Goal: Task Accomplishment & Management: Manage account settings

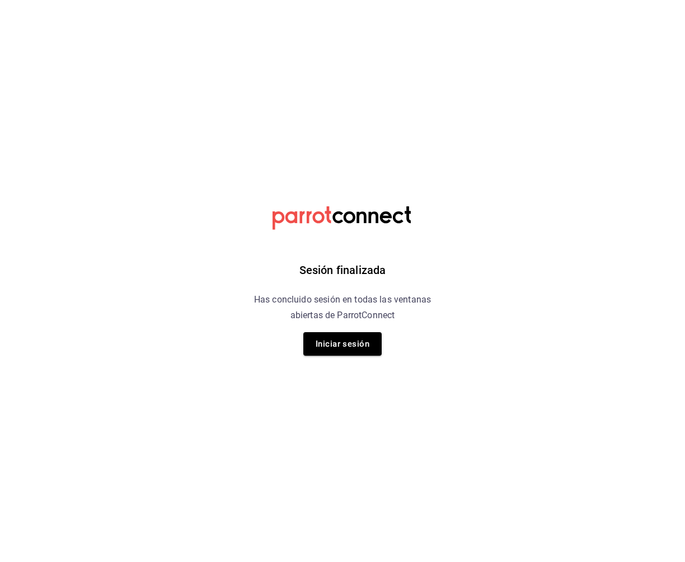
click at [355, 356] on div "Sesión finalizada Has concluido sesión en todas las ventanas abiertas de Parrot…" at bounding box center [342, 281] width 283 height 562
click at [355, 352] on button "Iniciar sesión" at bounding box center [342, 343] width 78 height 23
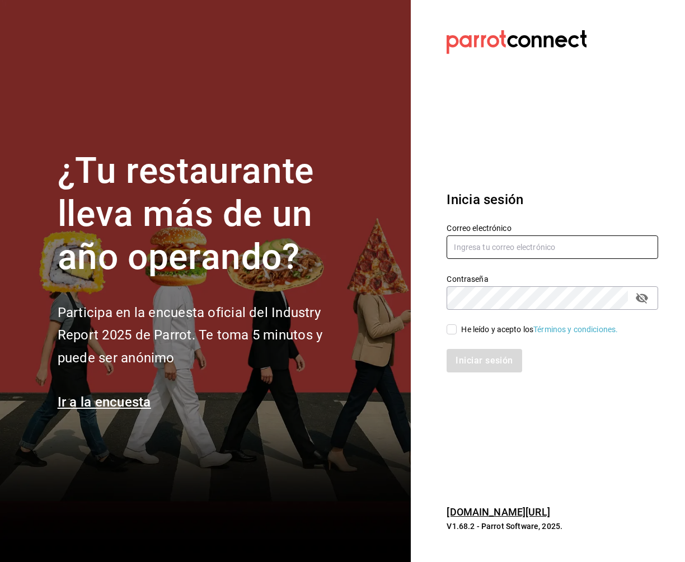
click at [462, 242] on input "text" at bounding box center [551, 247] width 211 height 23
type input "aperez@humanitree.edu.mx"
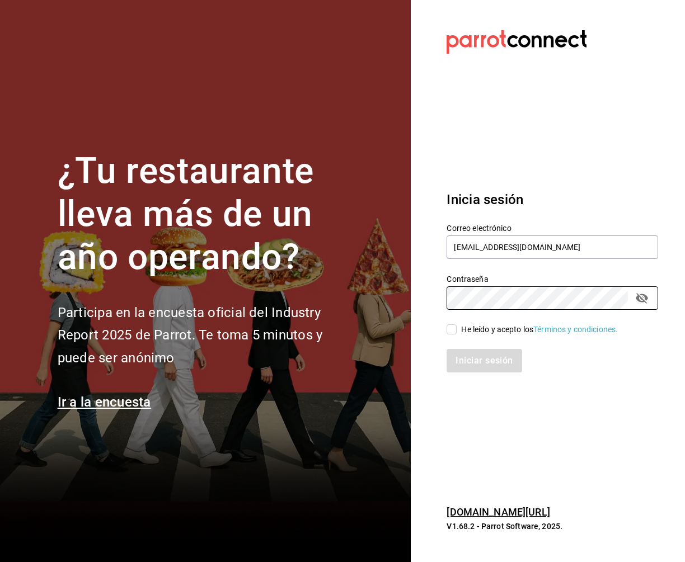
click at [453, 331] on input "He leído y acepto los Términos y condiciones." at bounding box center [451, 330] width 10 height 10
checkbox input "true"
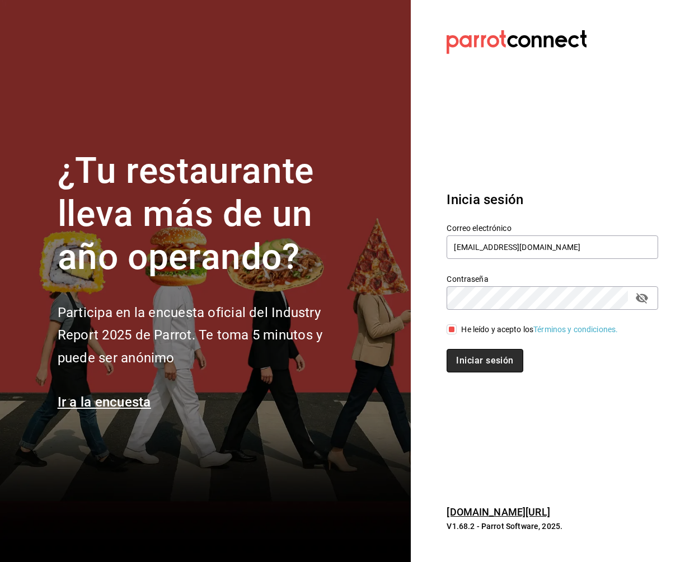
click at [490, 359] on button "Iniciar sesión" at bounding box center [484, 360] width 76 height 23
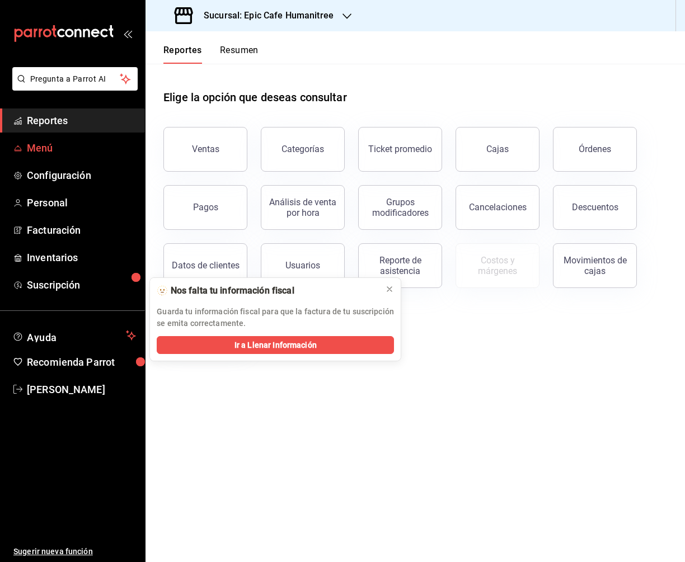
click at [45, 143] on span "Menú" at bounding box center [81, 147] width 109 height 15
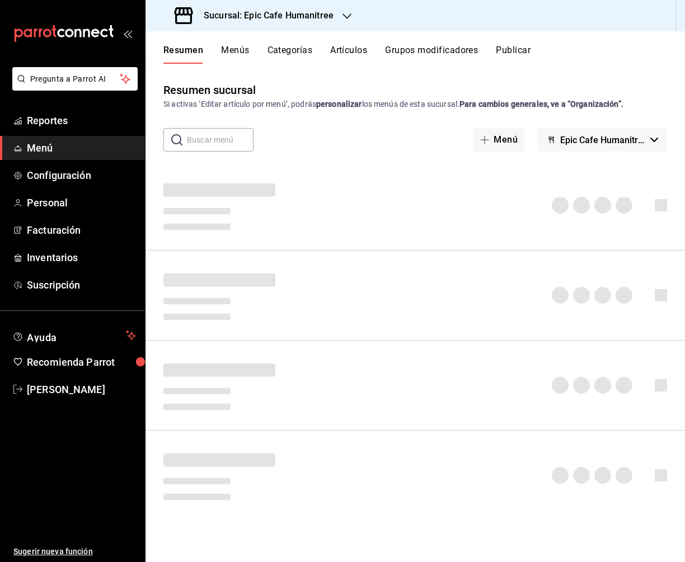
click at [444, 50] on button "Grupos modificadores" at bounding box center [431, 54] width 93 height 19
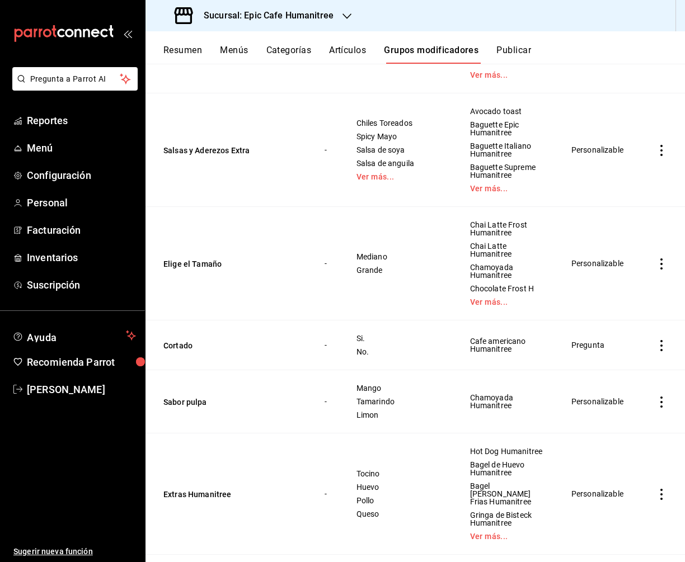
scroll to position [2405, 0]
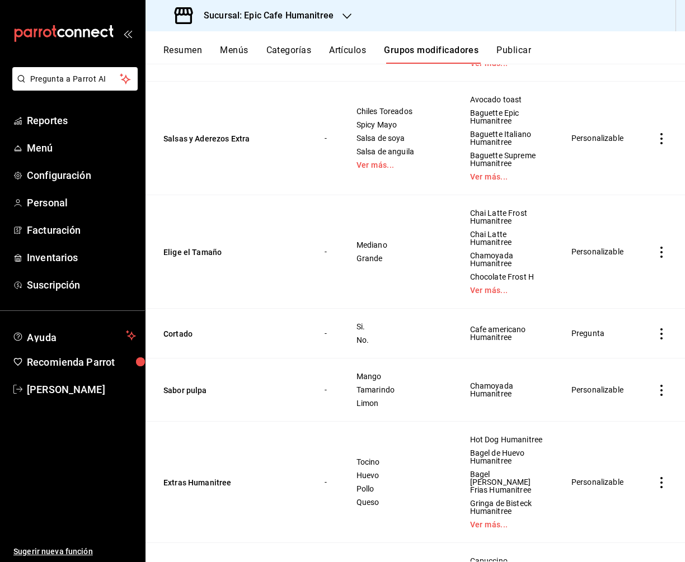
click at [626, 483] on span "Editar" at bounding box center [627, 487] width 29 height 12
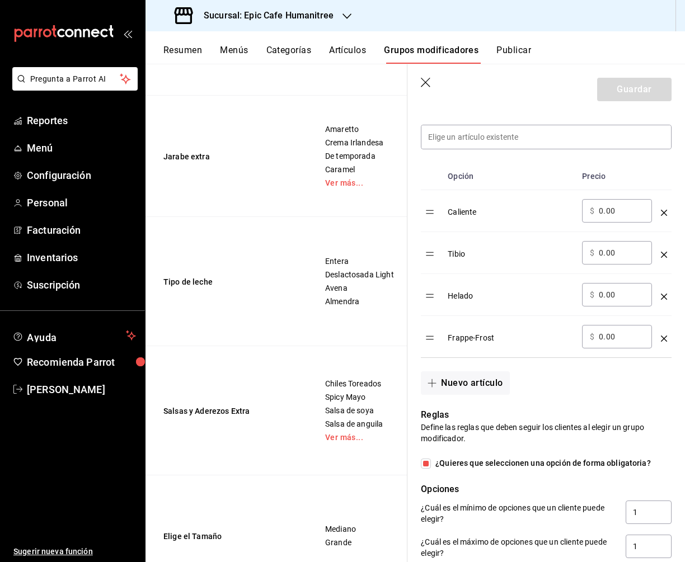
scroll to position [323, 0]
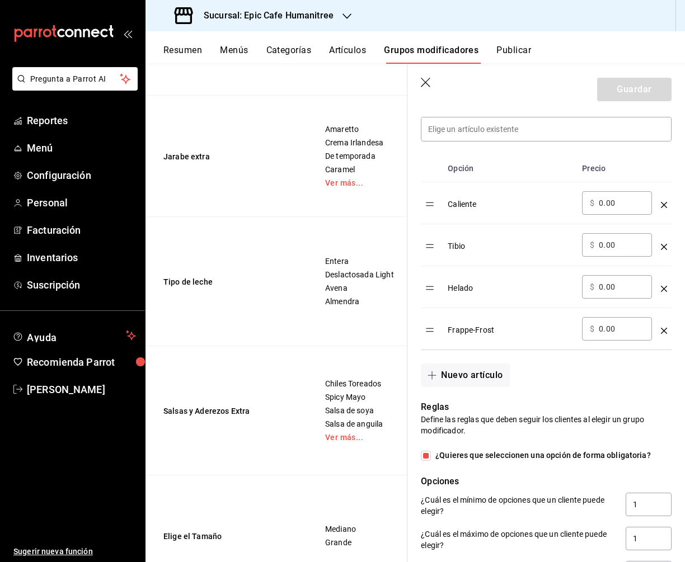
click at [601, 326] on input "0.00" at bounding box center [621, 328] width 45 height 11
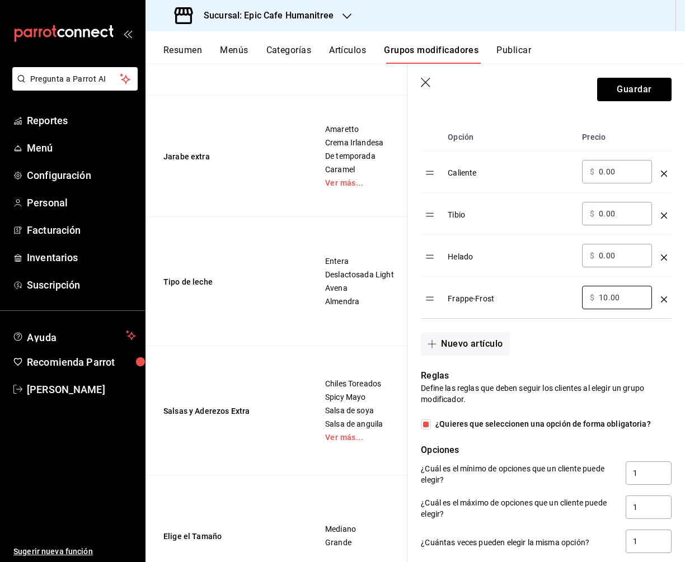
scroll to position [383, 0]
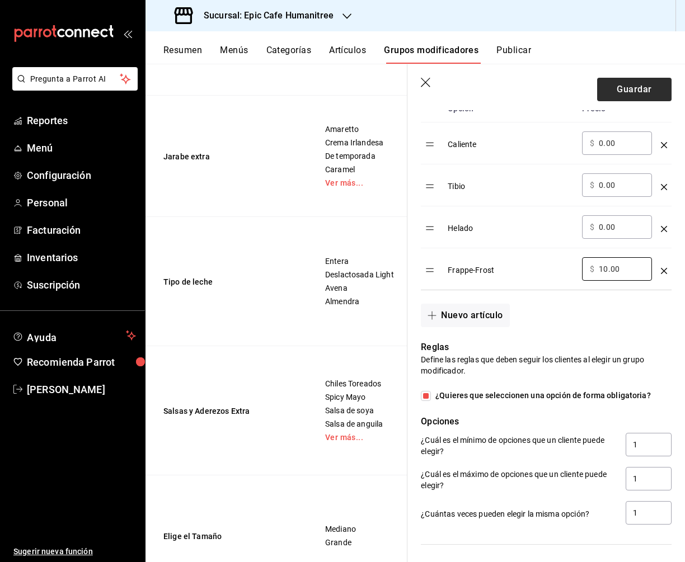
type input "10.00"
click at [629, 84] on button "Guardar" at bounding box center [634, 89] width 74 height 23
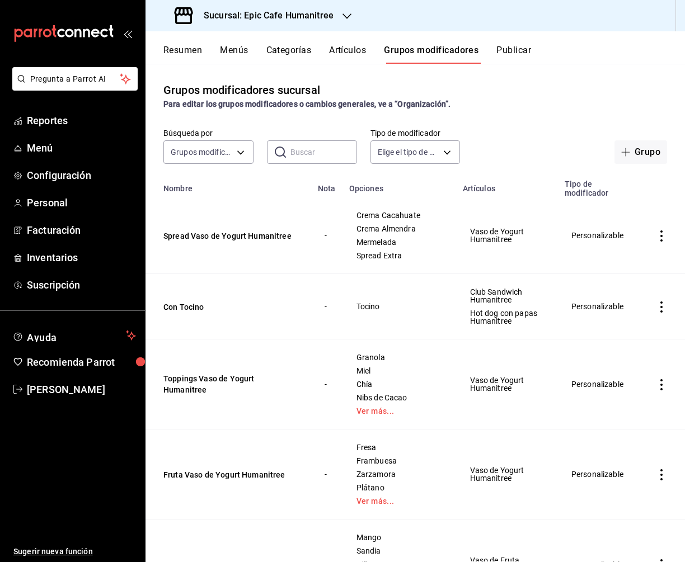
click at [344, 46] on button "Artículos" at bounding box center [347, 54] width 37 height 19
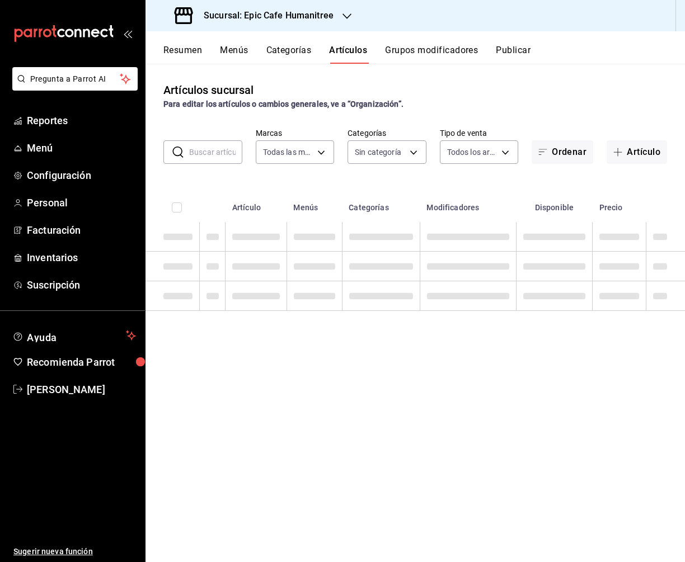
type input "e2a6dcd0-c09b-4f39-b209-5f97019748a2,3f18ad05-55ab-44ea-8b53-c1c2b2db6cb9"
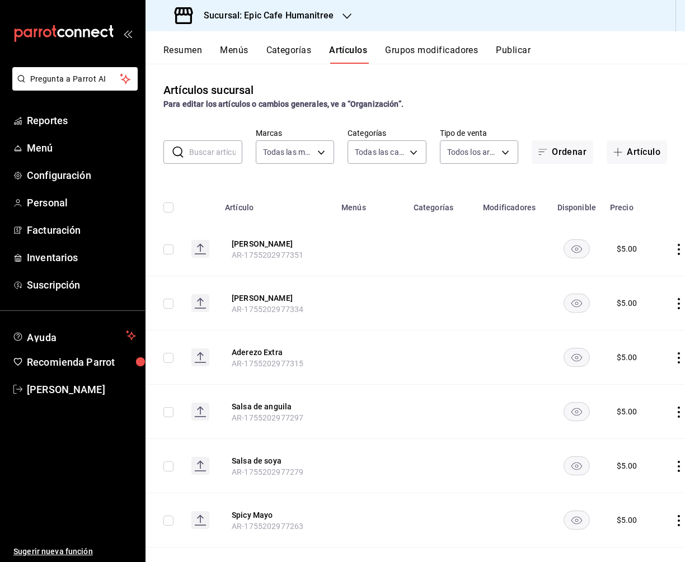
type input "9fab54cc-32ee-4335-a8af-fa557cca6bda,8f498dc2-059d-4a00-9e0e-d85adaa23bc2,0d7a3…"
click at [220, 148] on input "text" at bounding box center [215, 152] width 53 height 22
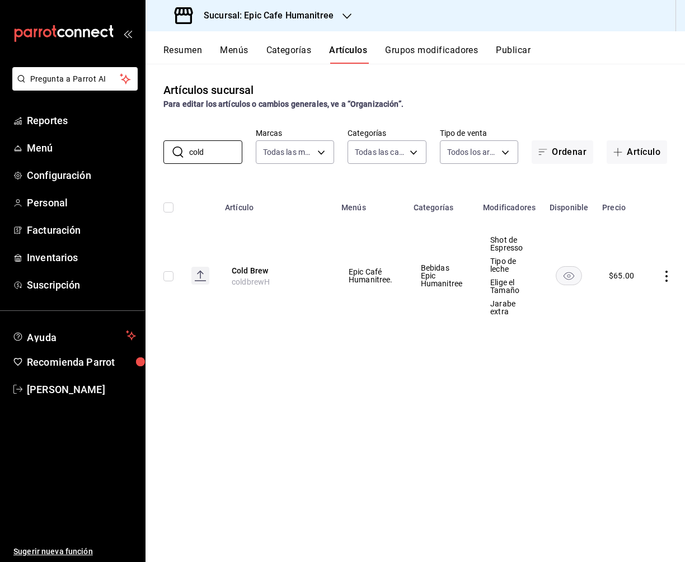
type input "cold"
click at [666, 271] on icon "actions" at bounding box center [666, 276] width 11 height 11
click at [625, 320] on span "Duplicar" at bounding box center [631, 325] width 29 height 12
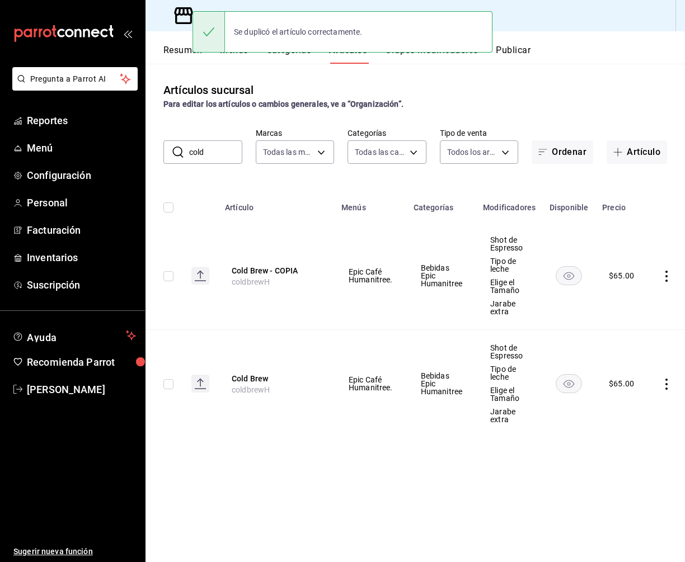
click at [661, 274] on icon "actions" at bounding box center [666, 276] width 11 height 11
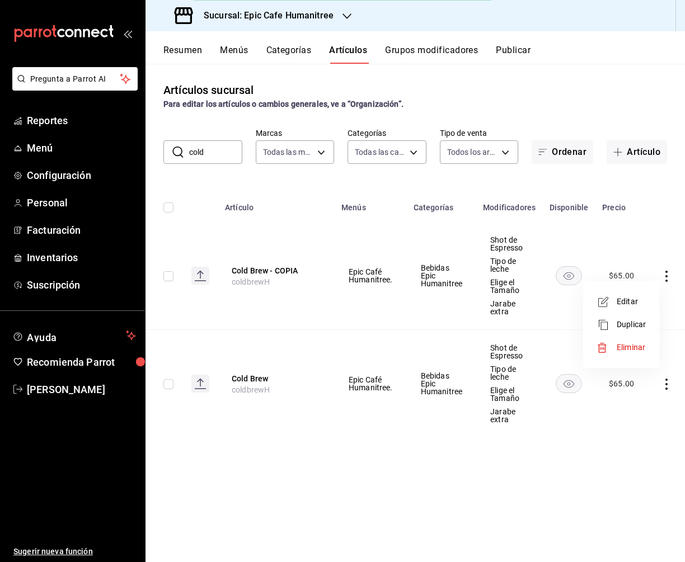
click at [629, 294] on li "Editar" at bounding box center [620, 301] width 67 height 23
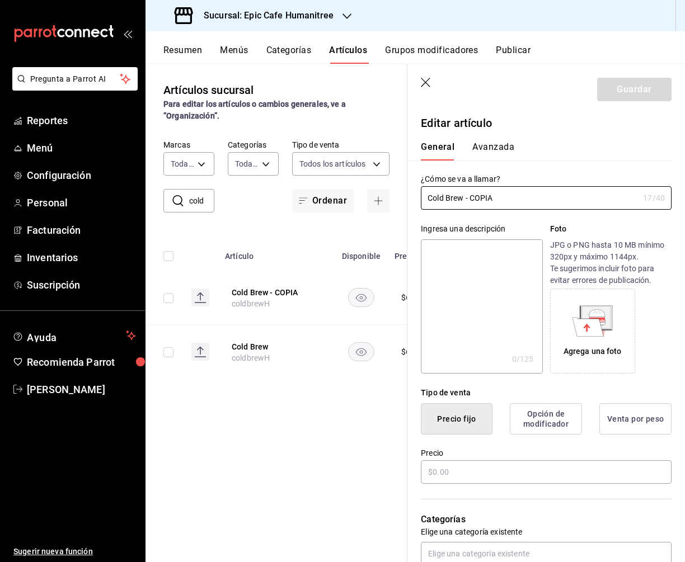
type input "$65.00"
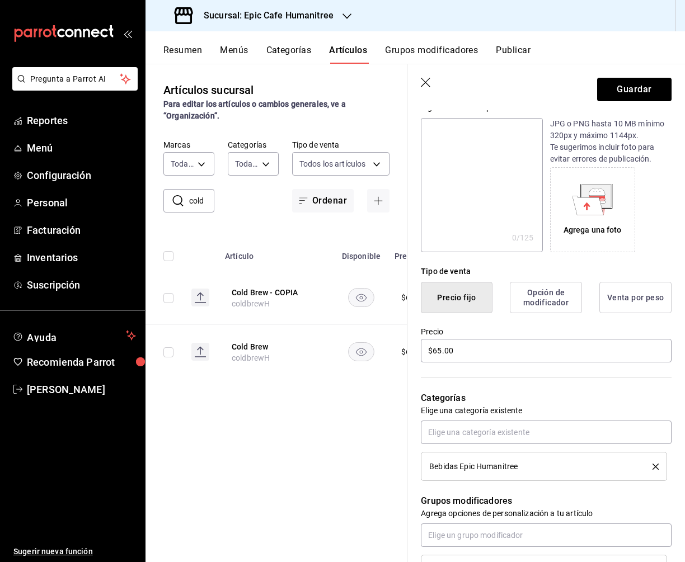
scroll to position [130, 0]
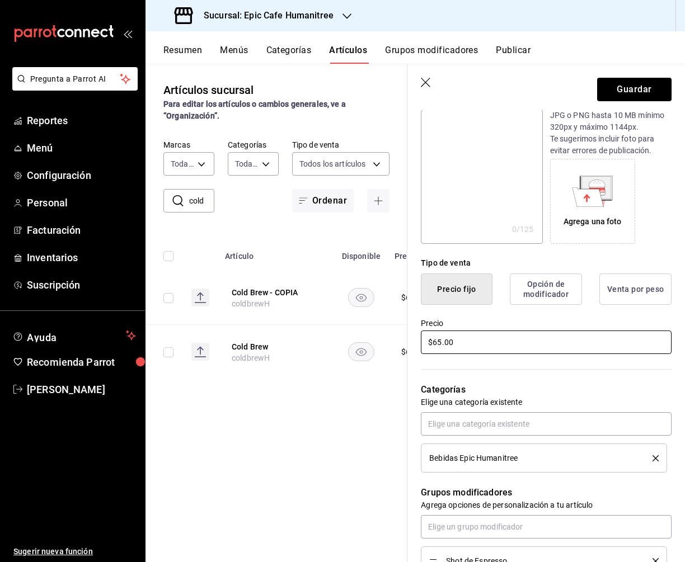
type input "Cold Brew Latte"
drag, startPoint x: 457, startPoint y: 345, endPoint x: 415, endPoint y: 344, distance: 42.0
click at [415, 344] on div "Precio $65.00" at bounding box center [539, 330] width 264 height 51
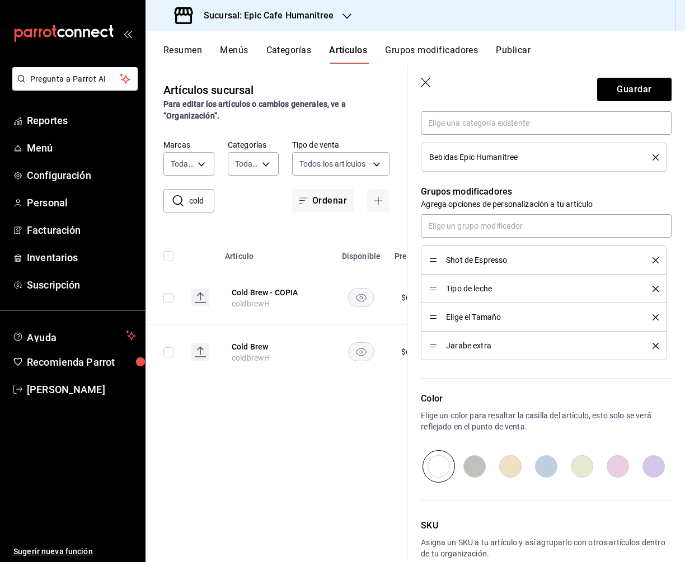
scroll to position [490, 0]
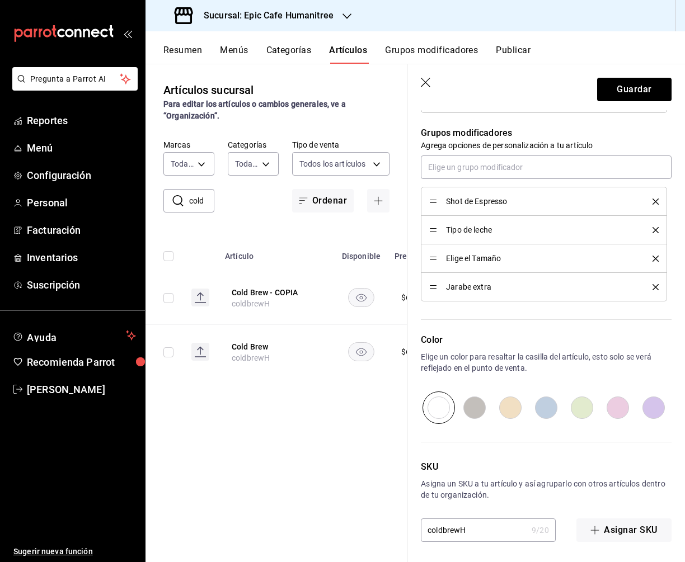
type input "$70.00"
click at [460, 529] on input "coldbrewH" at bounding box center [474, 530] width 106 height 22
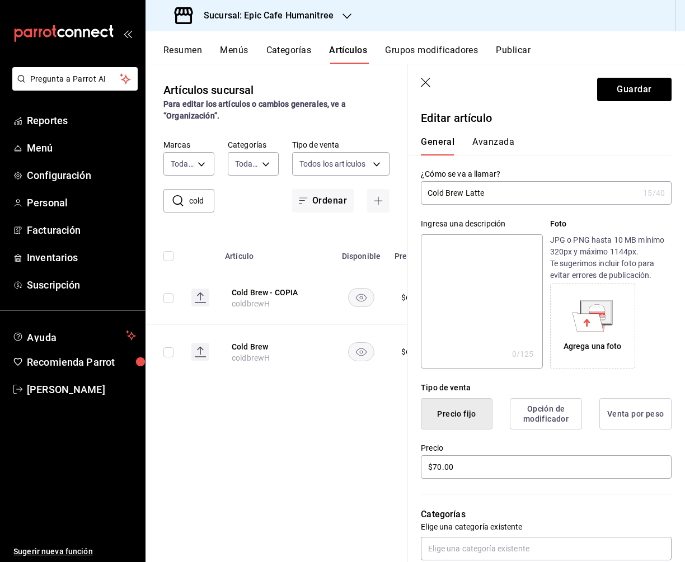
scroll to position [0, 0]
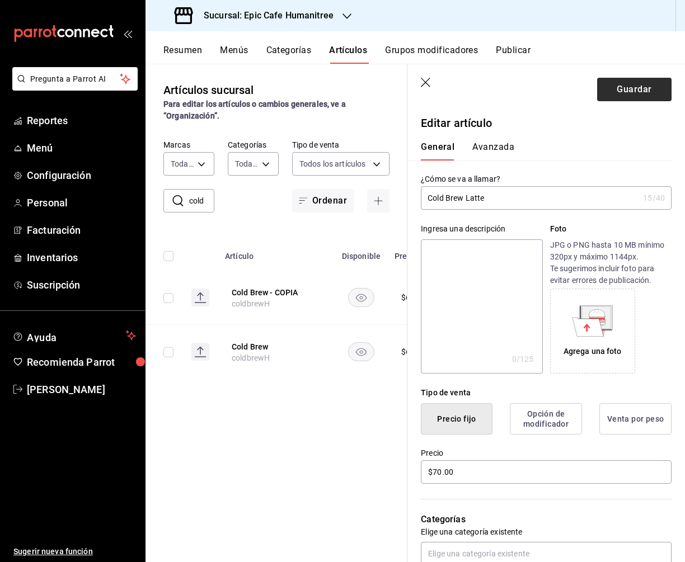
type input "coldbrewlatteH"
click at [637, 83] on button "Guardar" at bounding box center [634, 89] width 74 height 23
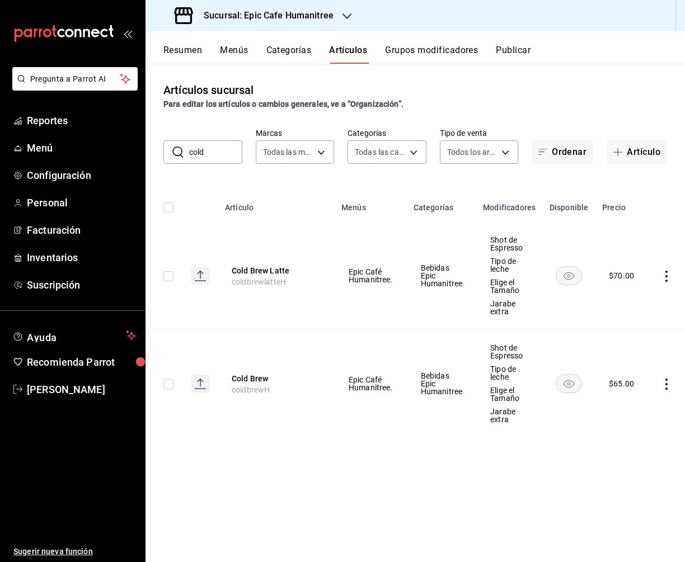
drag, startPoint x: 211, startPoint y: 153, endPoint x: 173, endPoint y: 153, distance: 38.6
click at [173, 153] on div "​ cold ​" at bounding box center [202, 151] width 79 height 23
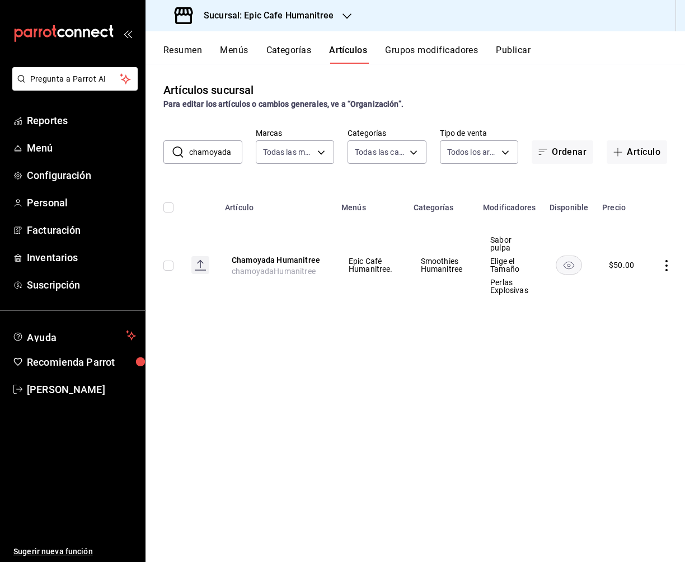
click at [368, 417] on div "Artículos sucursal Para editar los artículos o cambios generales, ve a “Organiz…" at bounding box center [414, 313] width 539 height 498
drag, startPoint x: 230, startPoint y: 157, endPoint x: 190, endPoint y: 129, distance: 49.0
click at [190, 129] on div "​ chamoyada ​ Marcas Todas las marcas, Sin marca e2a6dcd0-c09b-4f39-b209-5f9701…" at bounding box center [414, 146] width 539 height 36
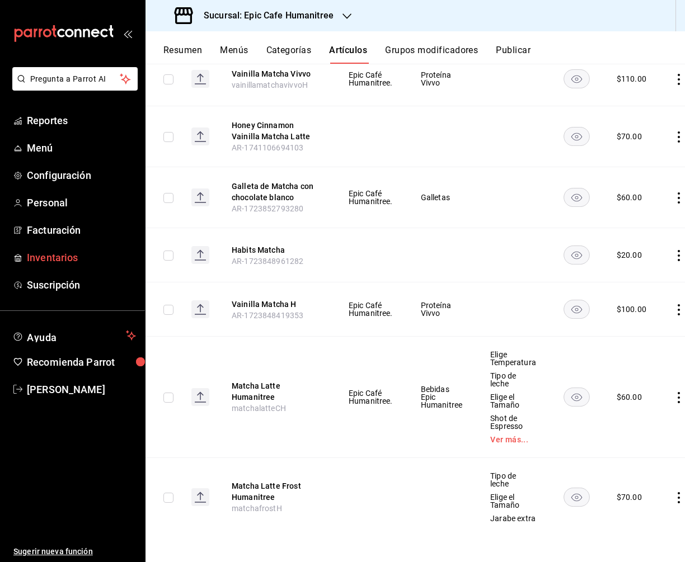
scroll to position [0, 16]
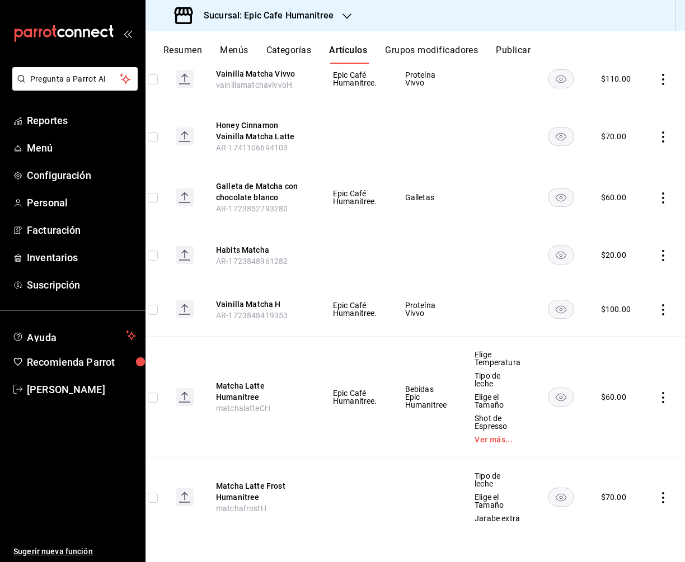
click at [662, 497] on icon "actions" at bounding box center [662, 497] width 11 height 11
click at [629, 536] on span "Eliminar" at bounding box center [627, 532] width 29 height 9
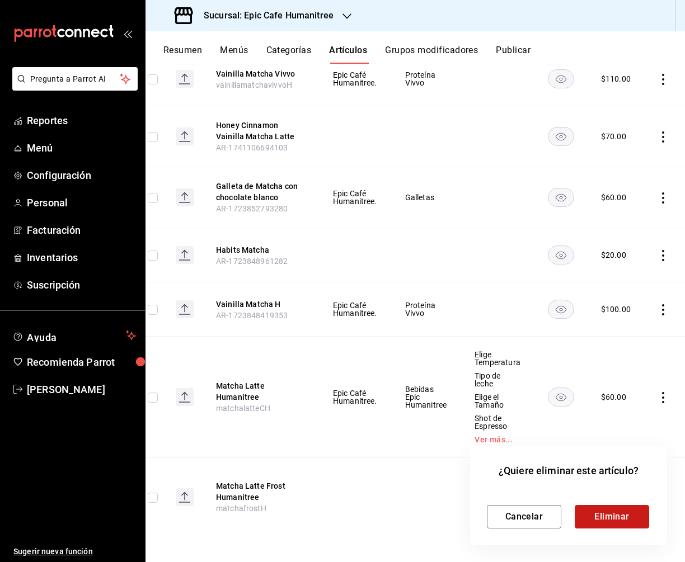
click at [618, 513] on button "Eliminar" at bounding box center [612, 516] width 74 height 23
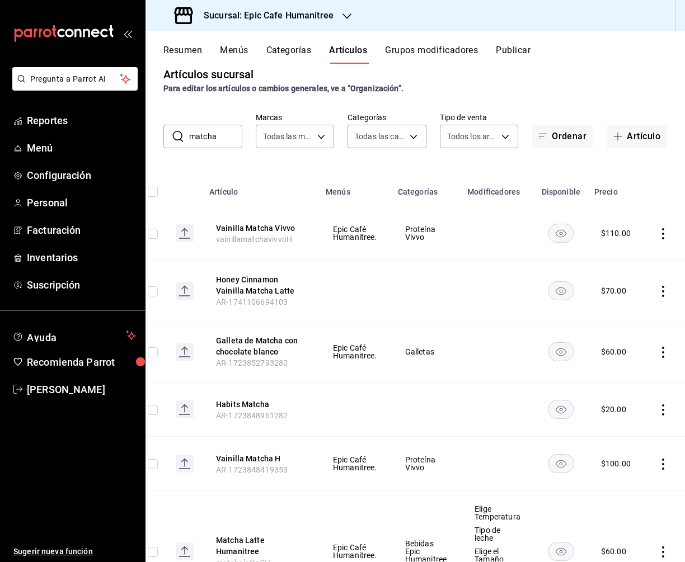
click at [662, 291] on icon "actions" at bounding box center [663, 291] width 2 height 11
click at [628, 363] on span "Eliminar" at bounding box center [627, 362] width 29 height 9
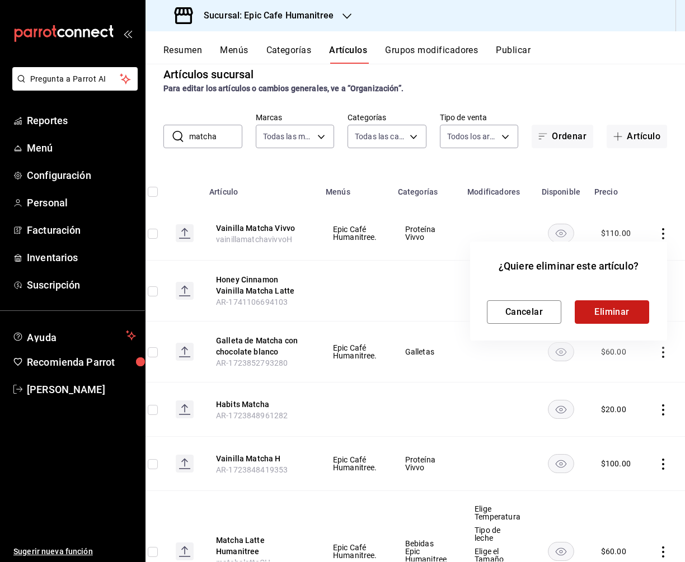
click at [610, 309] on button "Eliminar" at bounding box center [612, 311] width 74 height 23
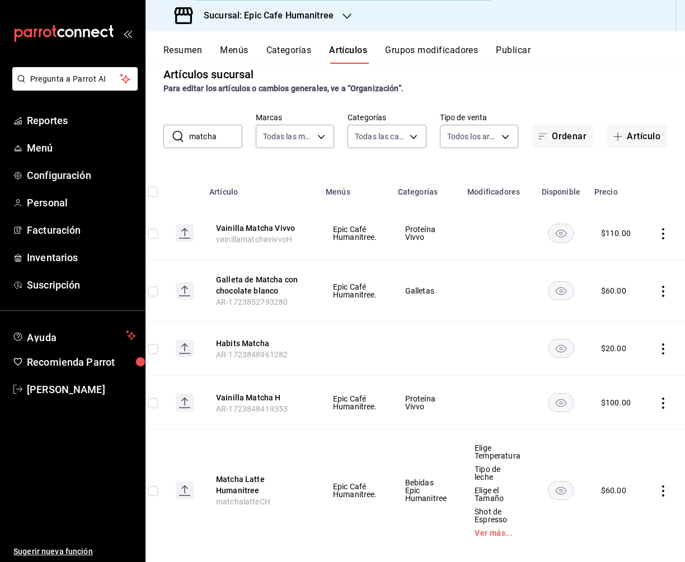
click at [226, 148] on div "Artículos sucursal Para editar los artículos o cambios generales, ve a “Organiz…" at bounding box center [414, 313] width 539 height 498
drag, startPoint x: 219, startPoint y: 131, endPoint x: 178, endPoint y: 131, distance: 40.8
click at [178, 131] on div "​ matcha ​" at bounding box center [202, 136] width 79 height 23
drag, startPoint x: 220, startPoint y: 140, endPoint x: 183, endPoint y: 135, distance: 37.9
click at [183, 135] on div "​ matcha ​" at bounding box center [202, 136] width 79 height 23
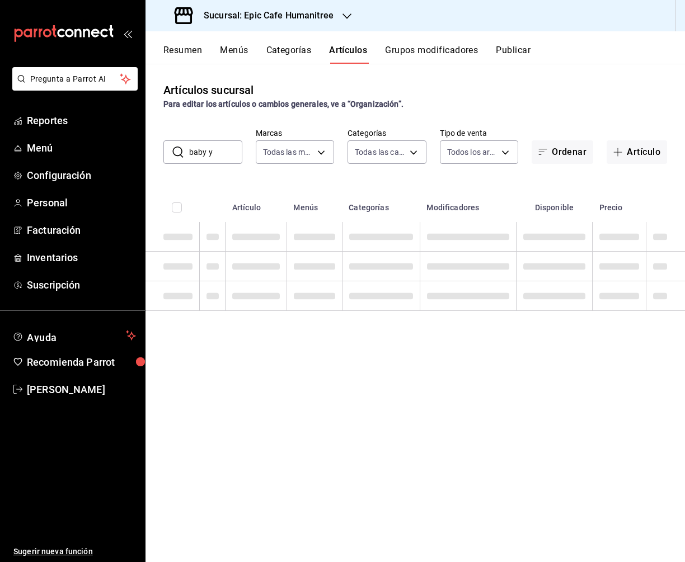
scroll to position [0, 0]
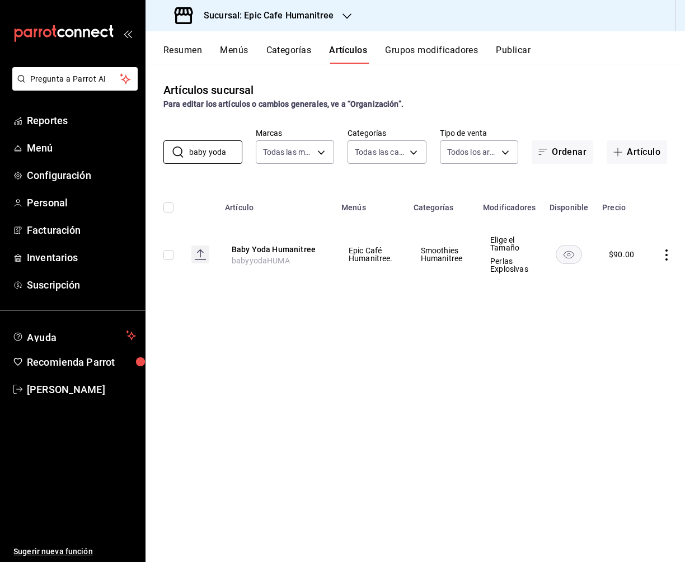
drag, startPoint x: 231, startPoint y: 152, endPoint x: 157, endPoint y: 152, distance: 74.4
click at [157, 152] on div "​ baby yoda ​ Marcas Todas las marcas, Sin marca e2a6dcd0-c09b-4f39-b209-5f9701…" at bounding box center [414, 146] width 539 height 36
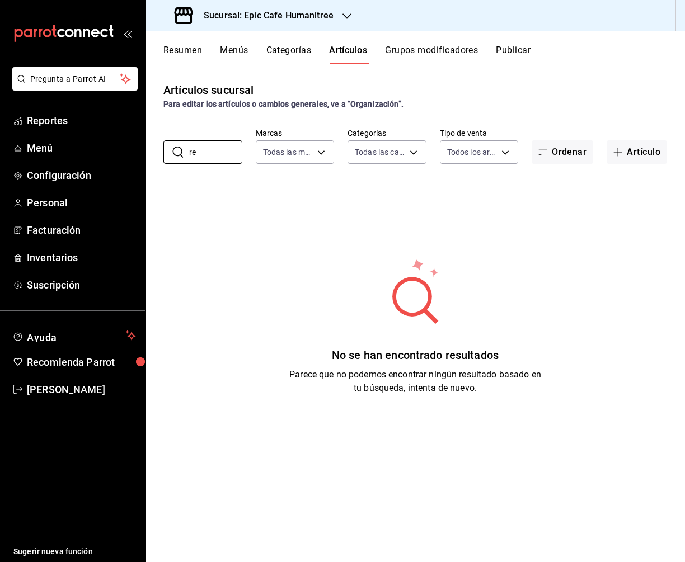
type input "r"
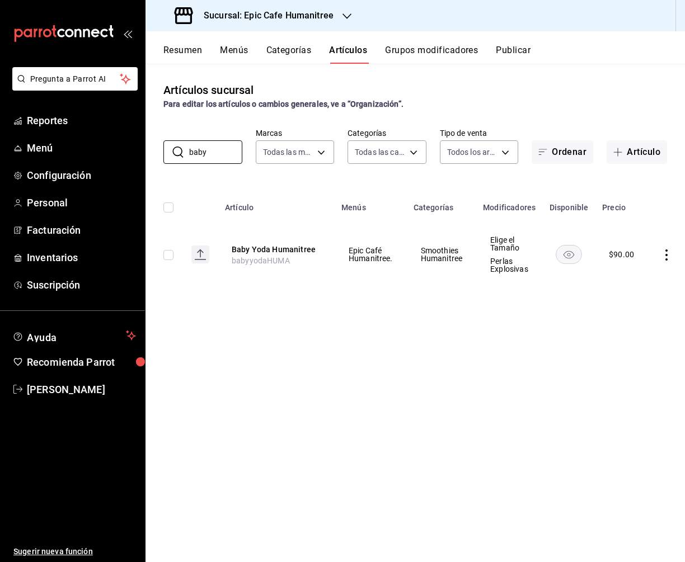
type input "baby"
click at [664, 251] on icon "actions" at bounding box center [666, 255] width 11 height 11
click at [640, 298] on span "Duplicar" at bounding box center [631, 304] width 29 height 12
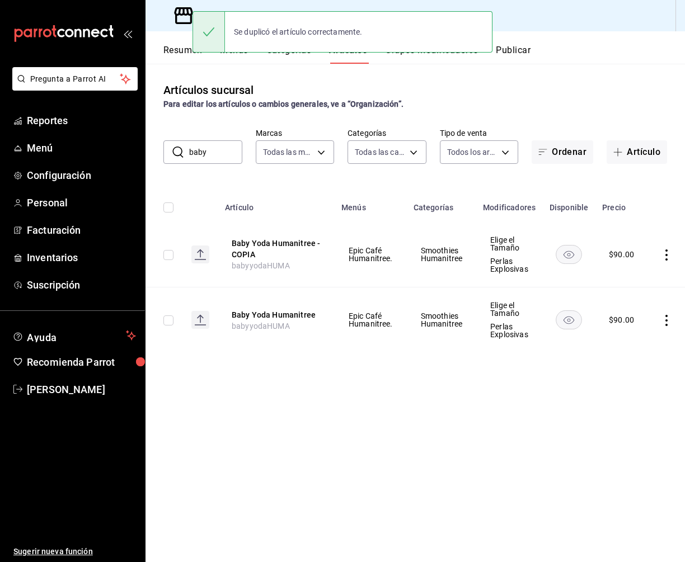
click at [665, 255] on icon "actions" at bounding box center [666, 255] width 2 height 11
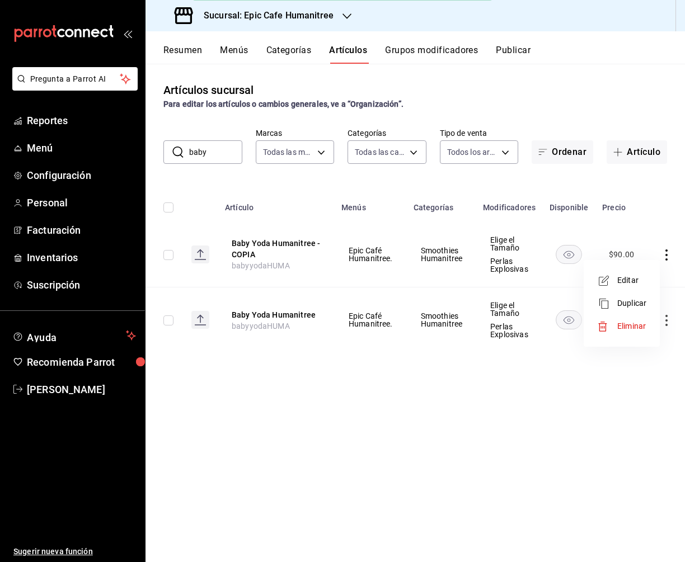
click at [629, 281] on span "Editar" at bounding box center [631, 281] width 29 height 12
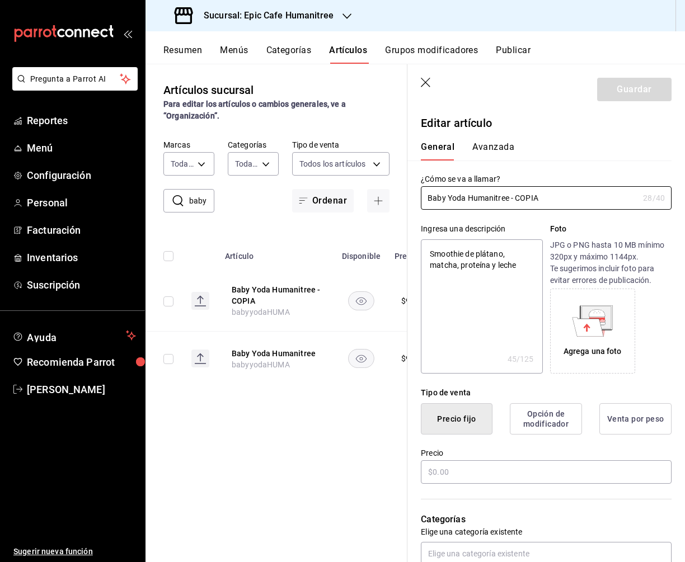
type textarea "x"
type input "$90.00"
drag, startPoint x: 547, startPoint y: 196, endPoint x: 385, endPoint y: 196, distance: 161.7
click at [385, 196] on main "Artículos sucursal Para editar los artículos o cambios generales, ve a “Organiz…" at bounding box center [414, 313] width 539 height 499
type input "R"
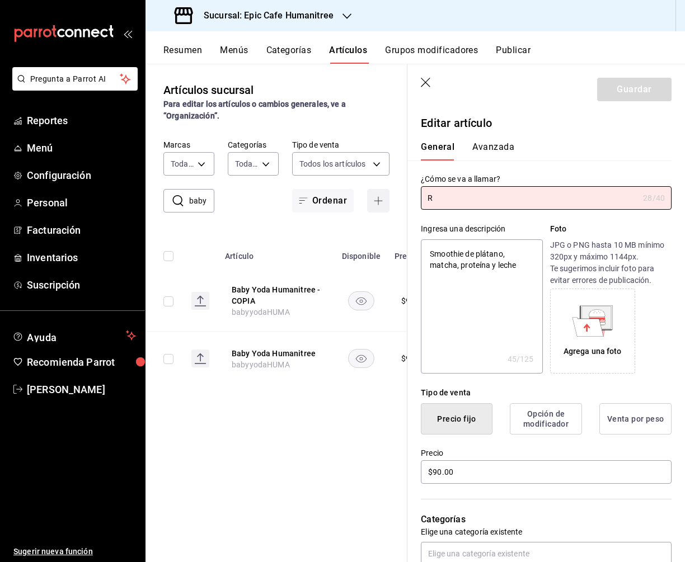
type textarea "x"
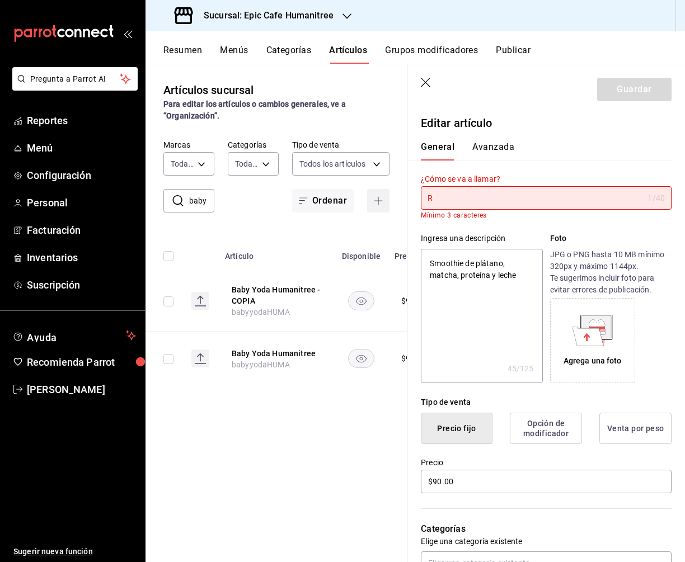
type input "Re"
type textarea "x"
type input "Res"
type textarea "x"
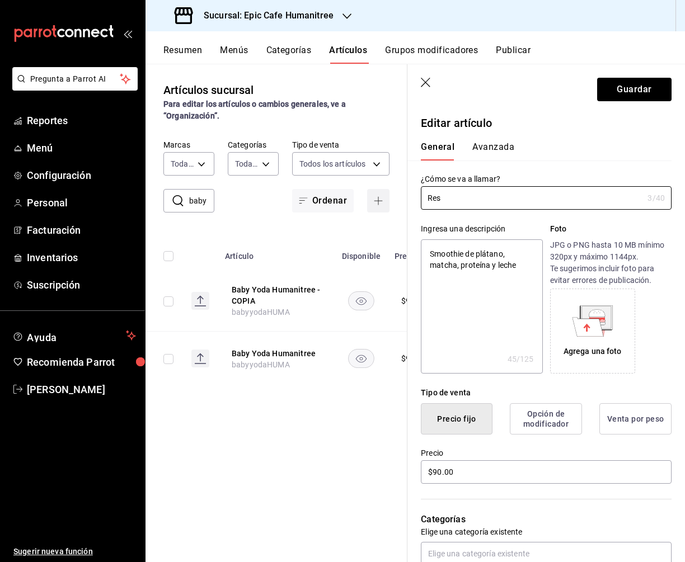
type input "Rese"
type textarea "x"
type input "Reser"
type textarea "x"
type input "Reser"
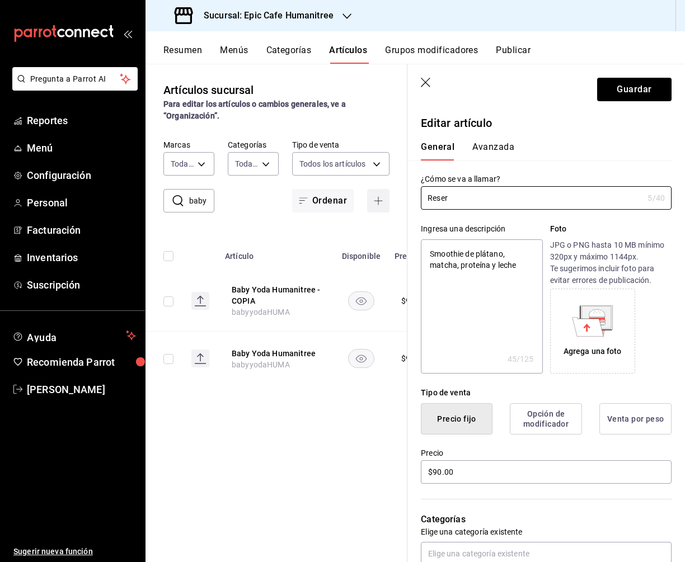
type textarea "x"
type input "Reser"
type textarea "x"
type input "Rese"
type textarea "x"
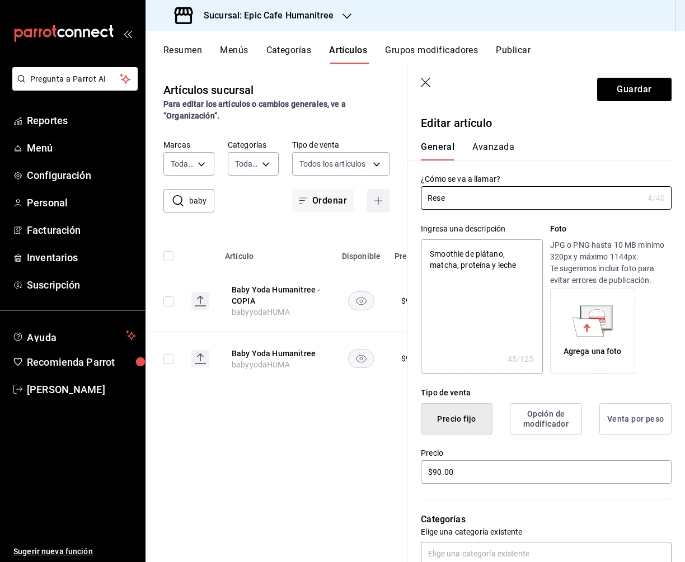
type input "Reset"
type textarea "x"
type input "Reset"
type textarea "x"
type input "Reset S"
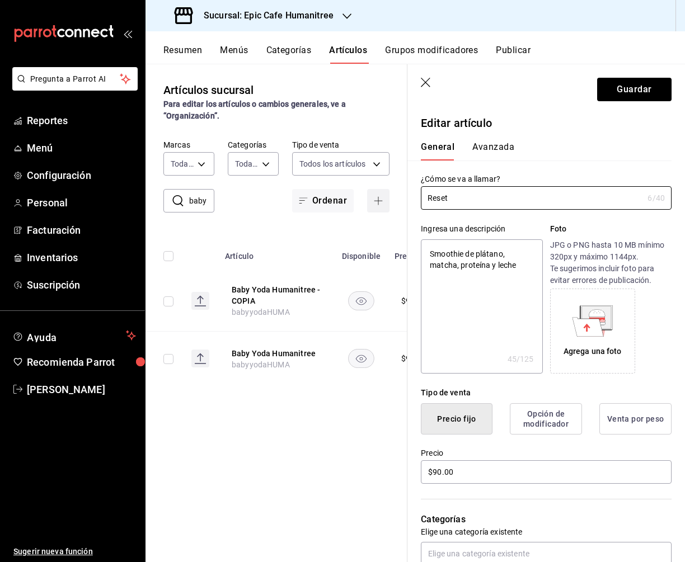
type textarea "x"
type input "Reset Sm"
type textarea "x"
type input "Reset Smo"
type textarea "x"
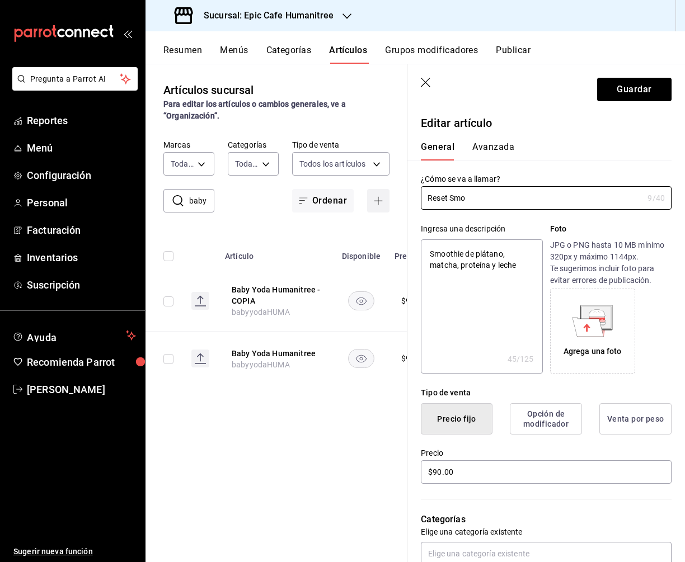
type input "Reset Smoo"
type textarea "x"
type input "Reset Smoot"
type textarea "x"
type input "Reset Smooth"
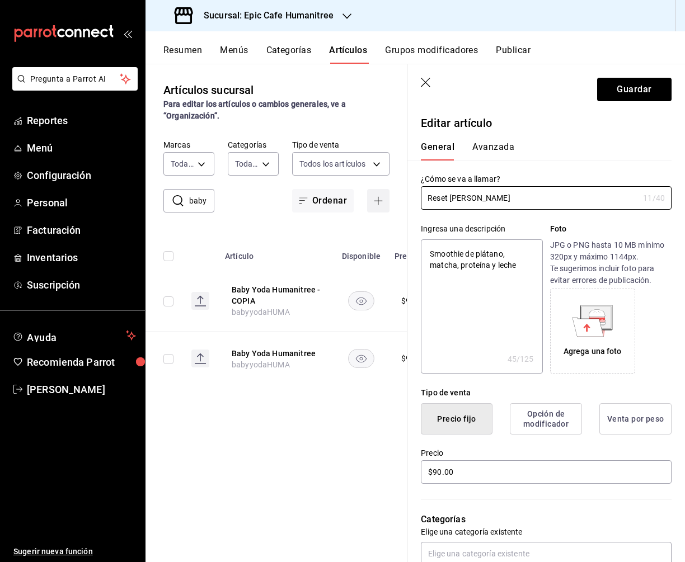
type textarea "x"
type input "Reset Smoothi"
type textarea "x"
type input "Reset Smoothie"
type textarea "x"
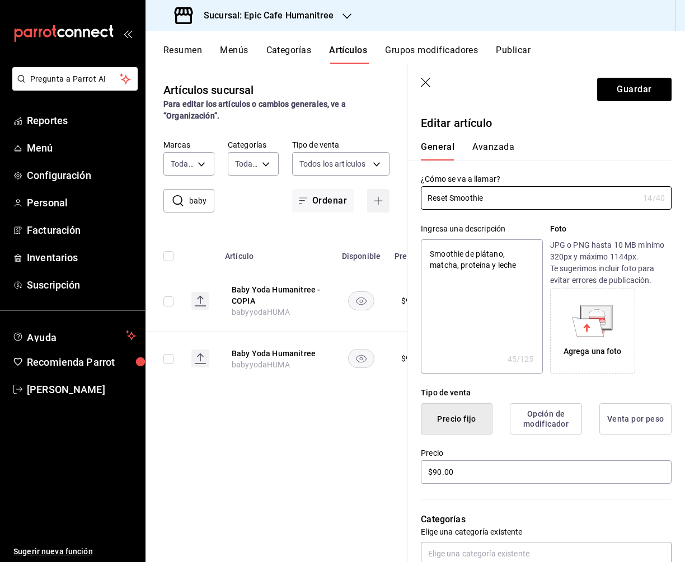
type input "Reset Smoothie"
type textarea "x"
type input "Reset Smoothie H"
type textarea "x"
type input "Reset Smoothie HU"
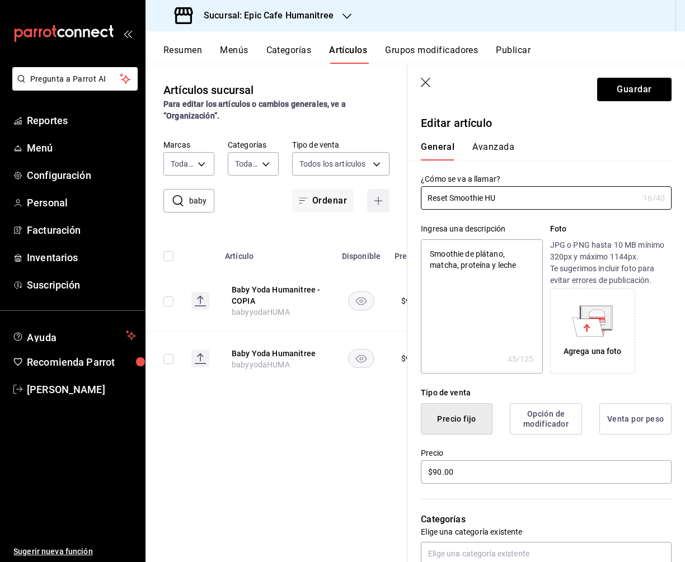
type textarea "x"
type input "Reset Smoothie H"
type textarea "x"
type input "Reset Smoothie Hu"
type textarea "x"
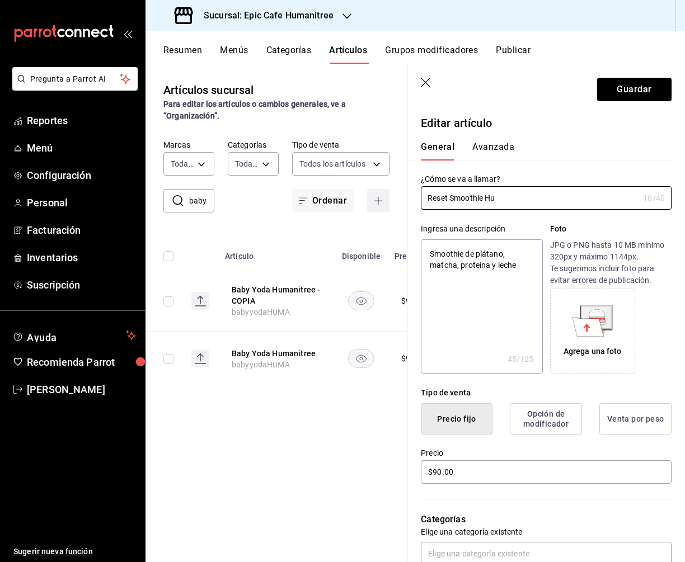
type input "Reset Smoothie Hum"
type textarea "x"
type input "Reset Smoothie Huma"
type textarea "x"
type input "Reset Smoothie Human"
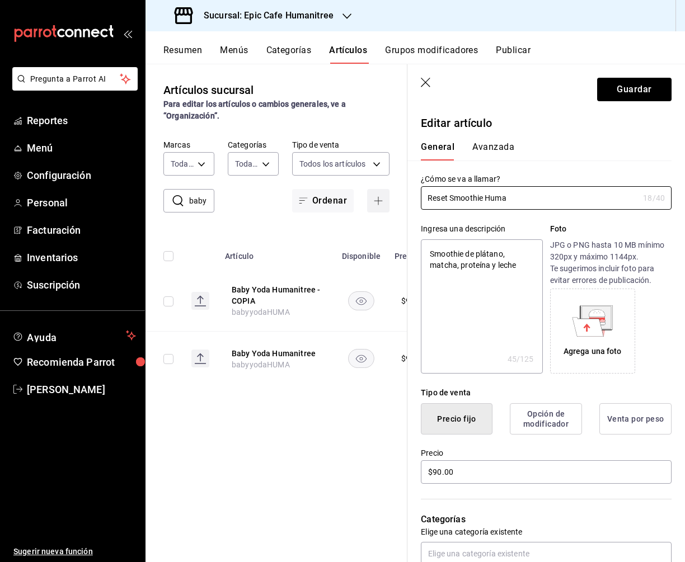
type textarea "x"
type input "Reset Smoothie Humani"
type textarea "x"
type input "Reset Smoothie Humanitr"
type textarea "x"
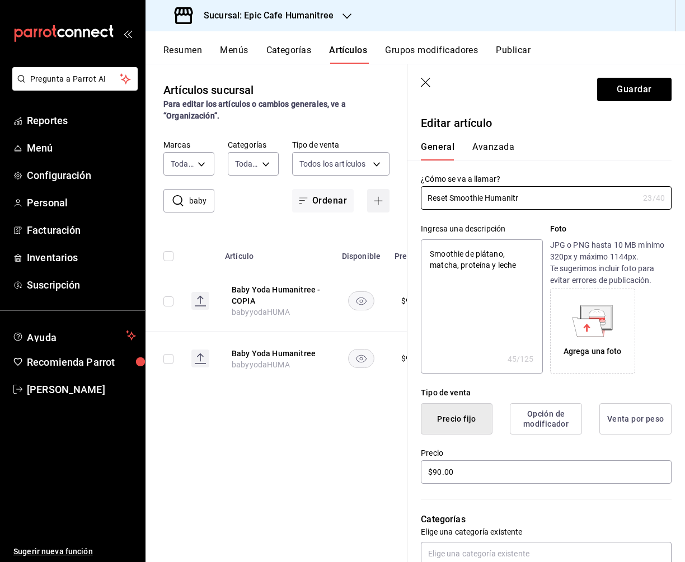
type input "Reset Smoothie Humanitre"
type textarea "x"
type input "Reset Smoothie Humanitree"
type textarea "x"
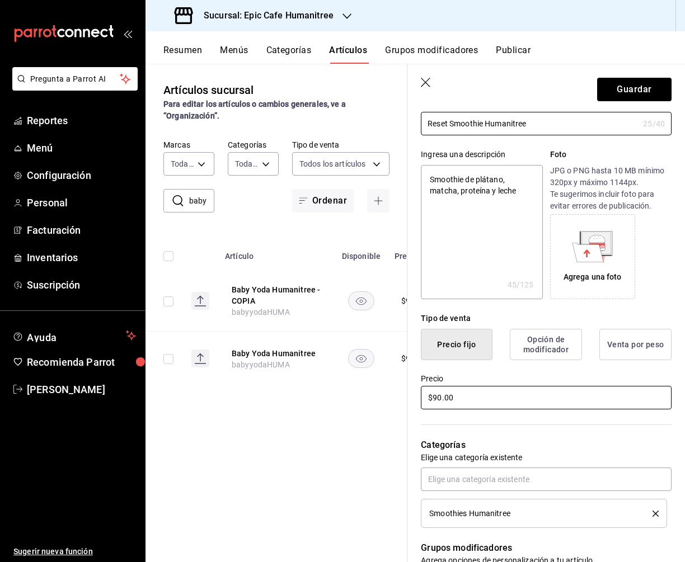
type input "Reset Smoothie Humanitree"
drag, startPoint x: 464, startPoint y: 405, endPoint x: 394, endPoint y: 388, distance: 72.3
click at [394, 388] on main "Artículos sucursal Para editar los artículos o cambios generales, ve a “Organiz…" at bounding box center [414, 313] width 539 height 499
type textarea "x"
type input "$7.00"
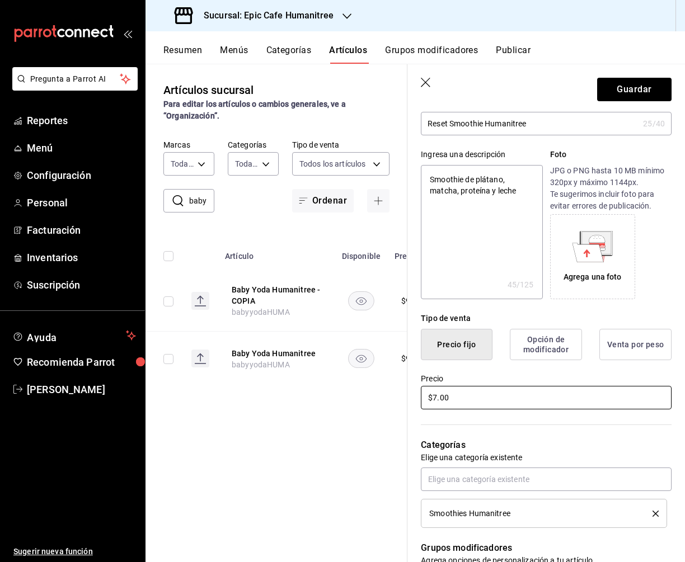
type textarea "x"
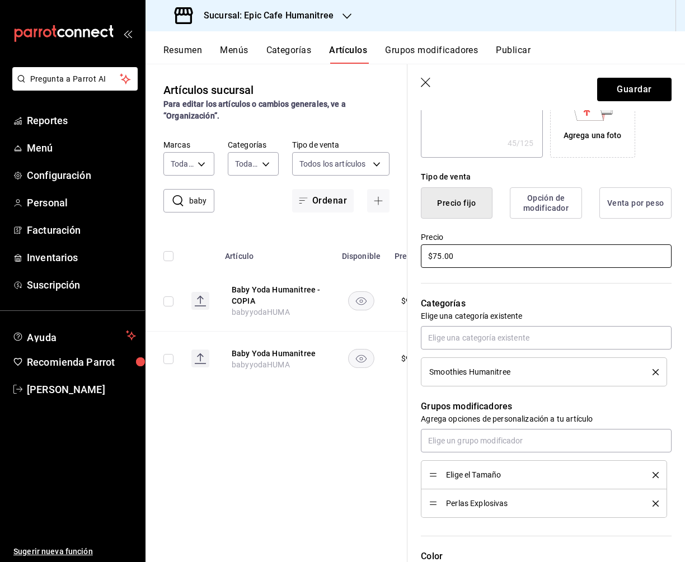
scroll to position [286, 0]
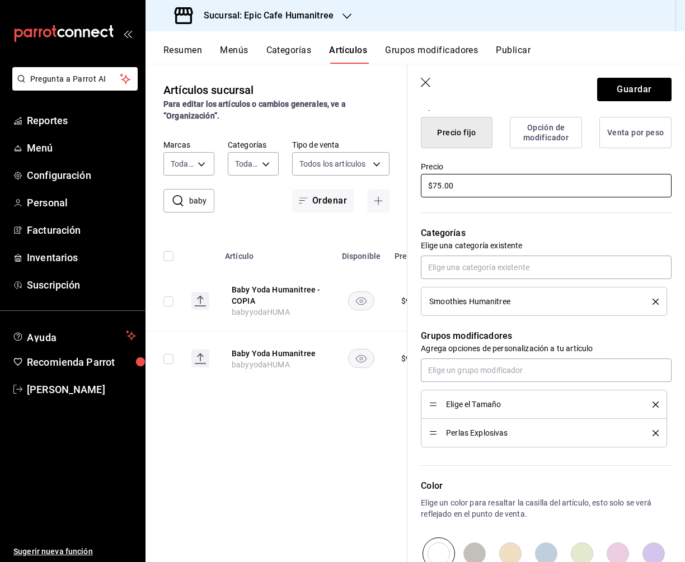
type input "$75.00"
click at [657, 433] on icon "delete" at bounding box center [655, 433] width 6 height 6
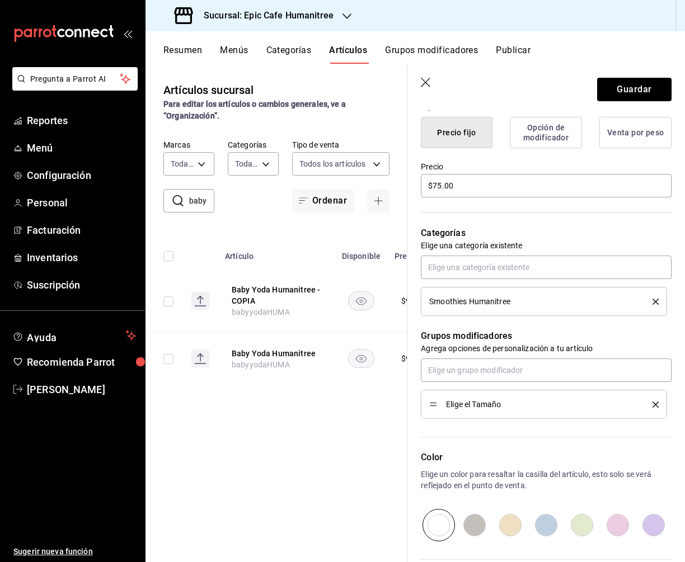
scroll to position [405, 0]
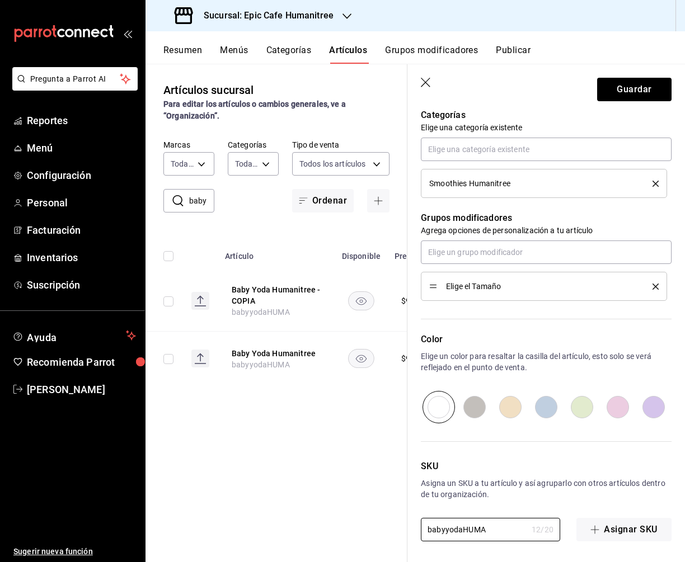
drag, startPoint x: 490, startPoint y: 530, endPoint x: 377, endPoint y: 530, distance: 113.0
click at [377, 530] on main "Artículos sucursal Para editar los artículos o cambios generales, ve a “Organiz…" at bounding box center [414, 313] width 539 height 499
type textarea "x"
type input "re"
type textarea "x"
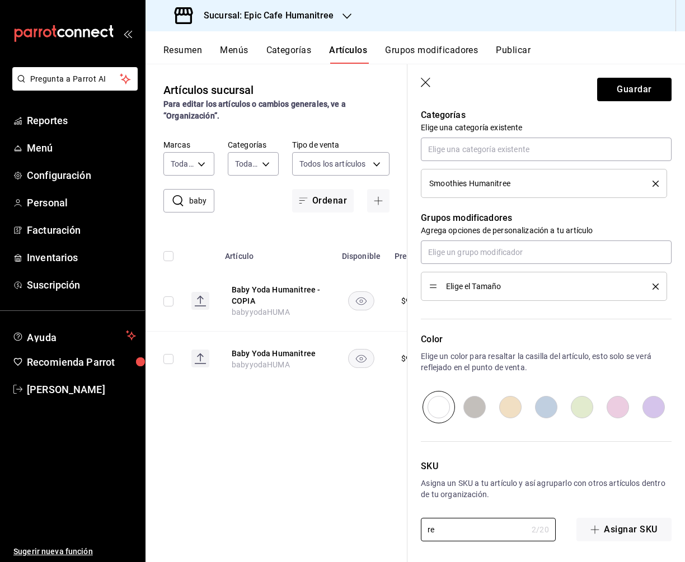
type input "res"
type textarea "x"
type input "rese"
type textarea "x"
type input "reset"
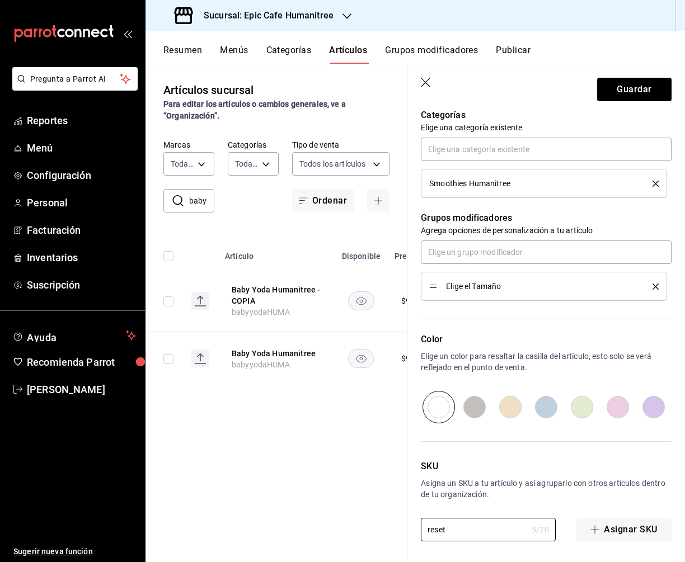
type textarea "x"
type input "resetH"
type textarea "x"
type input "resetHu"
type textarea "x"
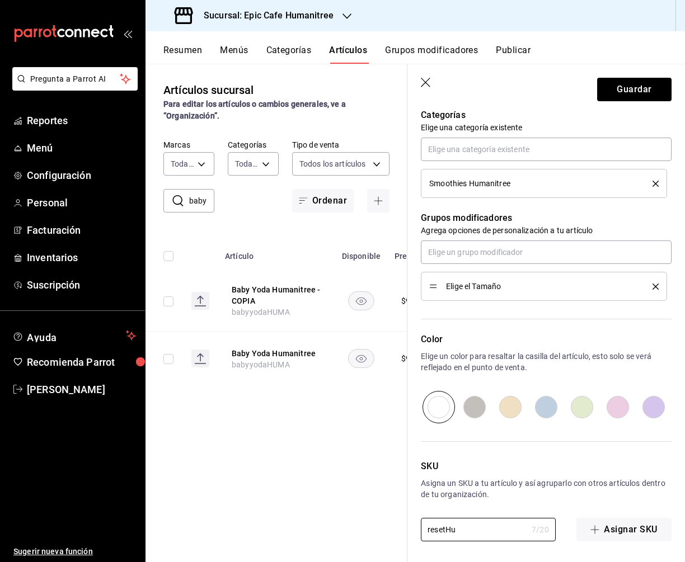
type input "resetHum"
type textarea "x"
type input "resetHuma"
type textarea "x"
type input "resetHuman"
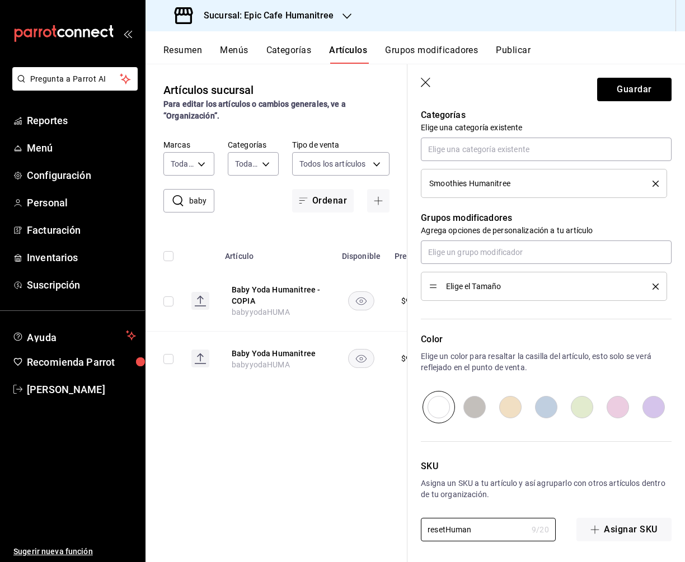
type textarea "x"
type input "resetHumani"
type textarea "x"
type input "resetHumanitr"
type textarea "x"
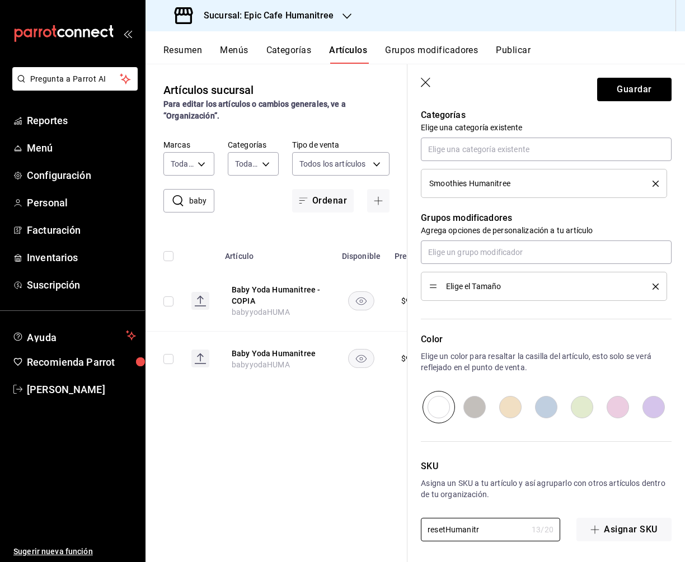
type input "resetHumanitre"
type textarea "x"
type input "resetHumanitree"
type textarea "x"
type input "resetHumanitree"
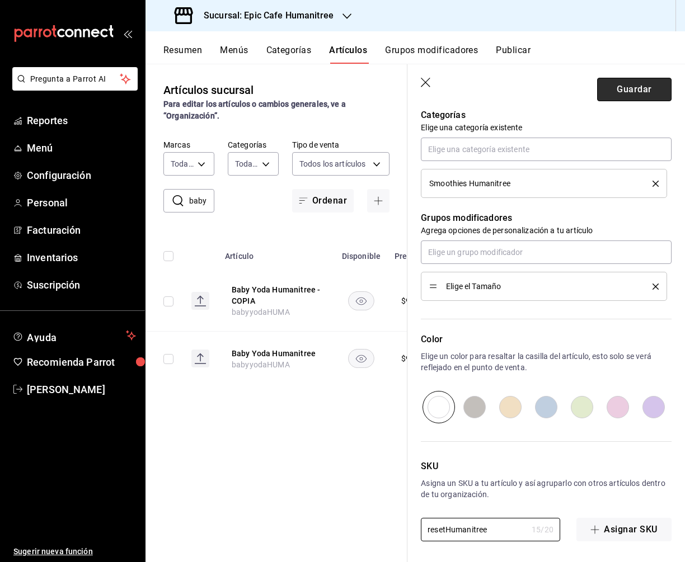
click at [645, 86] on button "Guardar" at bounding box center [634, 89] width 74 height 23
type textarea "x"
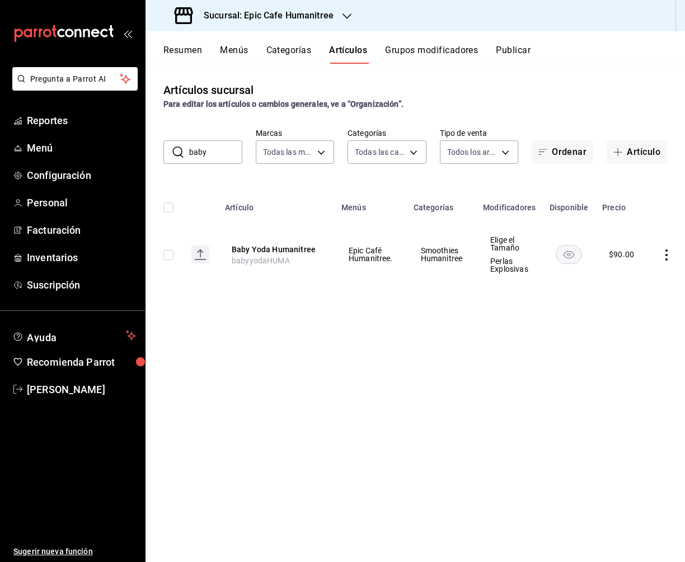
click at [220, 151] on input "baby" at bounding box center [215, 152] width 53 height 22
drag, startPoint x: 220, startPoint y: 151, endPoint x: 201, endPoint y: 151, distance: 19.0
click at [201, 151] on input "baby" at bounding box center [215, 152] width 53 height 22
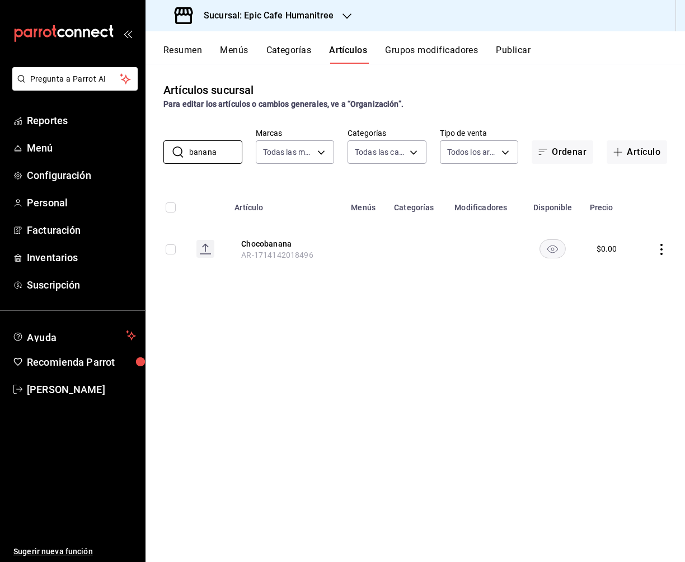
drag, startPoint x: 222, startPoint y: 154, endPoint x: 159, endPoint y: 154, distance: 62.1
click at [159, 154] on div "​ banana ​ Marcas Todas las marcas, Sin marca e2a6dcd0-c09b-4f39-b209-5f9701974…" at bounding box center [414, 146] width 539 height 36
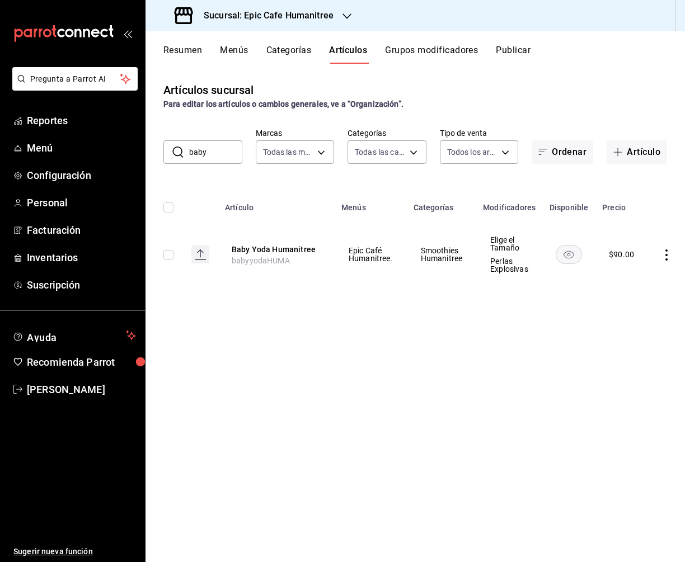
type input "baby yoda"
click at [666, 257] on icon "actions" at bounding box center [666, 255] width 11 height 11
click at [635, 303] on span "Duplicar" at bounding box center [631, 304] width 29 height 12
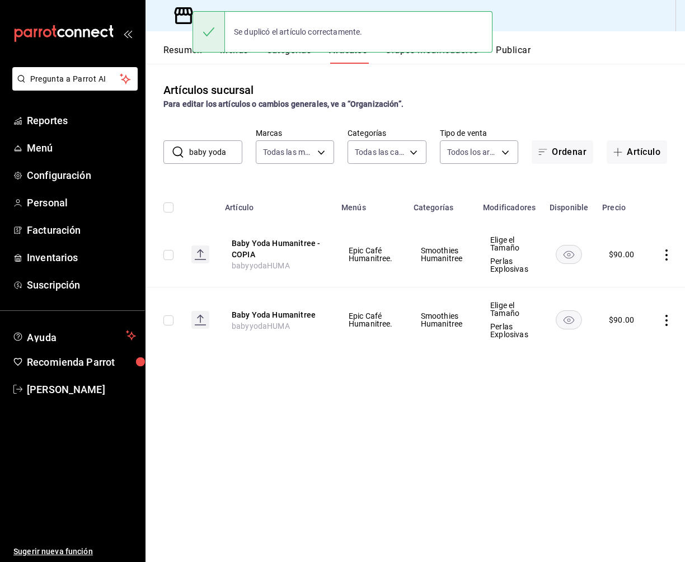
click at [665, 258] on icon "actions" at bounding box center [666, 255] width 2 height 11
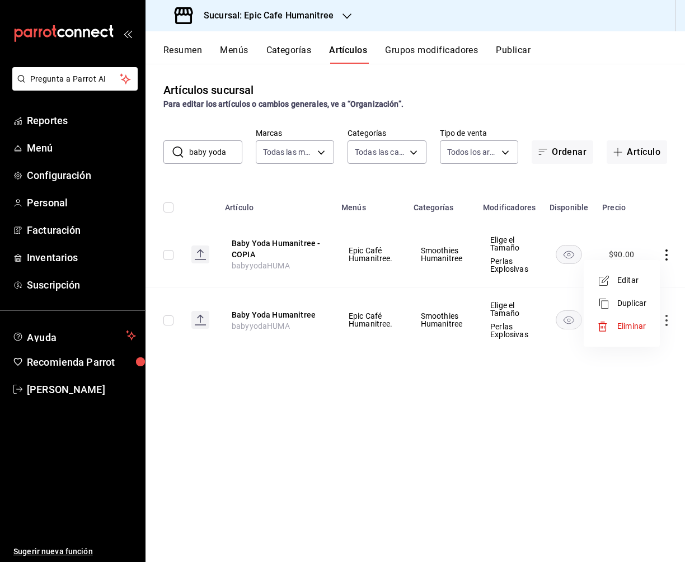
click at [623, 283] on span "Editar" at bounding box center [631, 281] width 29 height 12
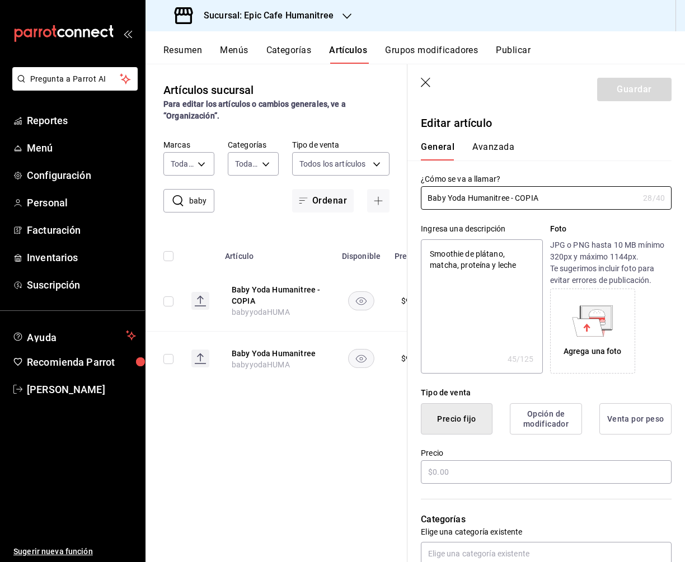
type textarea "x"
type input "$90.00"
drag, startPoint x: 523, startPoint y: 195, endPoint x: 416, endPoint y: 195, distance: 107.4
click at [416, 195] on div "¿Cómo se va a llamar? Baby Yoda Humanitree - COPIA 28 /40 ¿Cómo se va a llamar?" at bounding box center [539, 185] width 264 height 49
type input "N"
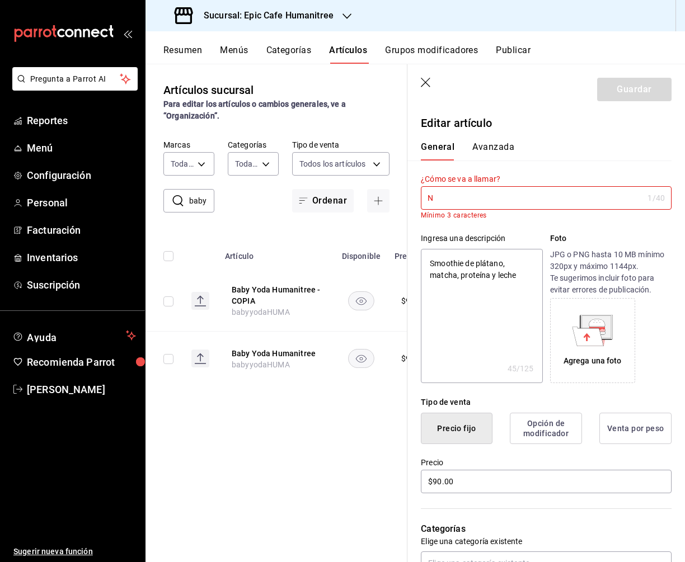
type textarea "x"
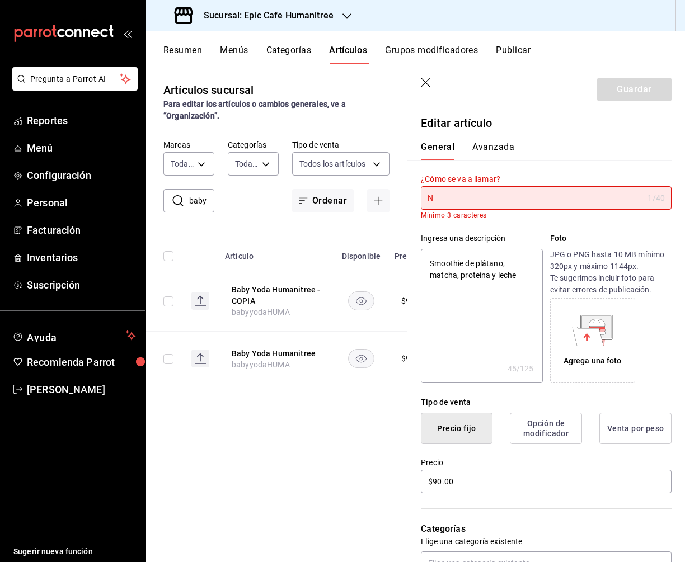
type textarea "x"
type input "B"
type textarea "x"
type input "Ba"
type textarea "x"
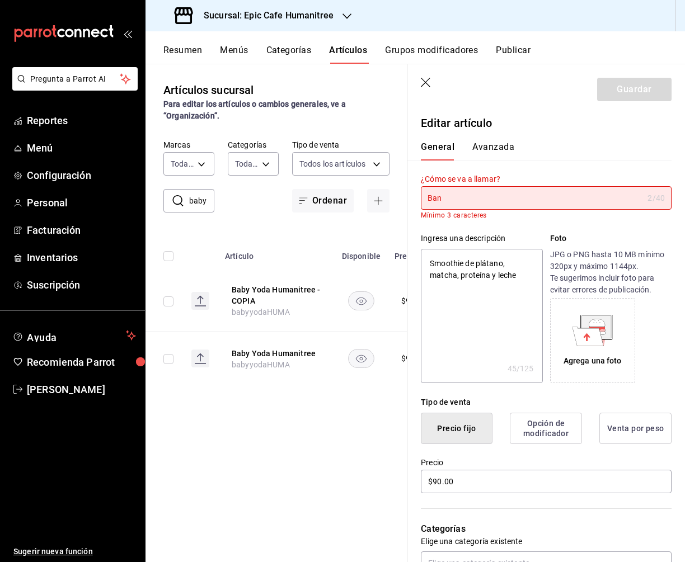
type input "Bana"
type textarea "x"
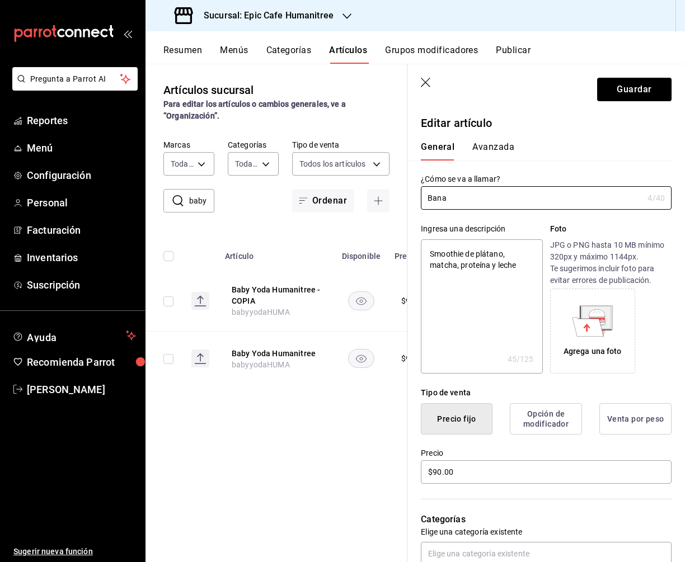
type input "Banan"
type textarea "x"
type input "Banana"
type textarea "x"
type input "Banana"
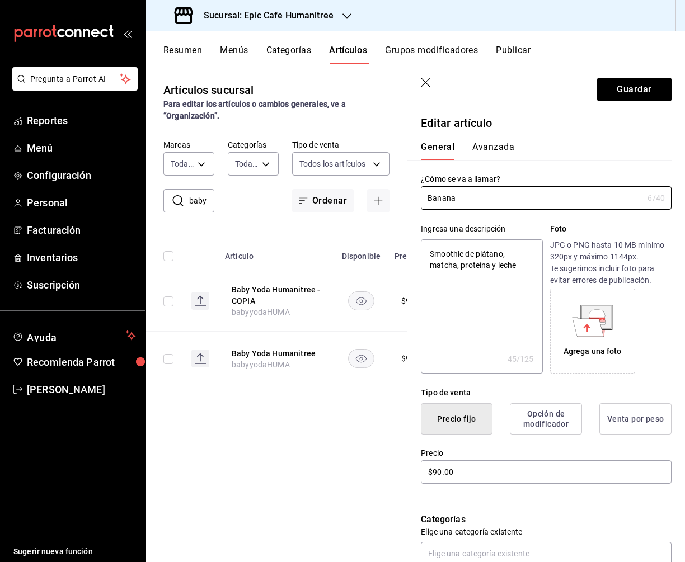
type textarea "x"
type input "Banana F"
type textarea "x"
type input "Banana Fr"
type textarea "x"
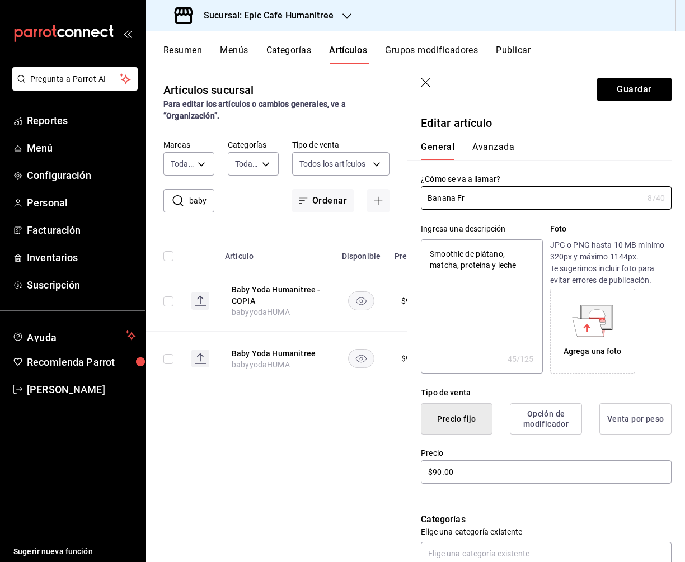
type input "Banana Fre"
type textarea "x"
type input "Banana Fres"
type textarea "x"
type input "Banana Fresh"
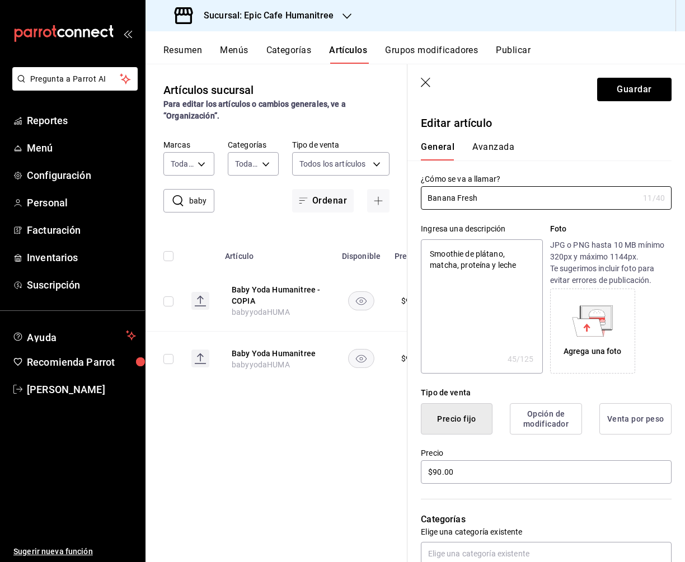
type textarea "x"
type input "Banana Fresh H"
type textarea "x"
type input "Banana Fresh Hu"
type textarea "x"
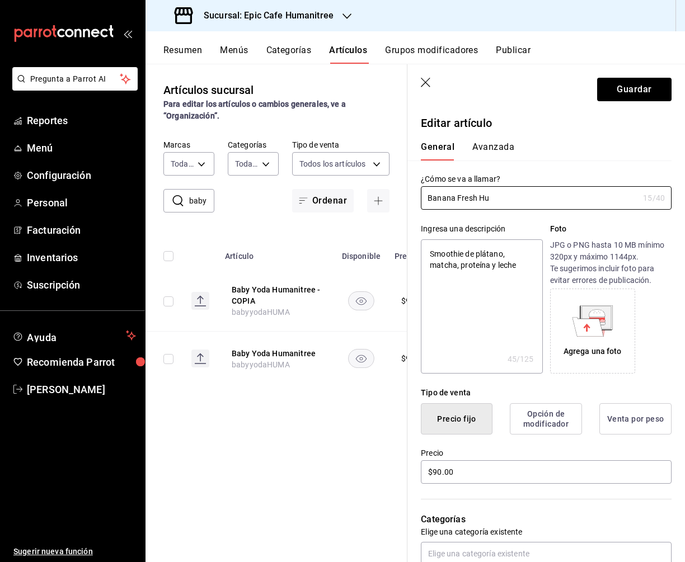
type input "Banana Fresh Hum"
type textarea "x"
type input "Banana Fresh Huma"
type textarea "x"
type input "Banana Fresh Human"
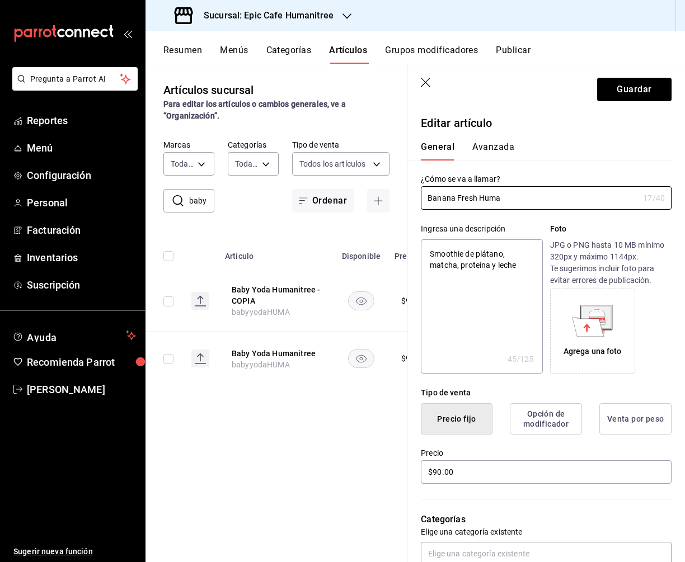
type textarea "x"
type input "Banana Fresh Humani"
type textarea "x"
type input "Banana Fresh Humanitre"
type textarea "x"
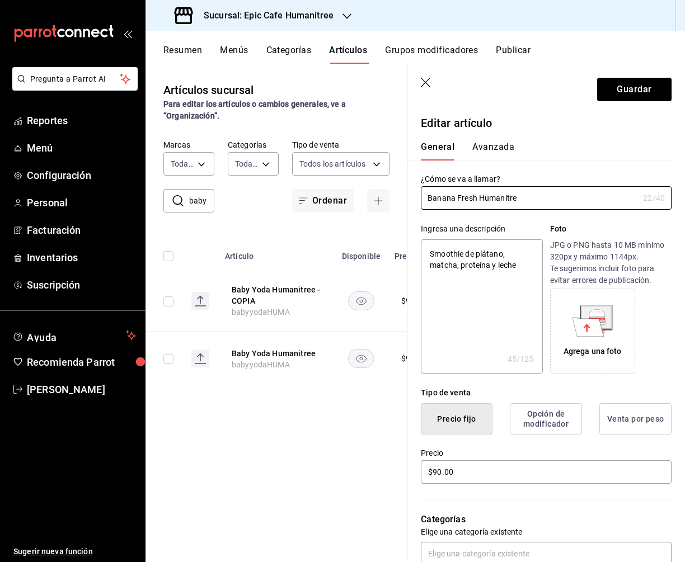
type input "Banana Fresh Humanitree"
type textarea "x"
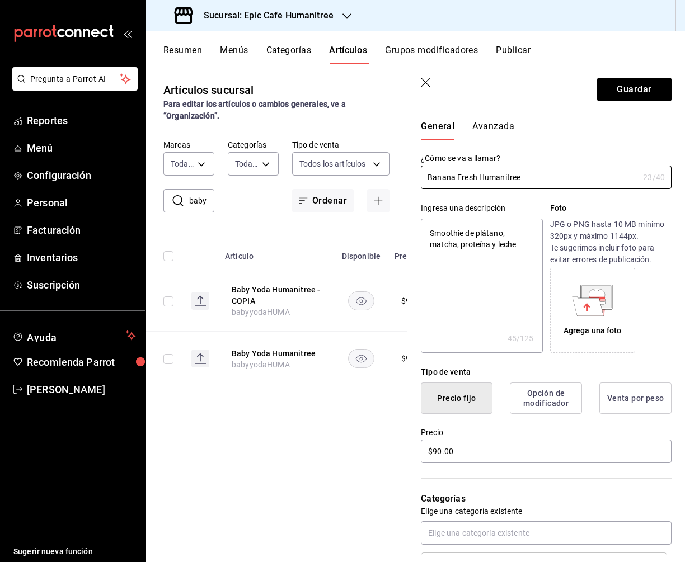
scroll to position [22, 0]
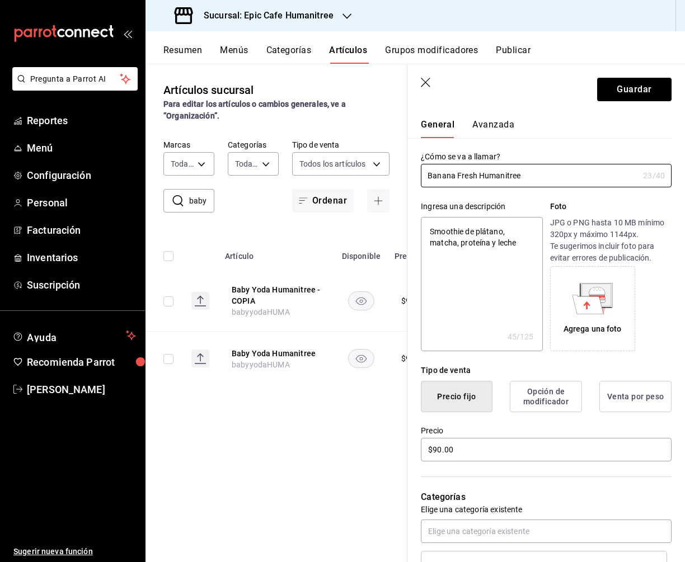
type input "Banana Fresh Humanitree"
type textarea "x"
drag, startPoint x: 520, startPoint y: 253, endPoint x: 418, endPoint y: 229, distance: 105.2
click at [418, 229] on div "Ingresa una descripción Smoothie de plátano, matcha, proteína y leche x 45 /125…" at bounding box center [539, 269] width 264 height 164
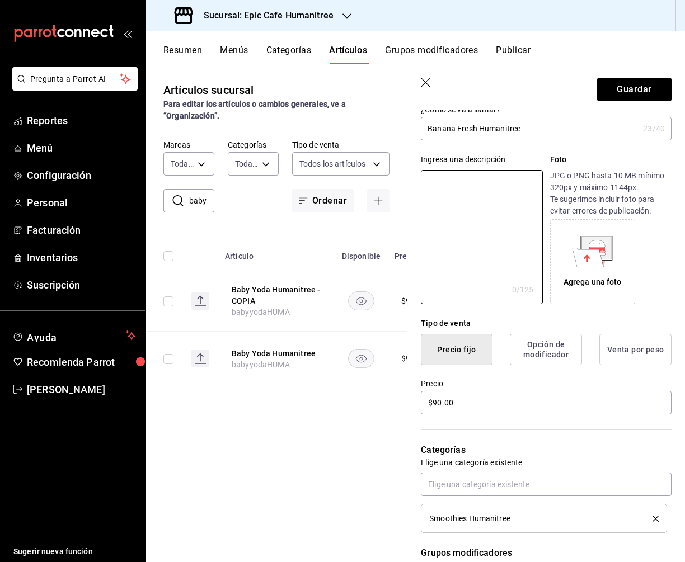
scroll to position [73, 0]
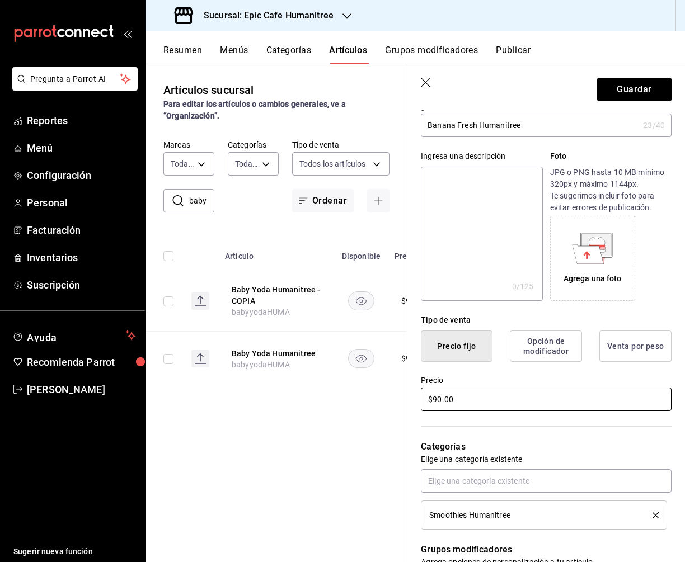
drag, startPoint x: 472, startPoint y: 401, endPoint x: 424, endPoint y: 401, distance: 48.1
click at [424, 401] on input "$90.00" at bounding box center [546, 399] width 251 height 23
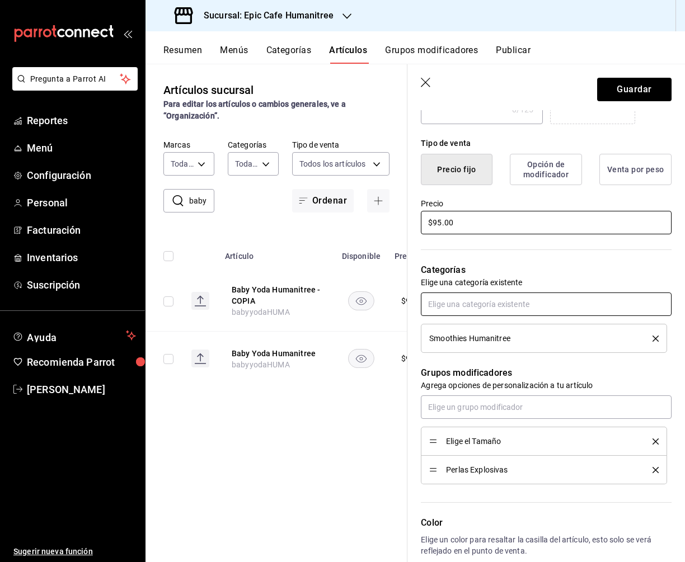
scroll to position [260, 0]
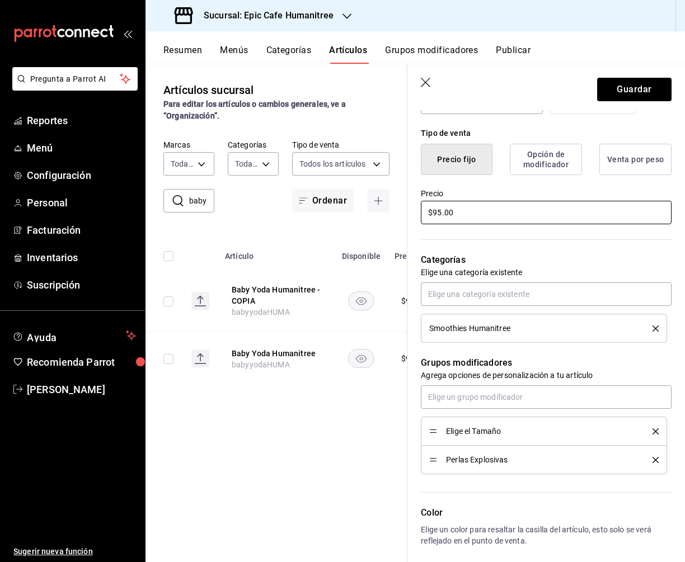
type input "$95.00"
click at [654, 461] on icon "delete" at bounding box center [655, 460] width 6 height 6
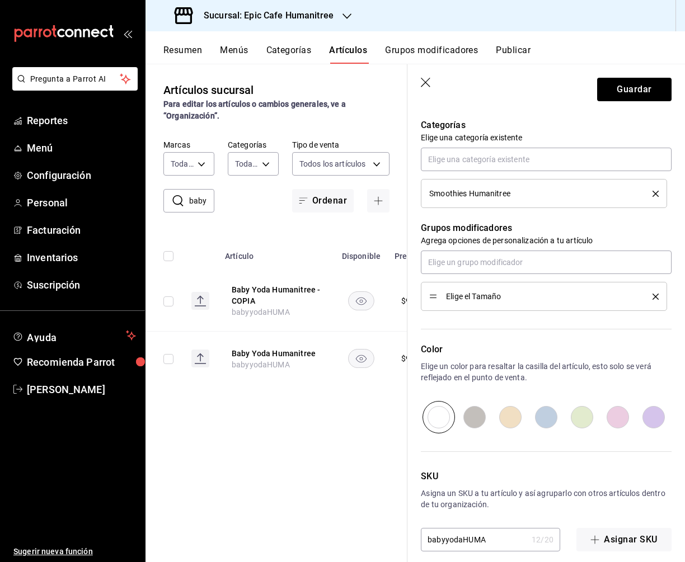
scroll to position [405, 0]
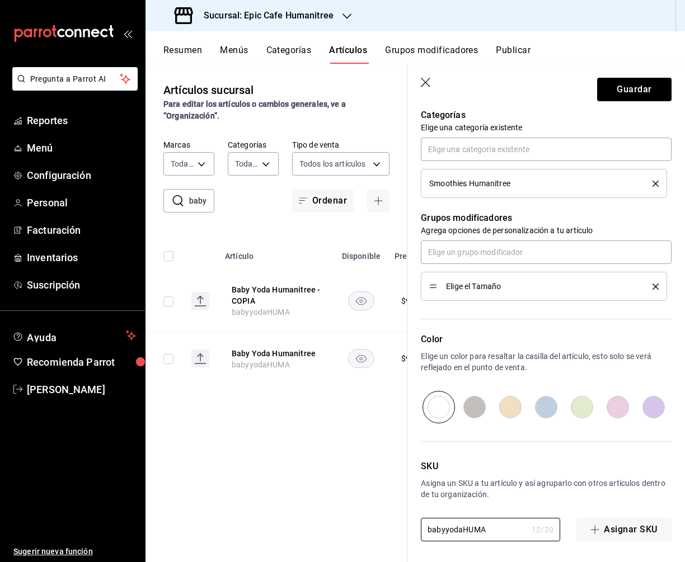
drag, startPoint x: 488, startPoint y: 527, endPoint x: 380, endPoint y: 527, distance: 107.4
click at [380, 527] on main "Artículos sucursal Para editar los artículos o cambios generales, ve a “Organiz…" at bounding box center [414, 313] width 539 height 499
type input "bananafreshH"
click at [652, 87] on button "Guardar" at bounding box center [634, 89] width 74 height 23
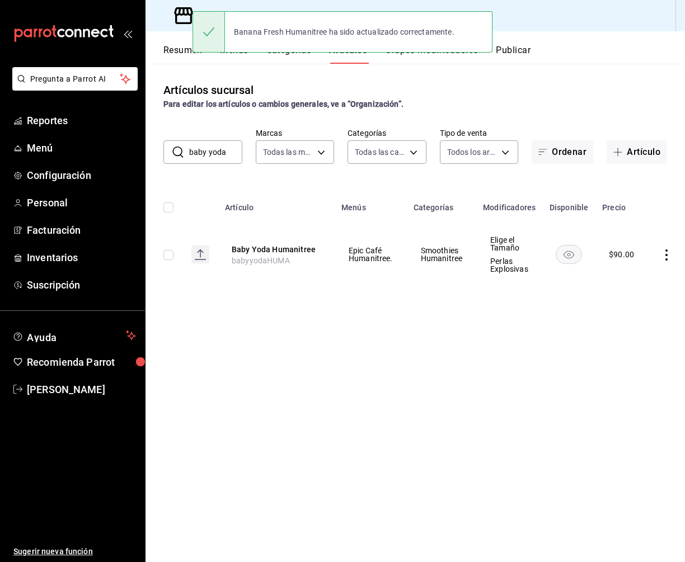
click at [223, 153] on input "baby yoda" at bounding box center [215, 152] width 53 height 22
drag, startPoint x: 229, startPoint y: 153, endPoint x: 161, endPoint y: 153, distance: 67.7
click at [161, 153] on div "​ baby yoda ​ Marcas Todas las marcas, Sin marca e2a6dcd0-c09b-4f39-b209-5f9701…" at bounding box center [414, 146] width 539 height 36
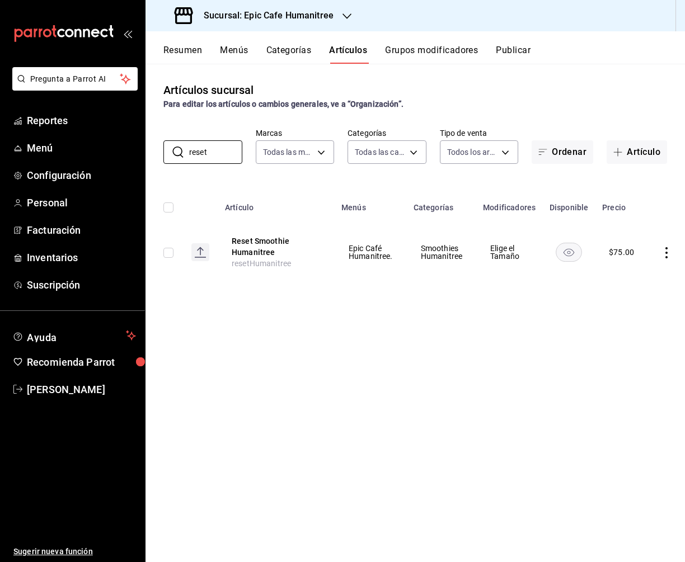
type input "reset"
click at [665, 256] on icon "actions" at bounding box center [666, 252] width 11 height 11
click at [634, 295] on li "Duplicar" at bounding box center [620, 301] width 67 height 23
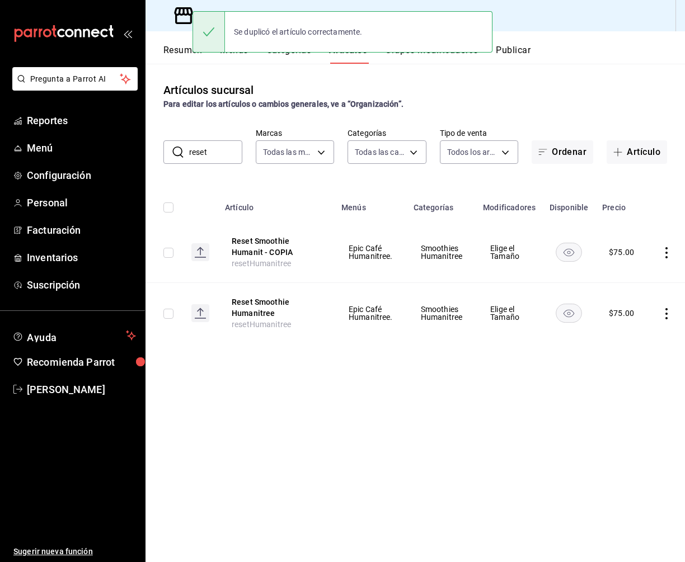
click at [664, 255] on icon "actions" at bounding box center [666, 252] width 11 height 11
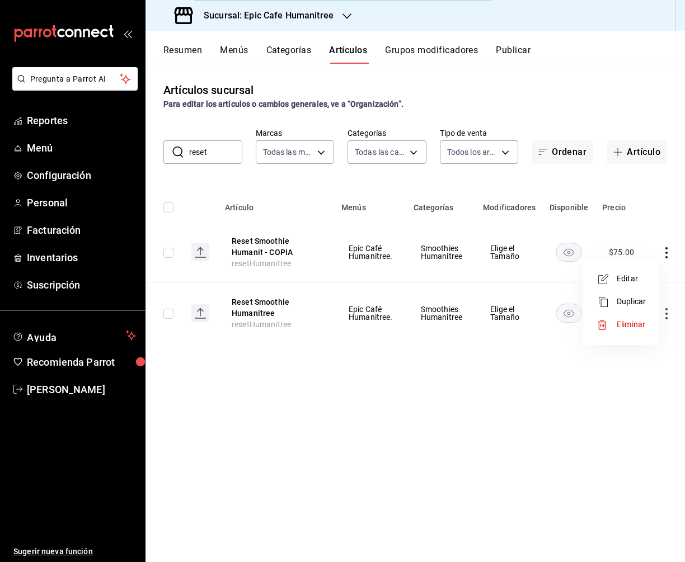
click at [631, 274] on span "Editar" at bounding box center [631, 279] width 29 height 12
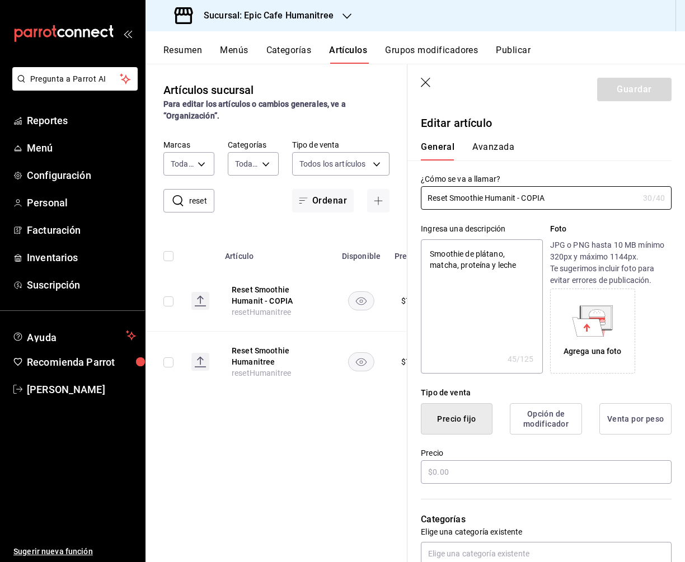
type textarea "x"
type input "$75.00"
drag, startPoint x: 550, startPoint y: 199, endPoint x: 384, endPoint y: 199, distance: 165.6
click at [384, 199] on main "Artículos sucursal Para editar los artículos o cambios generales, ve a “Organiz…" at bounding box center [414, 313] width 539 height 499
type input "C"
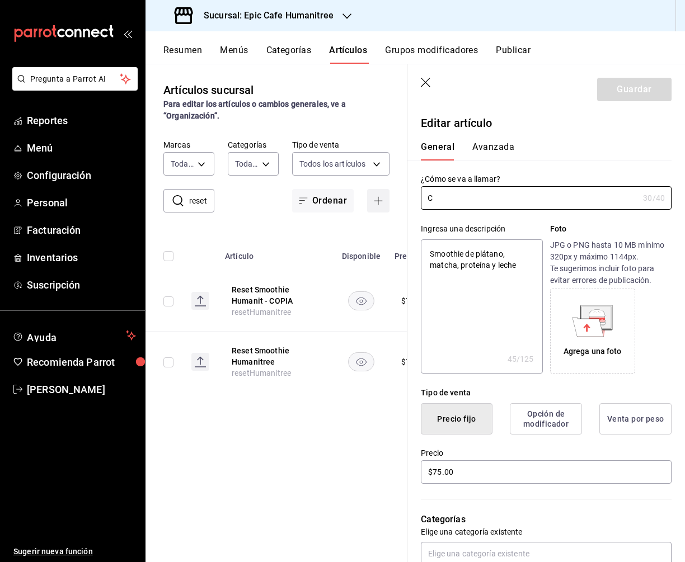
type textarea "x"
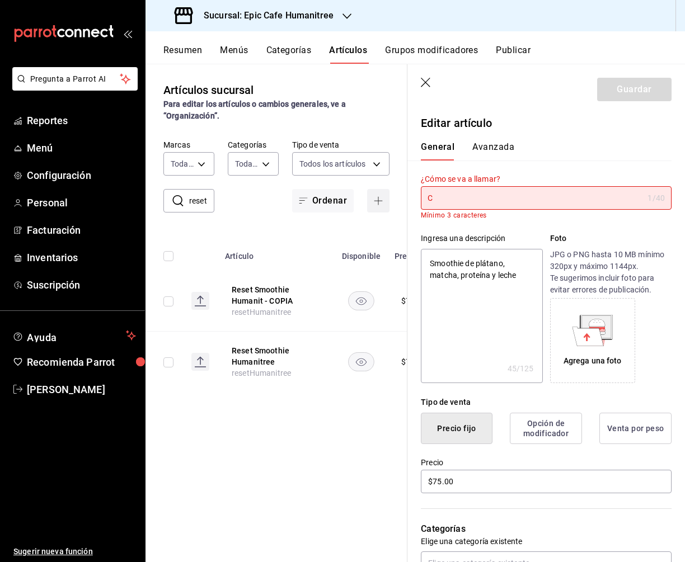
type input "Ca"
type textarea "x"
type input "Car"
type textarea "x"
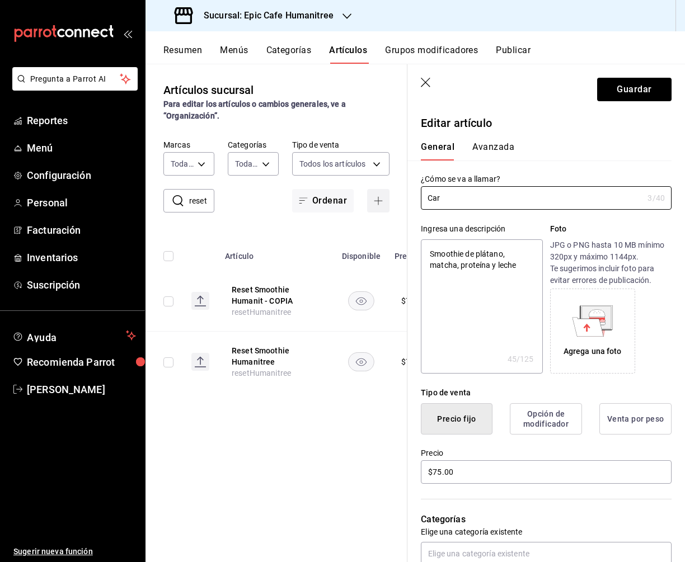
type input "Carb"
type textarea "x"
type input "Carbo"
type textarea "x"
type input "Carbon"
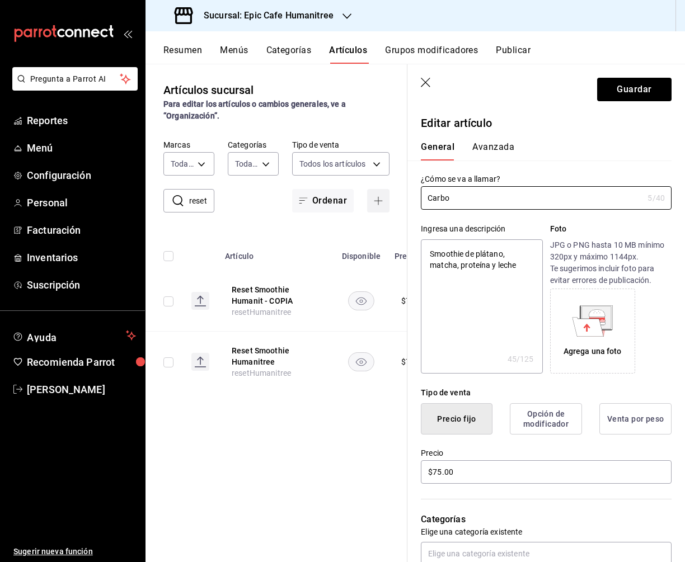
type textarea "x"
type input "Carbon"
type textarea "x"
type input "Carbon B"
type textarea "x"
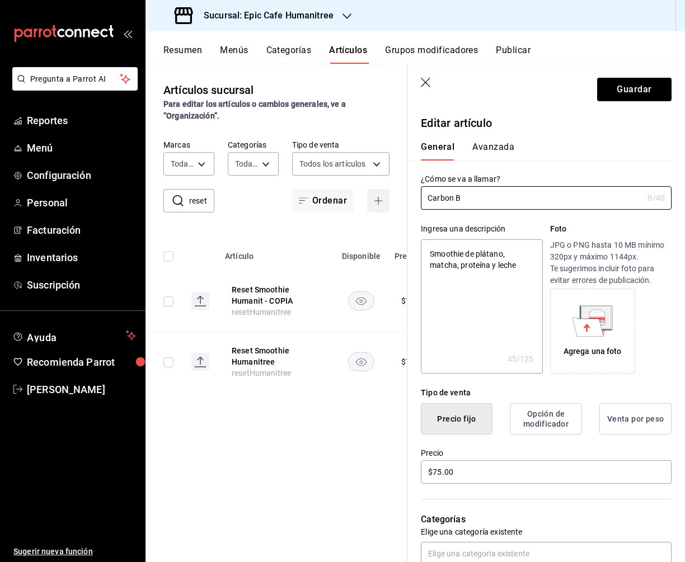
type input "Carbon Bo"
type textarea "x"
type input "Carbon Boo"
type textarea "x"
type input "Carbon Boos"
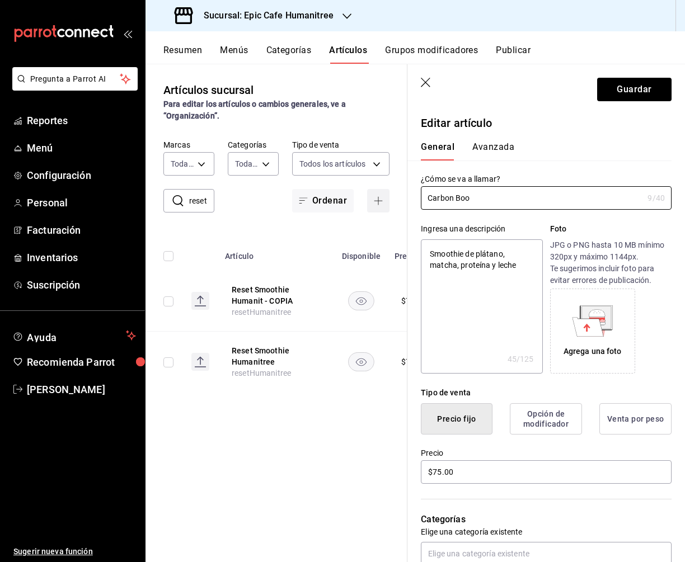
type textarea "x"
type input "Carbon Boost"
type textarea "x"
type input "Carbon Boost"
type textarea "x"
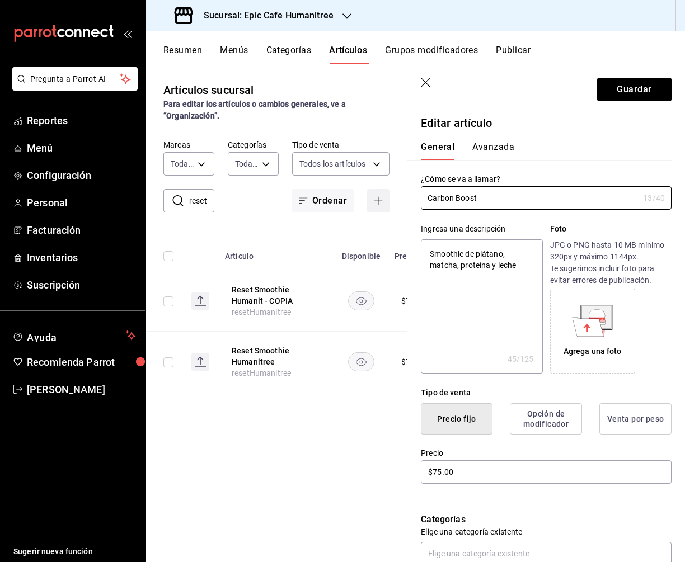
type input "Carbon Boost H"
type textarea "x"
type input "Carbon Boost Hu"
type textarea "x"
type input "Carbon Boost Hum"
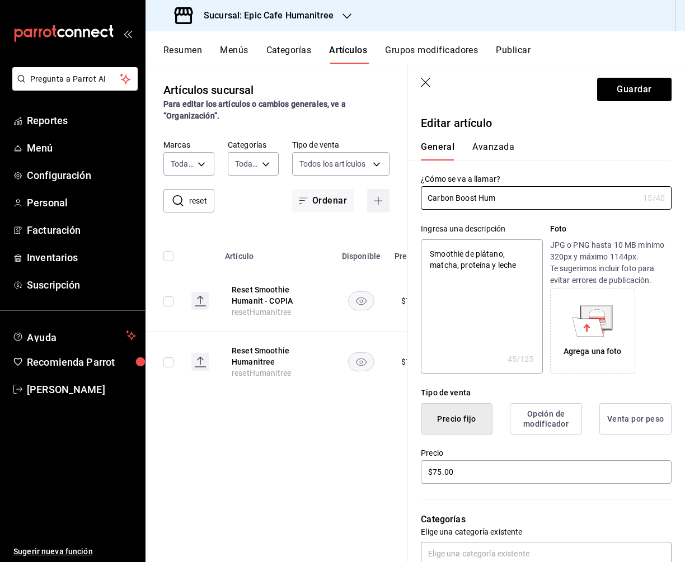
type textarea "x"
type input "Carbon Boost Huma"
type textarea "x"
type input "Carbon Boost Human"
type textarea "x"
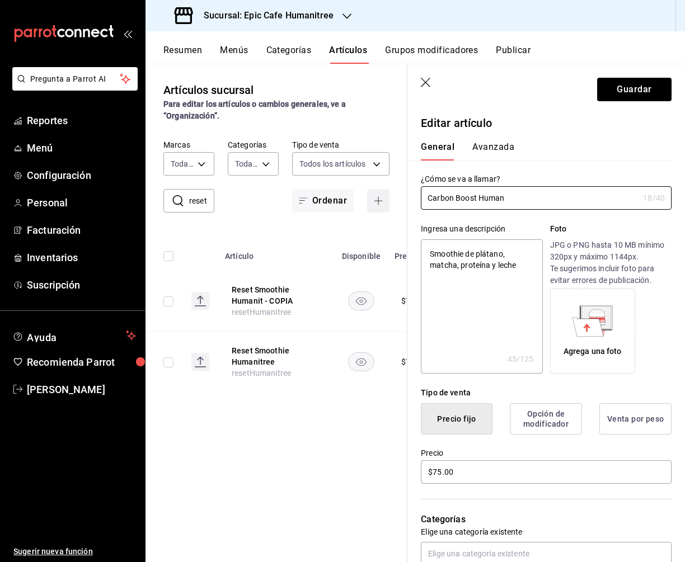
type input "Carbon Boost Humani"
type textarea "x"
type input "Carbon Boost Humanit"
type textarea "x"
type input "Carbon Boost Humanitr"
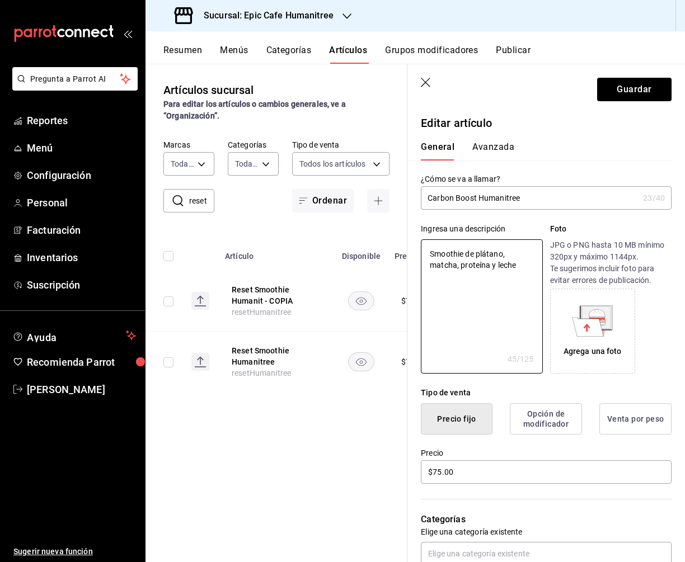
drag, startPoint x: 523, startPoint y: 271, endPoint x: 416, endPoint y: 255, distance: 108.1
click at [416, 255] on div "Ingresa una descripción Smoothie de plátano, matcha, proteína y leche x 45 /125…" at bounding box center [539, 292] width 264 height 164
click at [563, 148] on div "General Avanzada" at bounding box center [539, 151] width 237 height 19
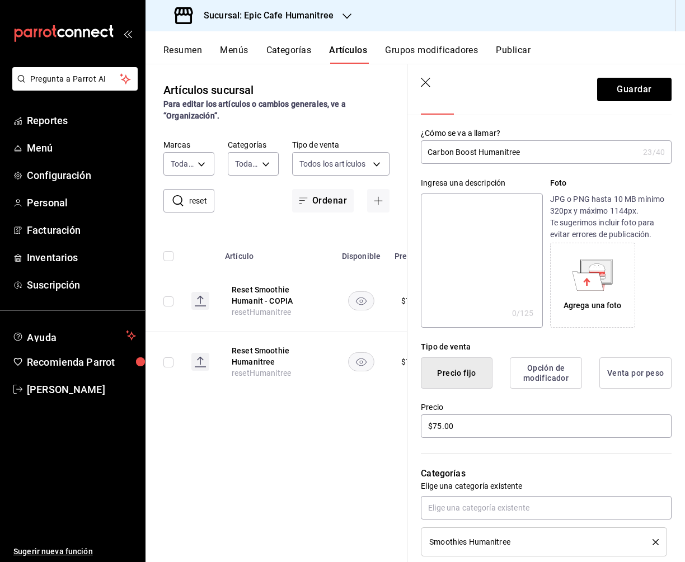
scroll to position [50, 0]
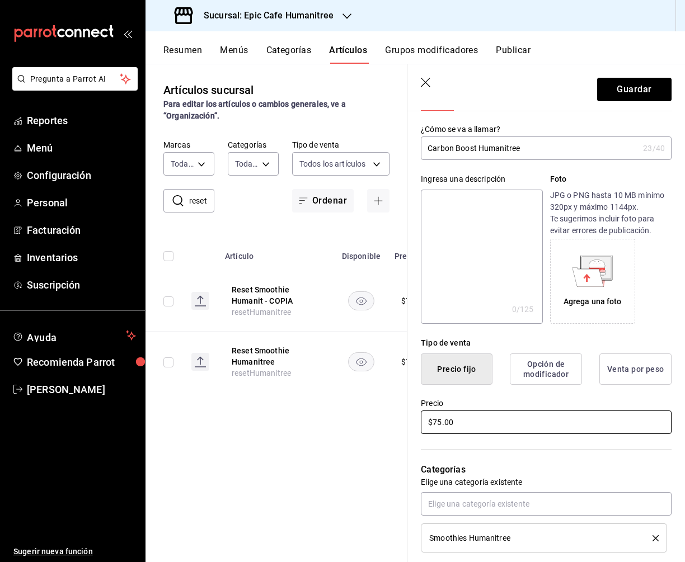
click at [466, 424] on input "$75.00" at bounding box center [546, 422] width 251 height 23
drag, startPoint x: 462, startPoint y: 420, endPoint x: 374, endPoint y: 420, distance: 87.8
click at [374, 420] on main "Artículos sucursal Para editar los artículos o cambios generales, ve a “Organiz…" at bounding box center [414, 313] width 539 height 499
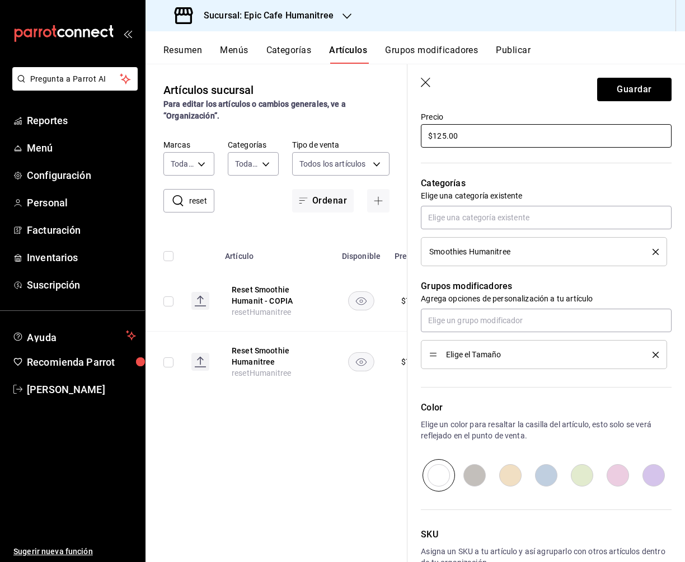
scroll to position [405, 0]
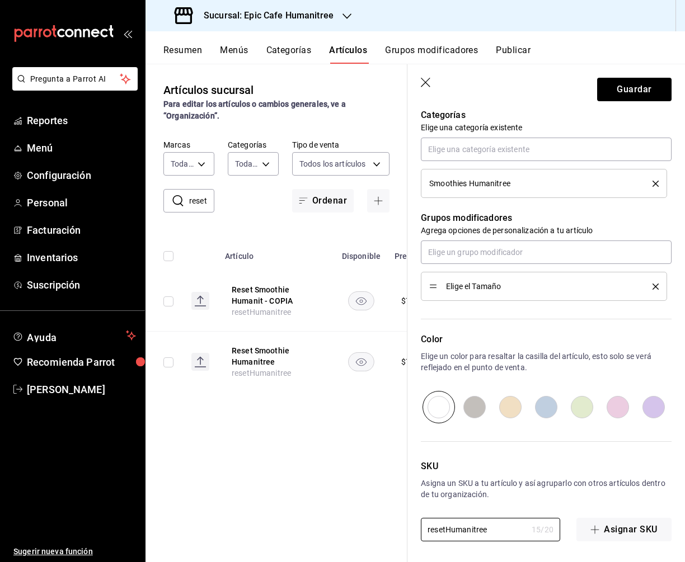
drag, startPoint x: 495, startPoint y: 529, endPoint x: 366, endPoint y: 529, distance: 128.7
click at [366, 529] on main "Artículos sucursal Para editar los artículos o cambios generales, ve a “Organiz…" at bounding box center [414, 313] width 539 height 499
click at [651, 81] on button "Guardar" at bounding box center [634, 89] width 74 height 23
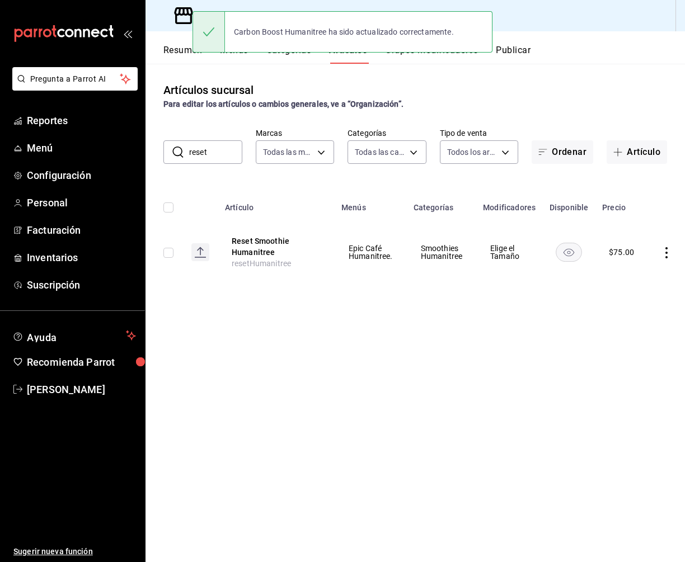
drag, startPoint x: 215, startPoint y: 156, endPoint x: 172, endPoint y: 156, distance: 43.1
click at [172, 156] on div "​ reset ​" at bounding box center [202, 151] width 79 height 23
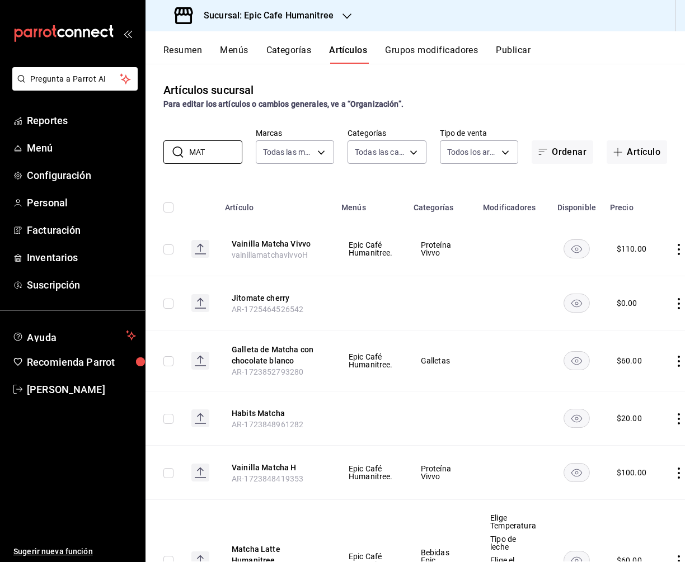
click at [424, 182] on div "Artículos sucursal Para editar los artículos o cambios generales, ve a “Organiz…" at bounding box center [414, 313] width 539 height 498
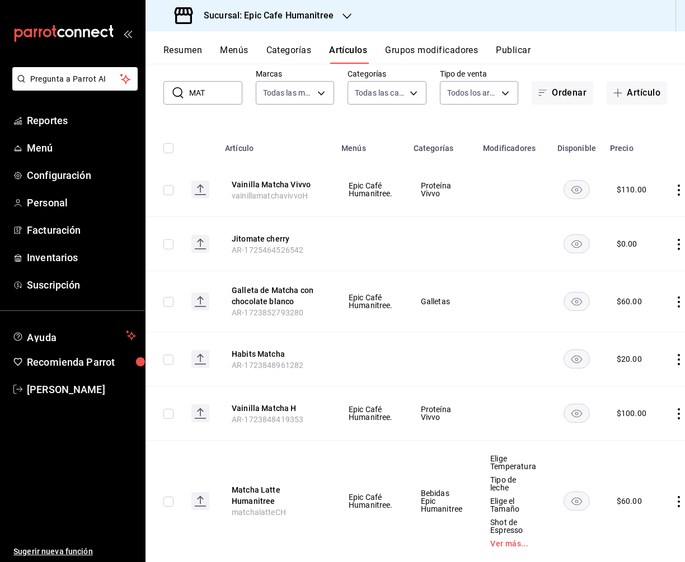
scroll to position [85, 0]
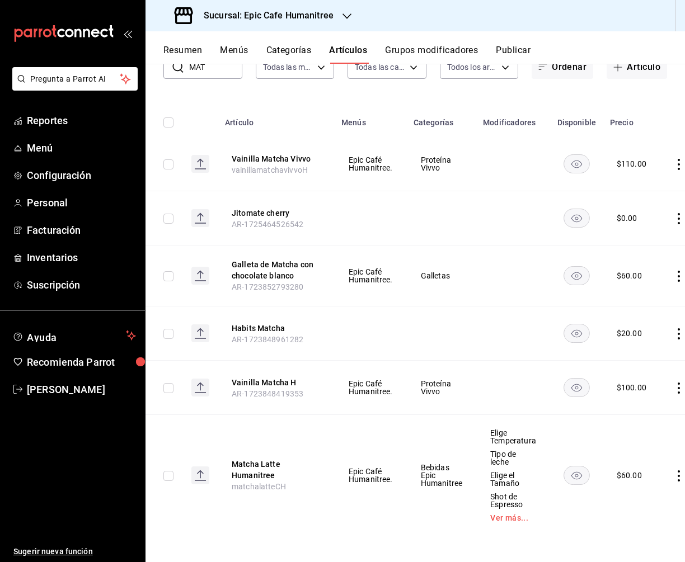
click at [676, 476] on icon "actions" at bounding box center [678, 476] width 11 height 11
click at [640, 506] on span "Duplicar" at bounding box center [643, 510] width 29 height 12
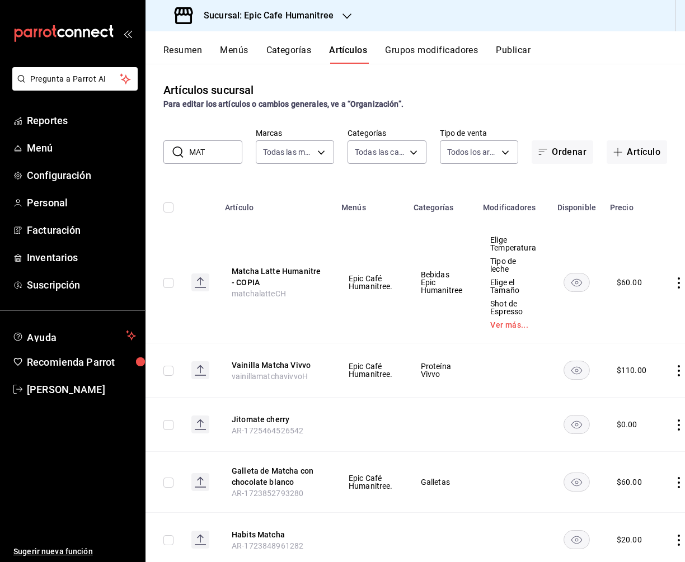
click at [678, 282] on icon "actions" at bounding box center [679, 283] width 2 height 11
click at [650, 307] on span "Editar" at bounding box center [643, 309] width 29 height 12
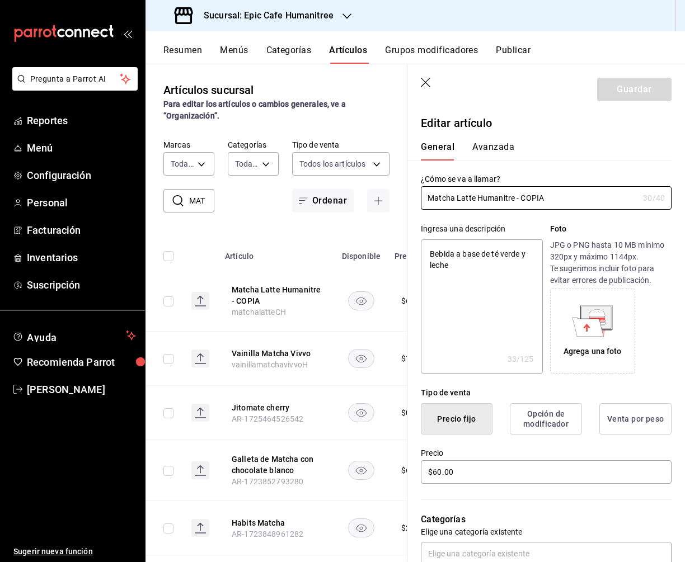
drag, startPoint x: 560, startPoint y: 204, endPoint x: 413, endPoint y: 194, distance: 147.5
click at [413, 194] on div "¿Cómo se va a llamar? Matcha Latte Humanitre - COPIA 30 /40 ¿Cómo se va a llama…" at bounding box center [539, 185] width 264 height 49
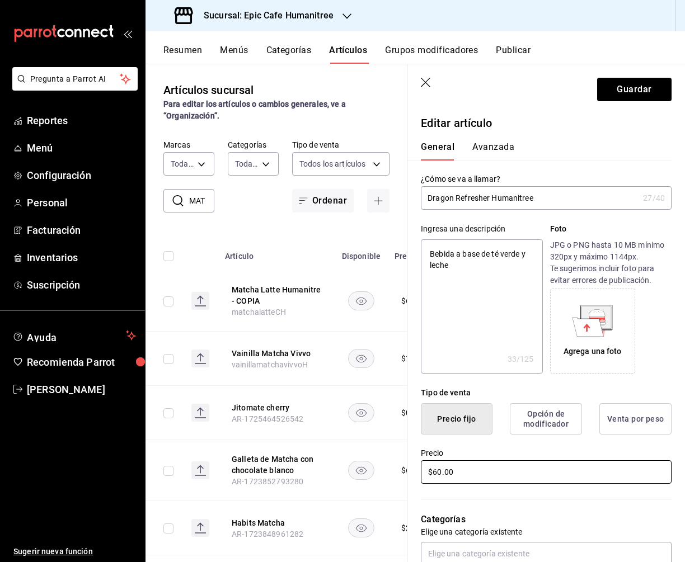
drag, startPoint x: 464, startPoint y: 465, endPoint x: 374, endPoint y: 464, distance: 90.1
click at [374, 464] on main "Artículos sucursal Para editar los artículos o cambios generales, ve a “Organiz…" at bounding box center [414, 313] width 539 height 499
drag, startPoint x: 460, startPoint y: 481, endPoint x: 408, endPoint y: 463, distance: 54.5
click at [408, 463] on div "Precio $60.00" at bounding box center [539, 460] width 264 height 51
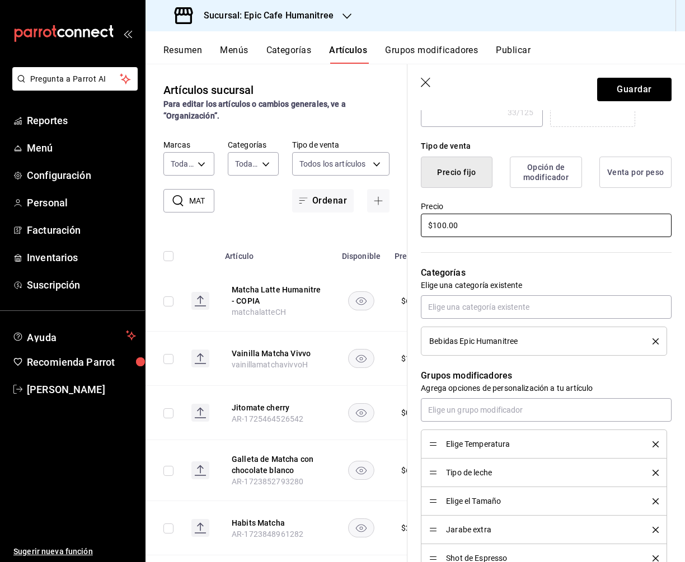
scroll to position [295, 0]
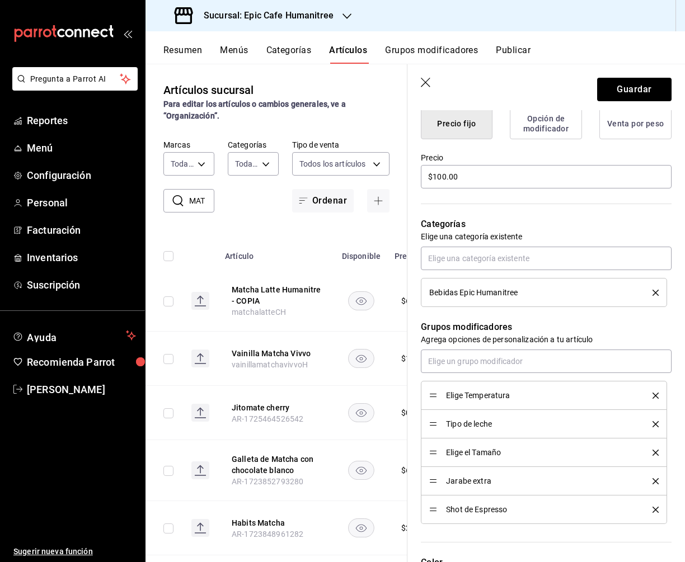
click at [657, 397] on icon "delete" at bounding box center [655, 396] width 6 height 6
click at [658, 450] on icon "delete" at bounding box center [655, 453] width 6 height 6
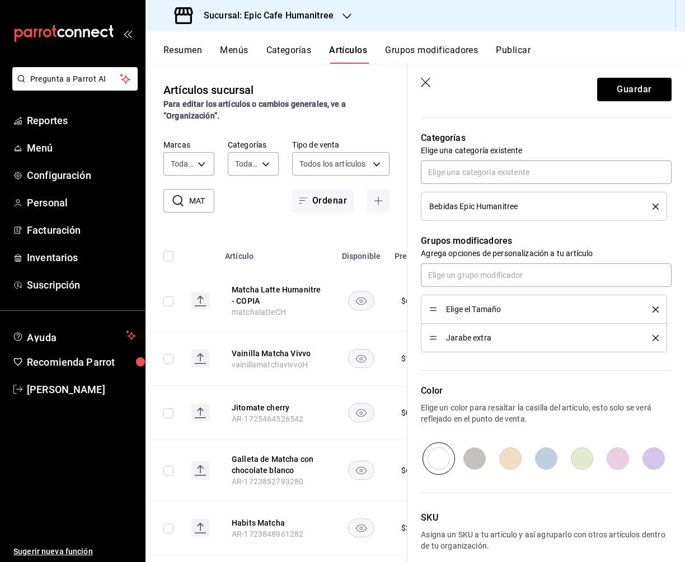
scroll to position [433, 0]
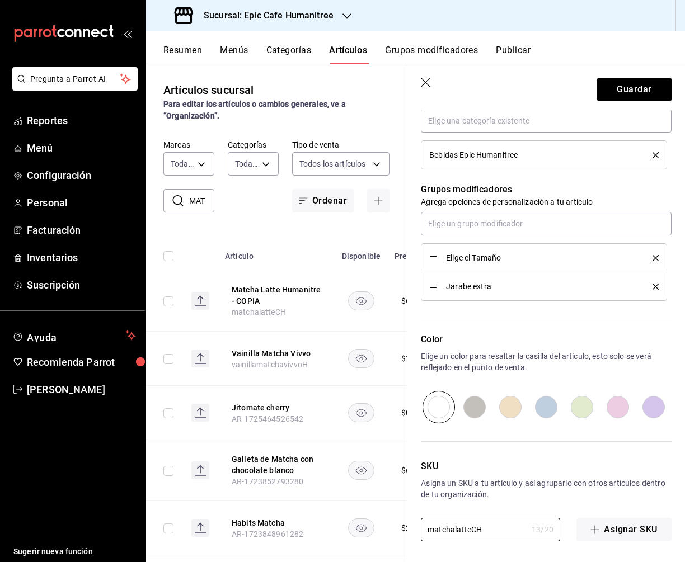
drag, startPoint x: 490, startPoint y: 526, endPoint x: 394, endPoint y: 526, distance: 95.1
click at [394, 526] on main "Artículos sucursal Para editar los artículos o cambios generales, ve a “Organiz…" at bounding box center [414, 313] width 539 height 499
click at [626, 94] on button "Guardar" at bounding box center [634, 89] width 74 height 23
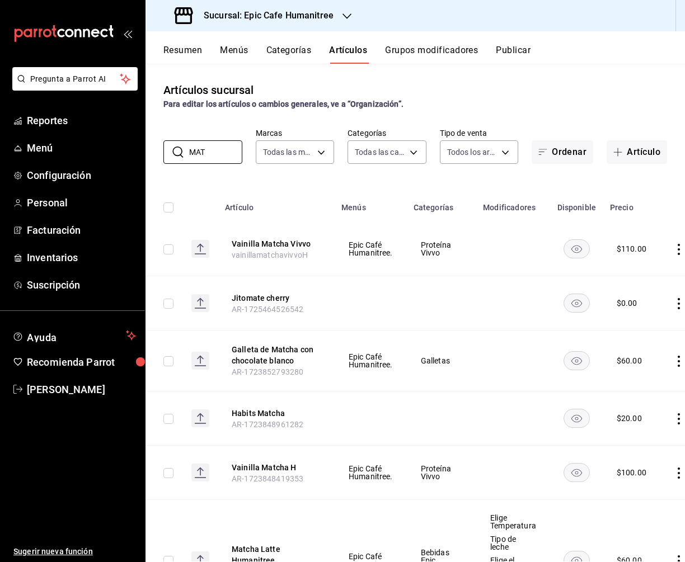
drag, startPoint x: 211, startPoint y: 150, endPoint x: 160, endPoint y: 150, distance: 50.9
click at [160, 150] on div "​ MAT ​ Marcas Todas las marcas, Sin marca e2a6dcd0-c09b-4f39-b209-5f97019748a2…" at bounding box center [414, 146] width 539 height 36
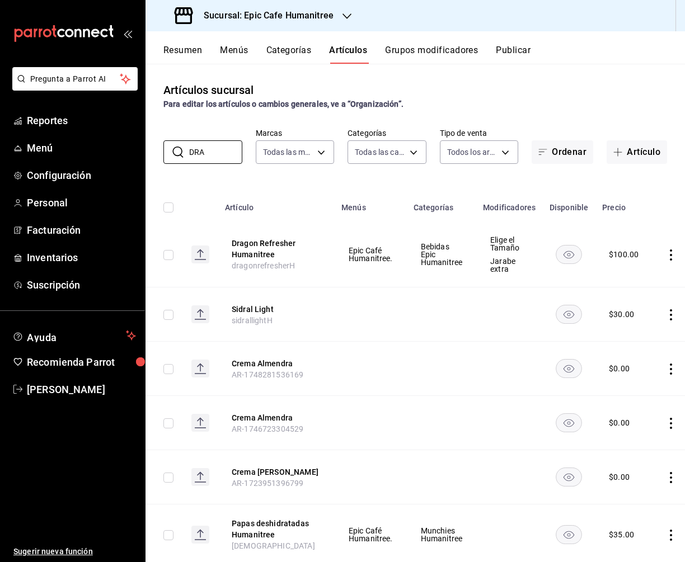
click at [671, 256] on icon "actions" at bounding box center [670, 255] width 11 height 11
click at [635, 302] on span "Duplicar" at bounding box center [635, 304] width 29 height 12
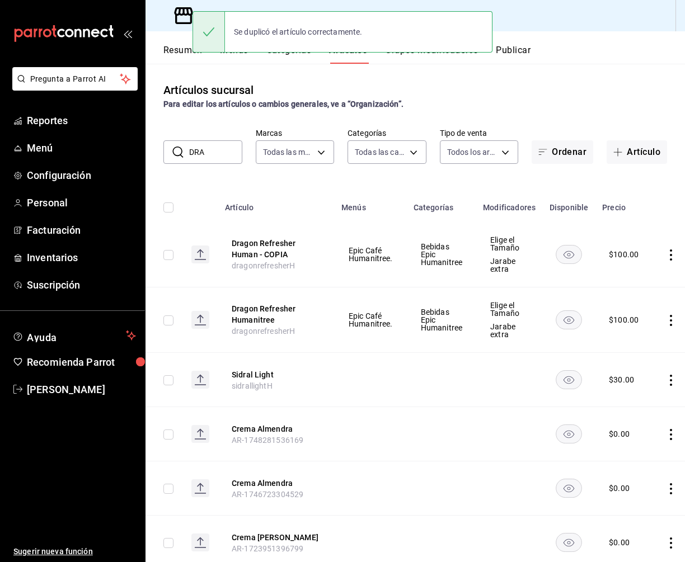
click at [666, 254] on icon "actions" at bounding box center [670, 255] width 11 height 11
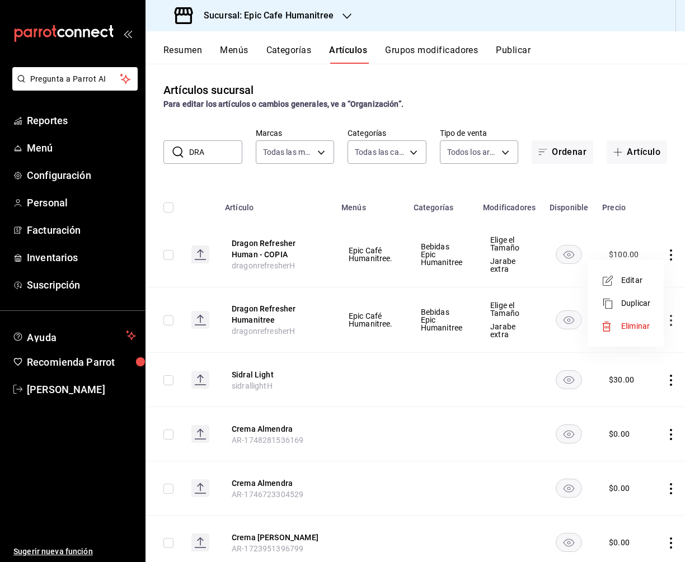
click at [644, 283] on span "Editar" at bounding box center [635, 281] width 29 height 12
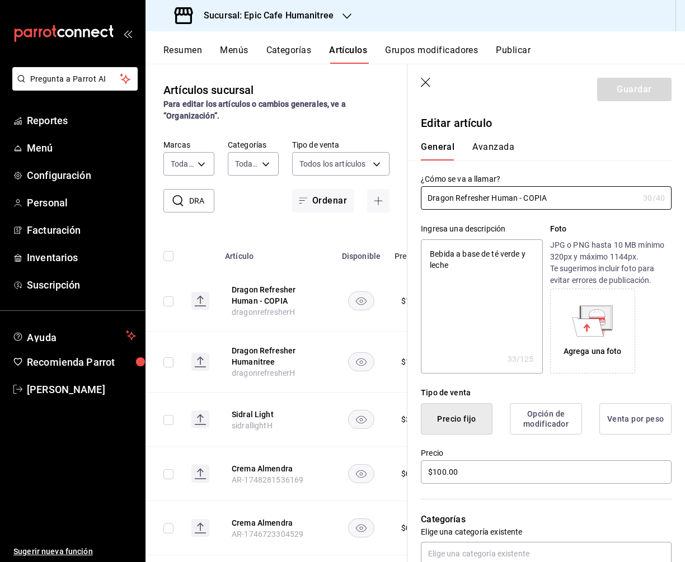
drag, startPoint x: 553, startPoint y: 201, endPoint x: 417, endPoint y: 199, distance: 136.0
click at [417, 199] on div "¿Cómo se va a llamar? Dragon Refresher Human - COPIA 30 /40 ¿Cómo se va a llama…" at bounding box center [539, 185] width 264 height 49
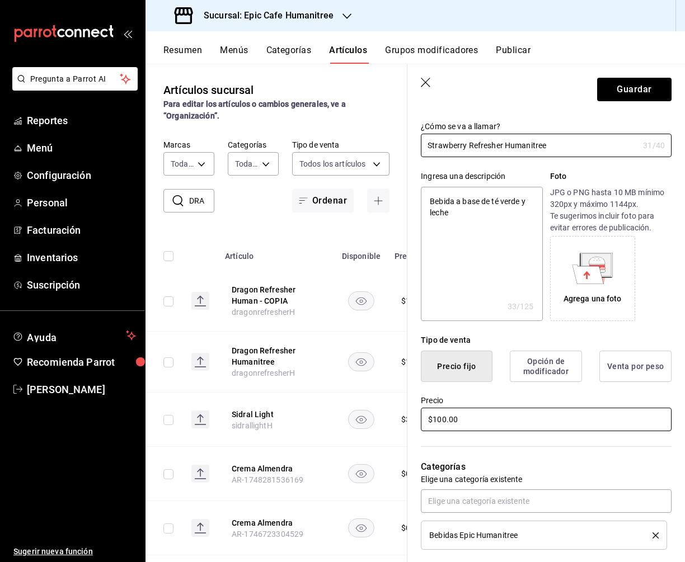
scroll to position [58, 0]
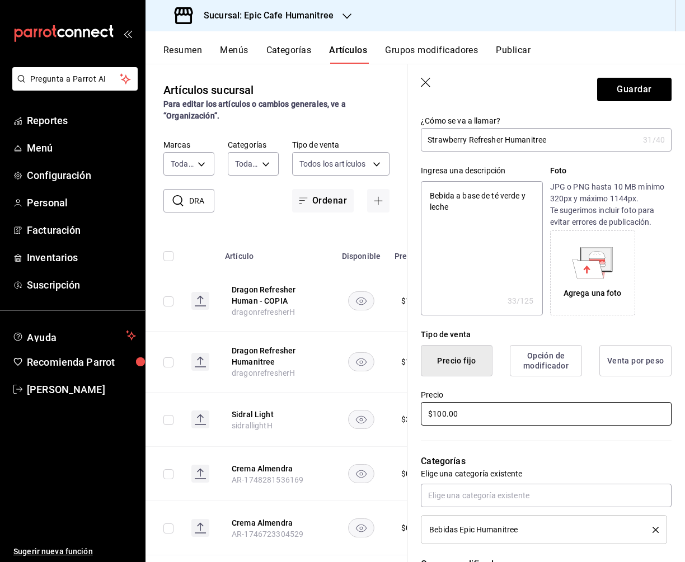
drag, startPoint x: 463, startPoint y: 415, endPoint x: 405, endPoint y: 415, distance: 58.2
click at [405, 415] on main "Artículos sucursal Para editar los artículos o cambios generales, ve a “Organiz…" at bounding box center [414, 313] width 539 height 499
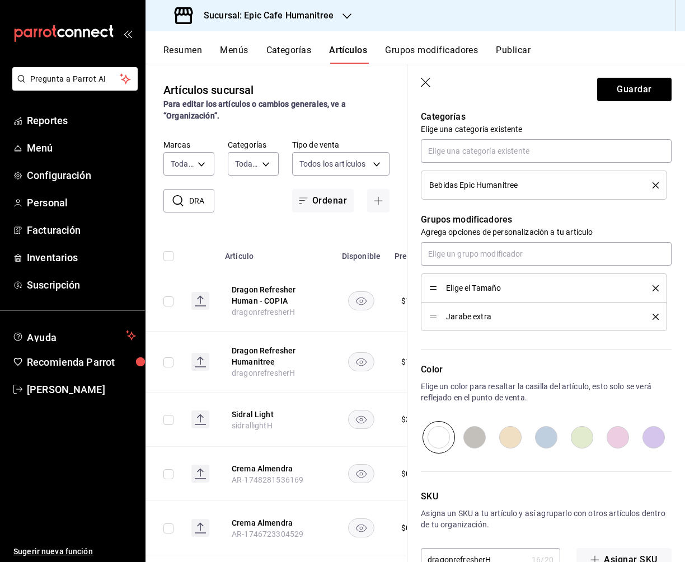
scroll to position [433, 0]
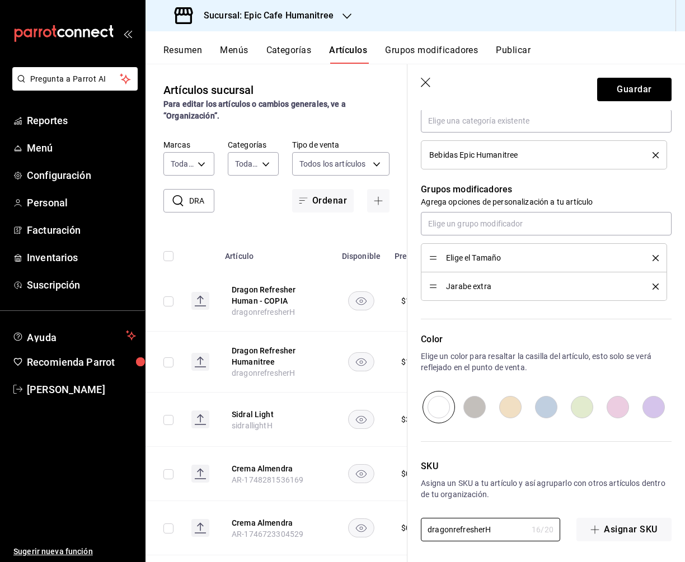
drag, startPoint x: 493, startPoint y: 529, endPoint x: 383, endPoint y: 529, distance: 110.2
click at [383, 529] on main "Artículos sucursal Para editar los artículos o cambios generales, ve a “Organiz…" at bounding box center [414, 313] width 539 height 499
click at [614, 84] on button "Guardar" at bounding box center [634, 89] width 74 height 23
click at [614, 84] on div "Guardar" at bounding box center [634, 89] width 74 height 23
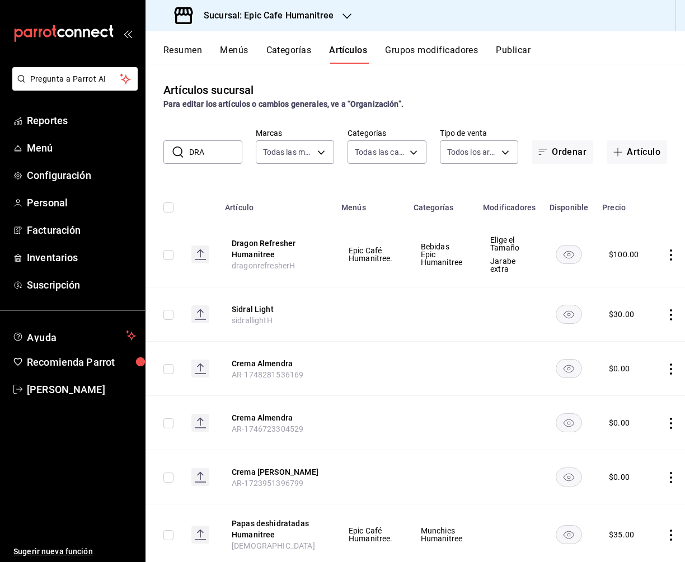
drag, startPoint x: 211, startPoint y: 154, endPoint x: 175, endPoint y: 154, distance: 36.4
click at [175, 154] on div "​ DRA ​" at bounding box center [202, 151] width 79 height 23
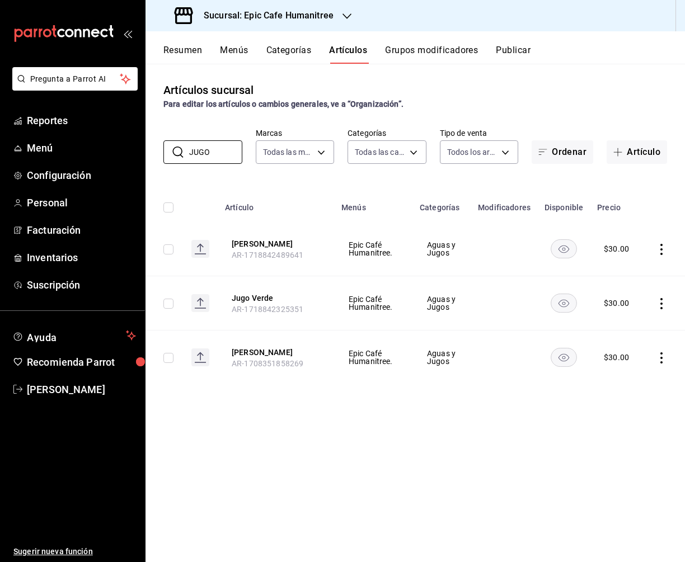
click at [662, 250] on icon "actions" at bounding box center [661, 249] width 11 height 11
click at [628, 319] on span "Eliminar" at bounding box center [627, 320] width 29 height 9
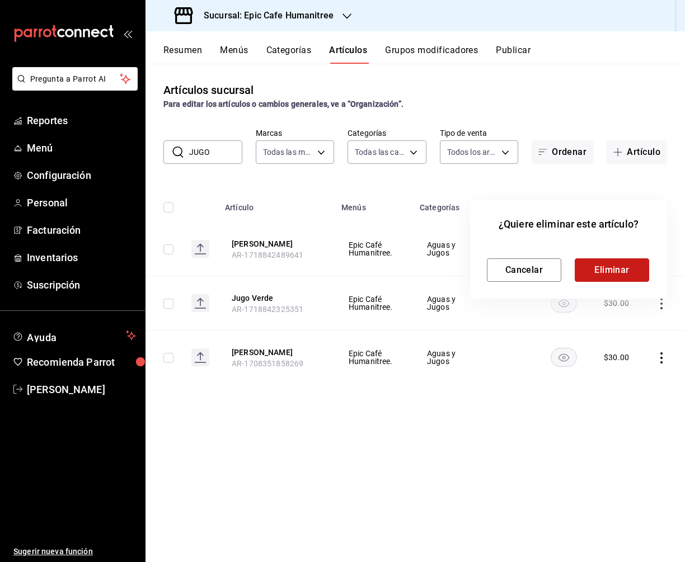
click at [617, 274] on button "Eliminar" at bounding box center [612, 269] width 74 height 23
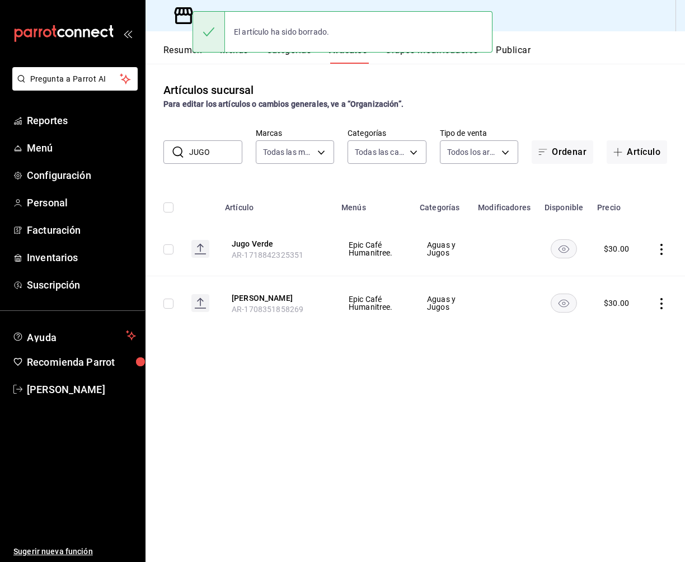
click at [661, 250] on icon "actions" at bounding box center [661, 249] width 11 height 11
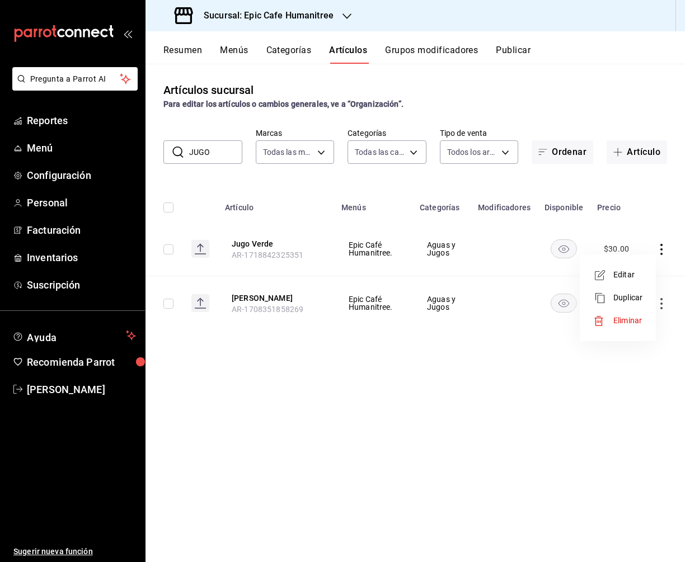
click at [635, 270] on span "Editar" at bounding box center [627, 275] width 29 height 12
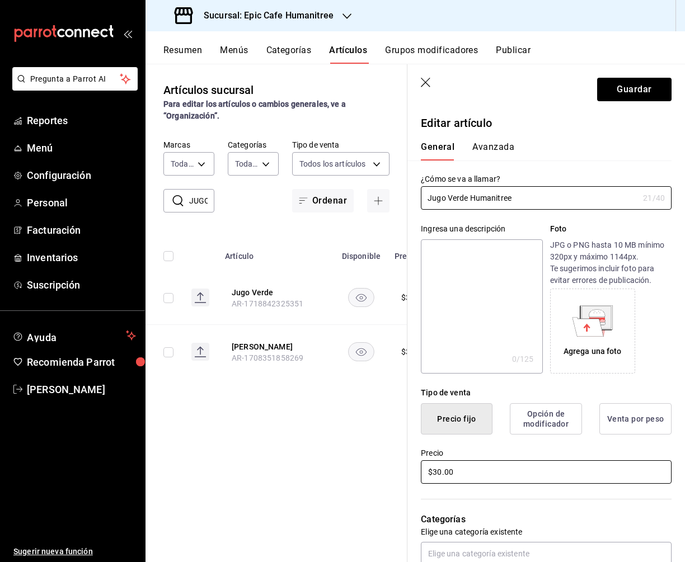
scroll to position [95, 0]
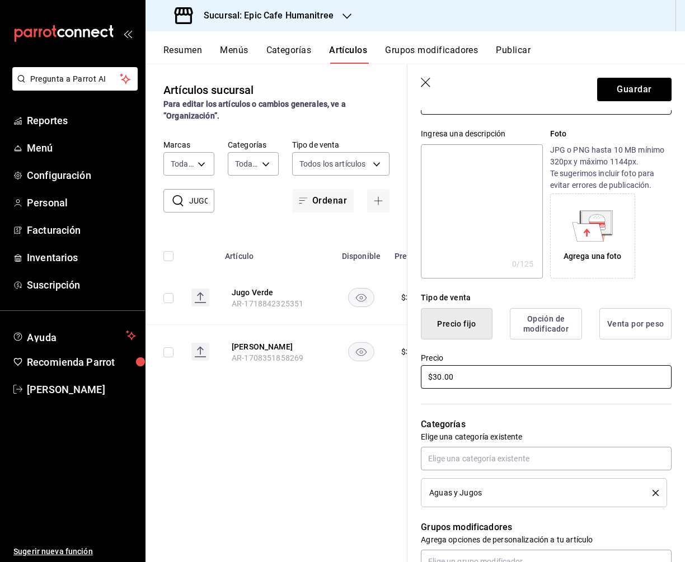
click at [447, 382] on input "$30.00" at bounding box center [546, 376] width 251 height 23
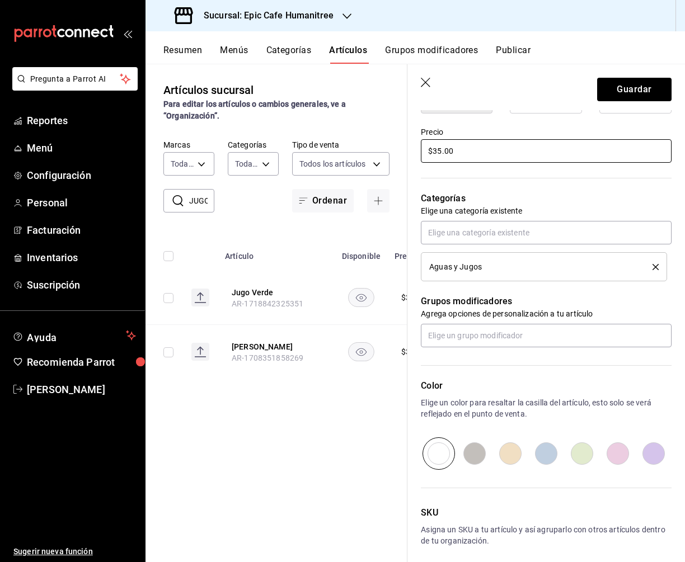
scroll to position [368, 0]
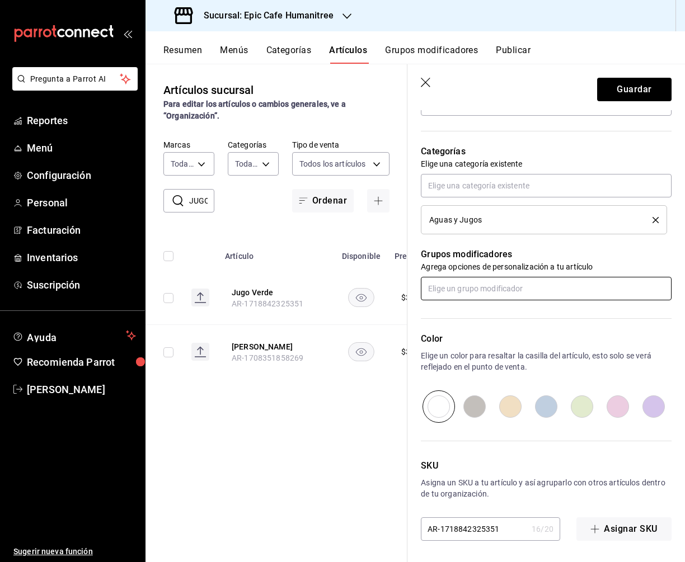
click at [462, 279] on input "text" at bounding box center [546, 288] width 251 height 23
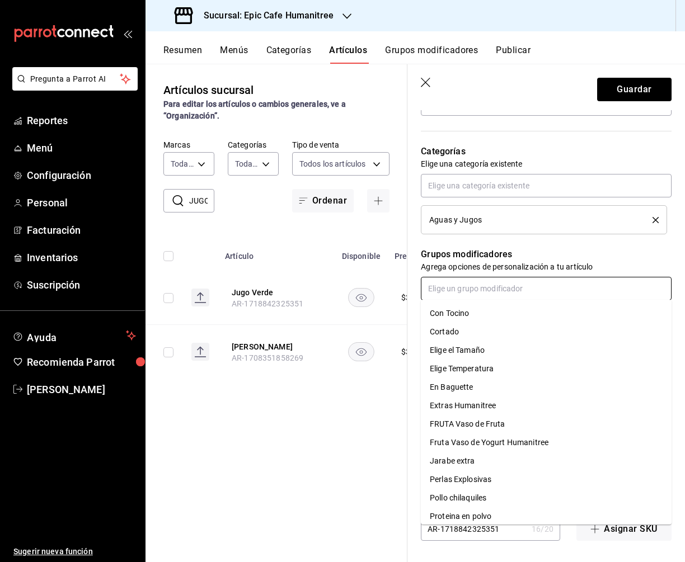
click at [471, 346] on div "Elige el Tamaño" at bounding box center [457, 351] width 55 height 12
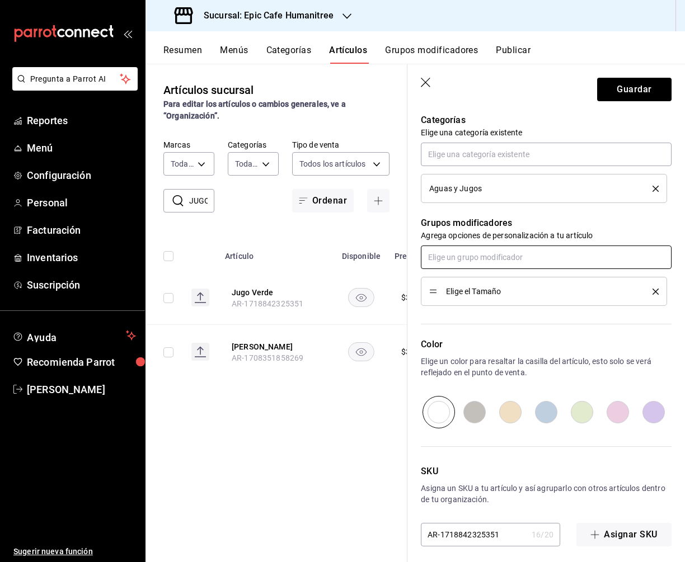
scroll to position [405, 0]
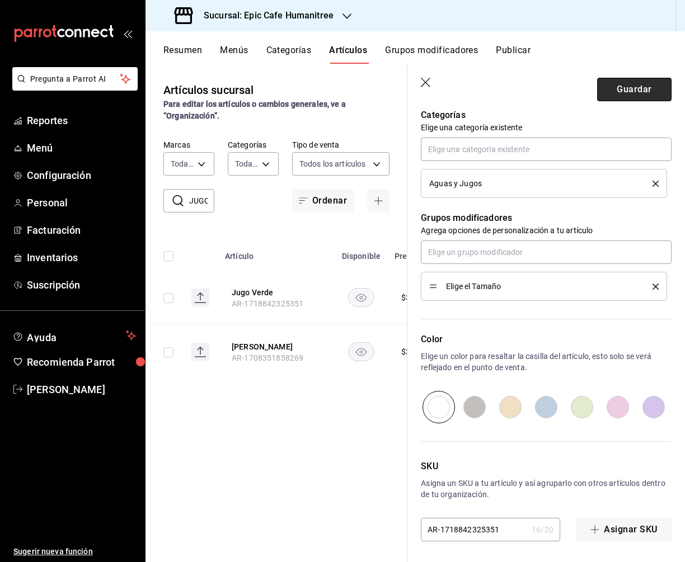
click at [636, 91] on button "Guardar" at bounding box center [634, 89] width 74 height 23
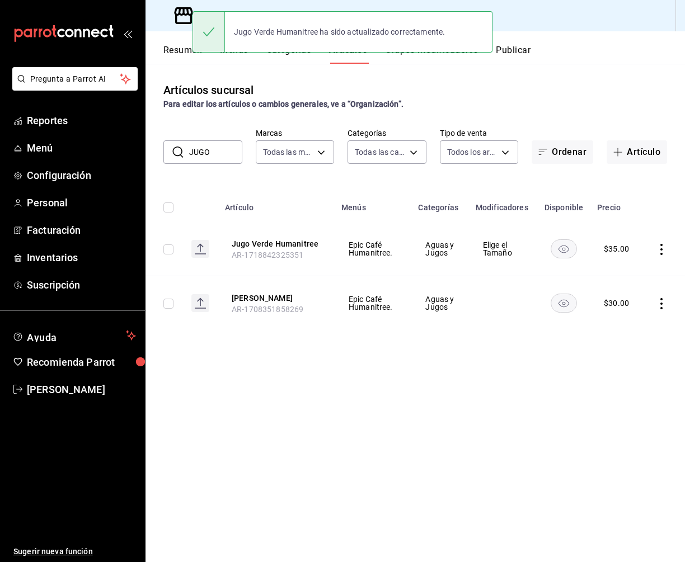
click at [659, 302] on icon "actions" at bounding box center [661, 303] width 11 height 11
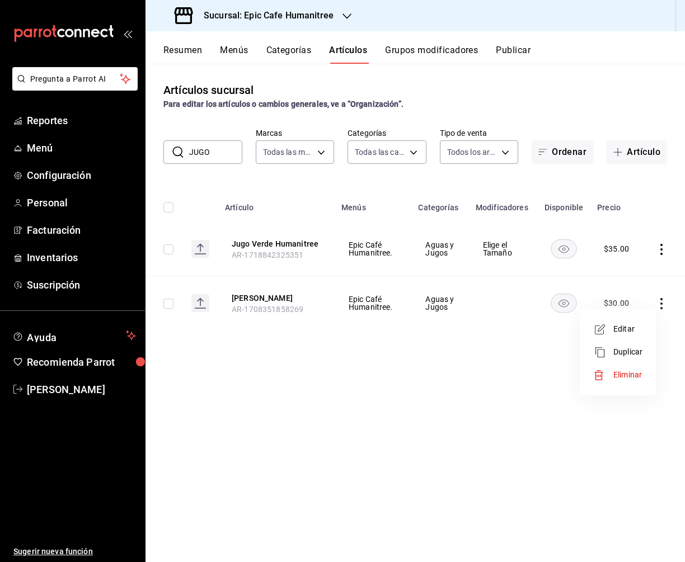
click at [636, 321] on li "Editar" at bounding box center [617, 329] width 67 height 23
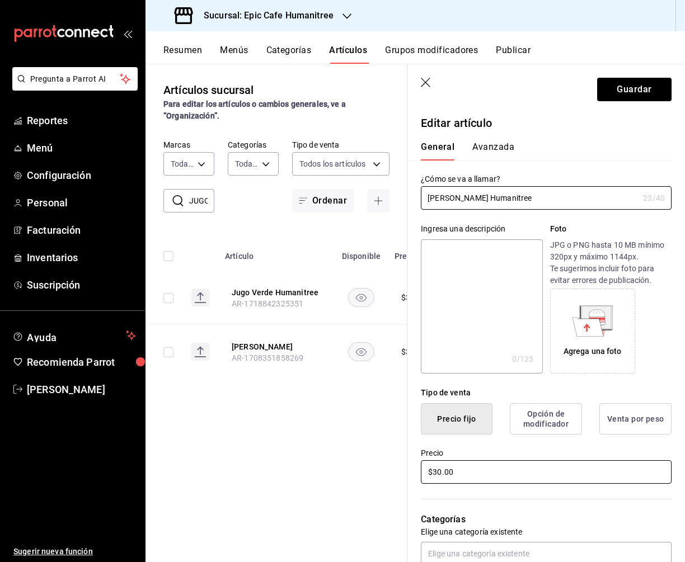
click at [439, 469] on input "$30.00" at bounding box center [546, 471] width 251 height 23
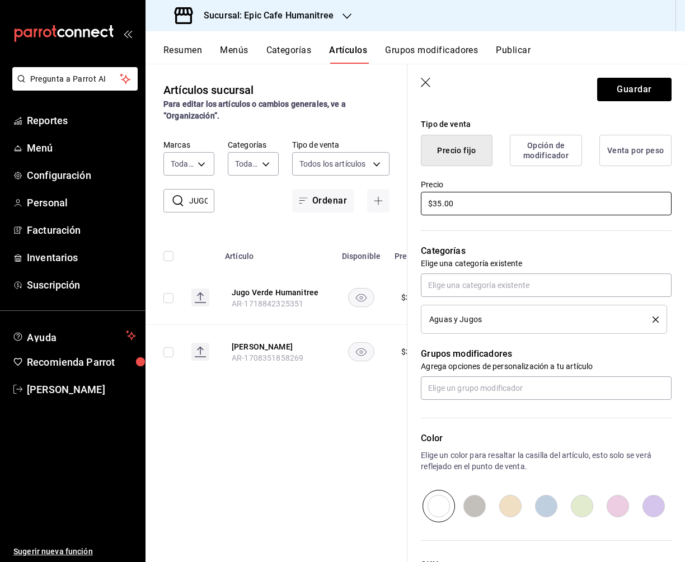
scroll to position [284, 0]
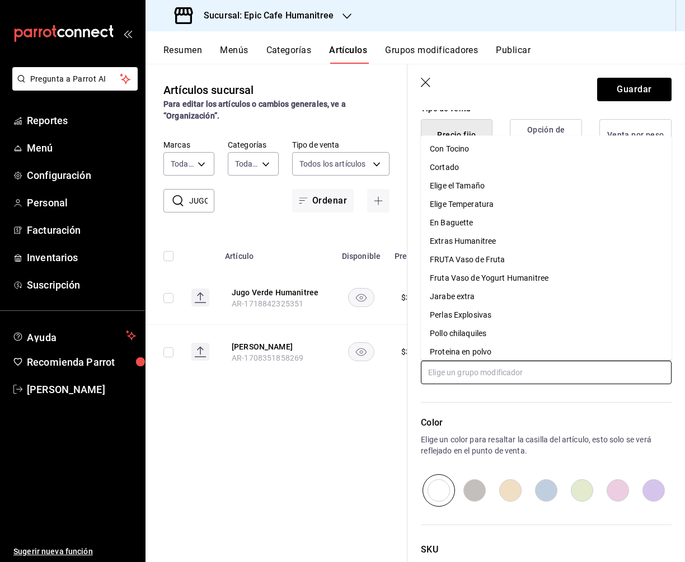
click at [455, 377] on input "text" at bounding box center [546, 372] width 251 height 23
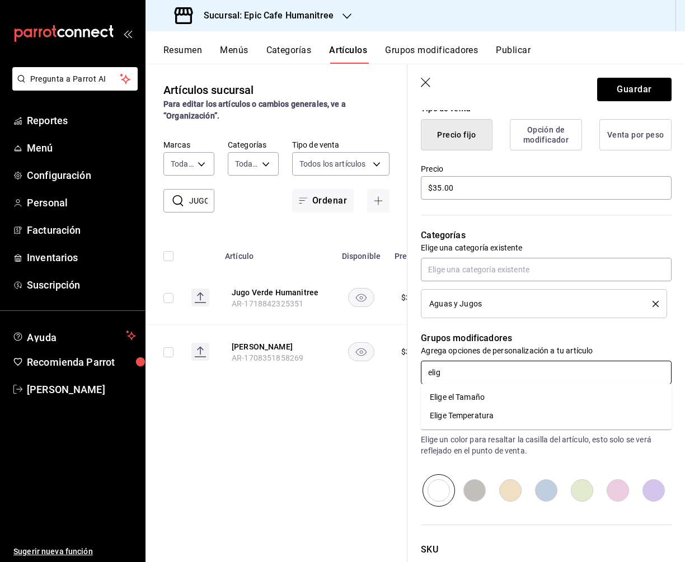
click at [471, 394] on div "Elige el Tamaño" at bounding box center [457, 398] width 55 height 12
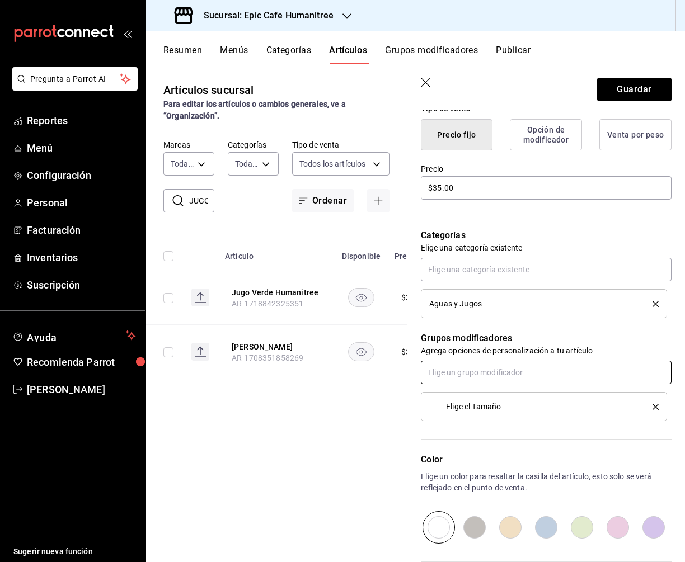
scroll to position [405, 0]
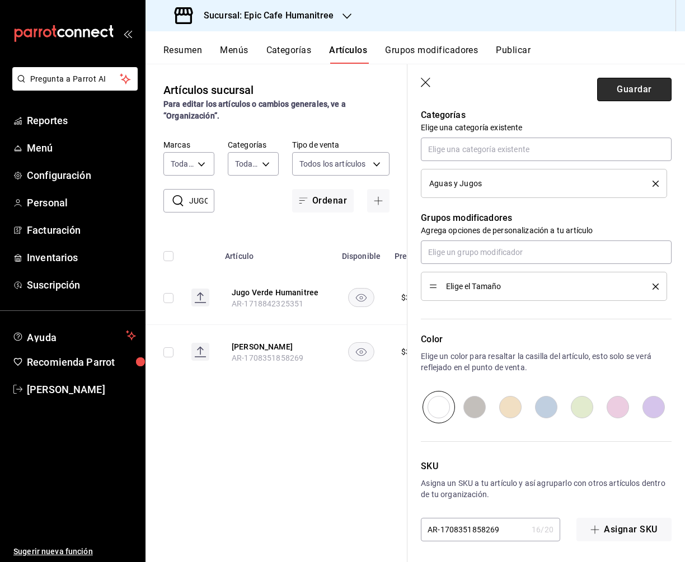
click at [626, 92] on button "Guardar" at bounding box center [634, 89] width 74 height 23
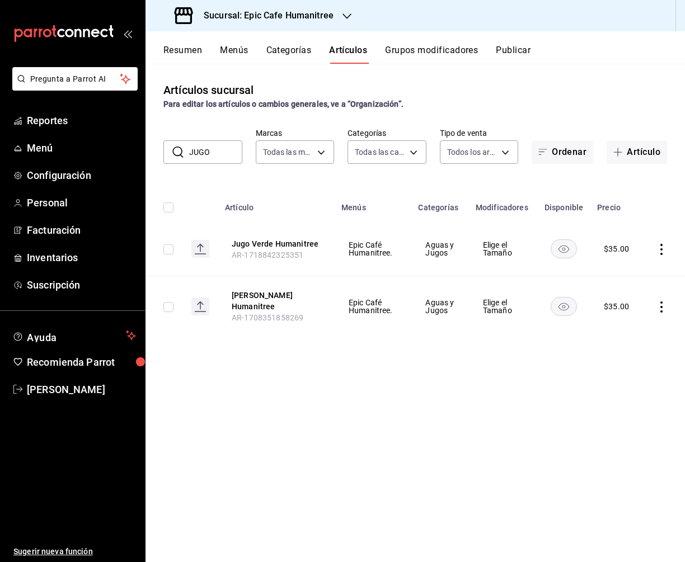
drag, startPoint x: 211, startPoint y: 156, endPoint x: 181, endPoint y: 156, distance: 30.2
click at [181, 156] on div "​ JUGO ​" at bounding box center [202, 151] width 79 height 23
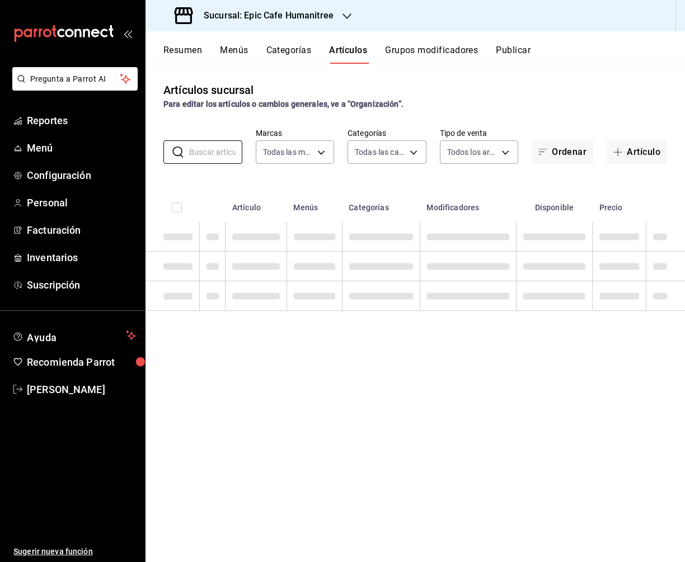
click at [128, 36] on icon "open_drawer_menu" at bounding box center [127, 33] width 9 height 9
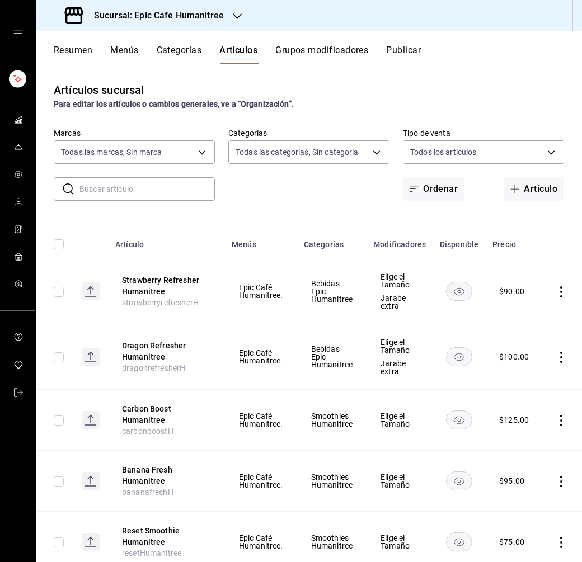
click at [101, 192] on input "text" at bounding box center [146, 189] width 135 height 22
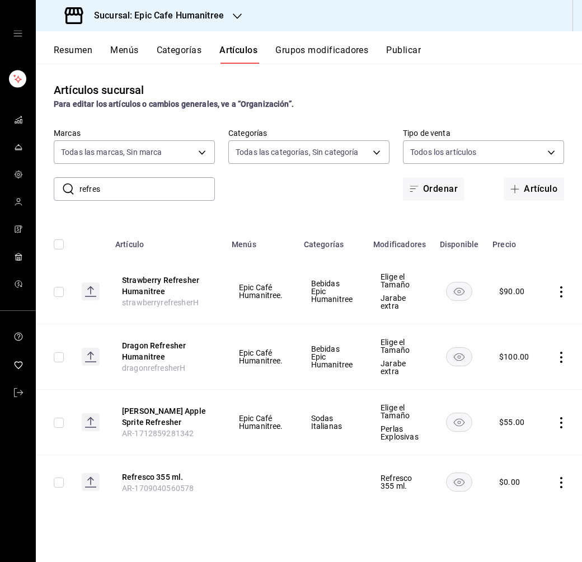
click at [258, 181] on div "​ refres ​ Marcas Todas las marcas, Sin marca e2a6dcd0-c09b-4f39-b209-5f9701974…" at bounding box center [309, 164] width 546 height 73
drag, startPoint x: 106, startPoint y: 189, endPoint x: 71, endPoint y: 189, distance: 34.7
click at [71, 189] on div "​ refres ​" at bounding box center [134, 188] width 161 height 23
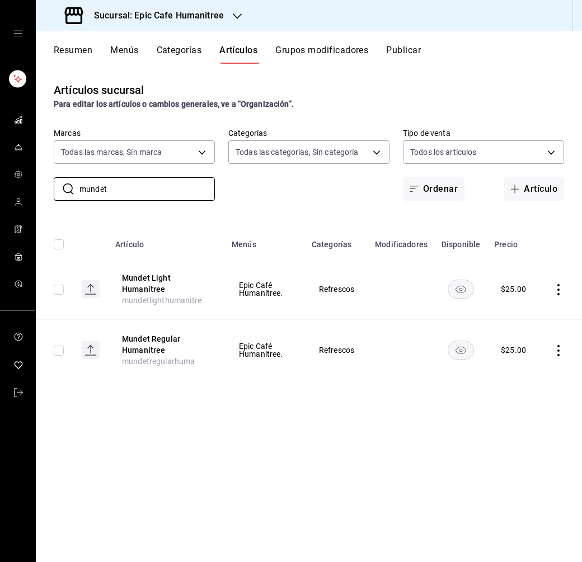
click at [555, 352] on icon "actions" at bounding box center [558, 350] width 11 height 11
click at [533, 370] on li "Editar" at bounding box center [514, 376] width 67 height 23
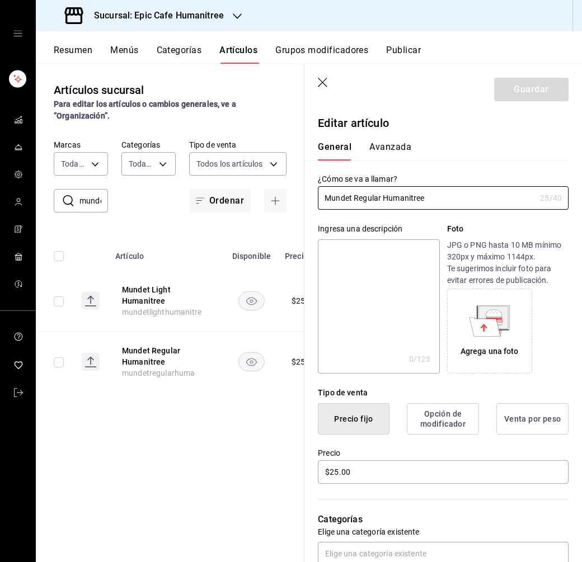
scroll to position [100, 0]
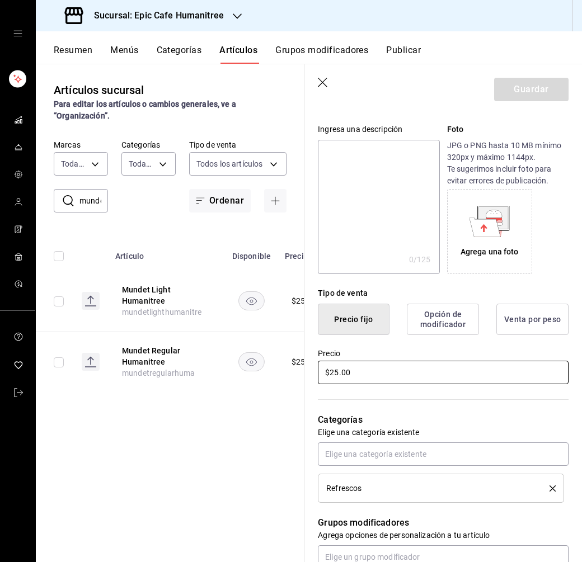
drag, startPoint x: 358, startPoint y: 367, endPoint x: 299, endPoint y: 367, distance: 59.3
click at [299, 367] on main "Artículos sucursal Para editar los artículos o cambios generales, ve a “Organiz…" at bounding box center [309, 313] width 546 height 499
drag, startPoint x: 358, startPoint y: 374, endPoint x: 309, endPoint y: 374, distance: 48.1
click at [309, 374] on div "Precio $25.00" at bounding box center [436, 360] width 264 height 51
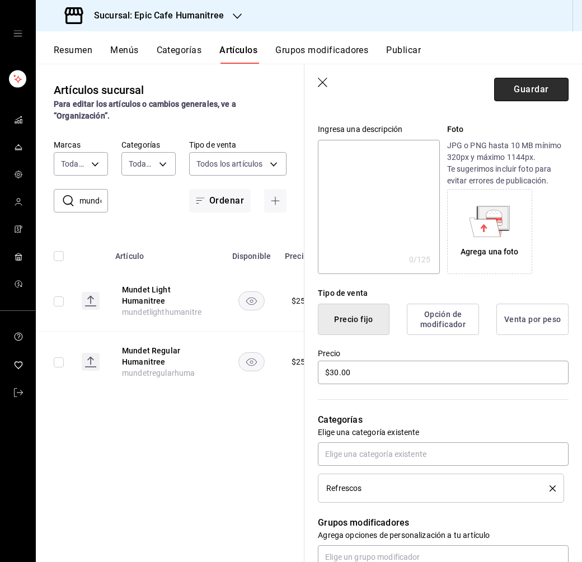
click at [526, 87] on button "Guardar" at bounding box center [531, 89] width 74 height 23
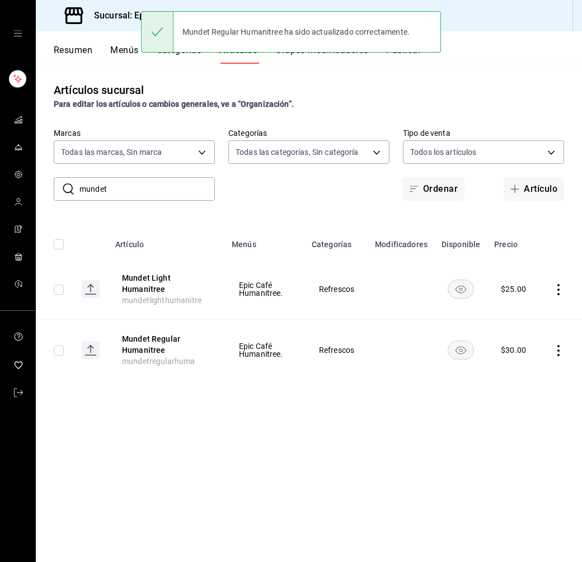
click at [560, 293] on icon "actions" at bounding box center [558, 289] width 11 height 11
click at [530, 314] on span "Editar" at bounding box center [524, 316] width 29 height 12
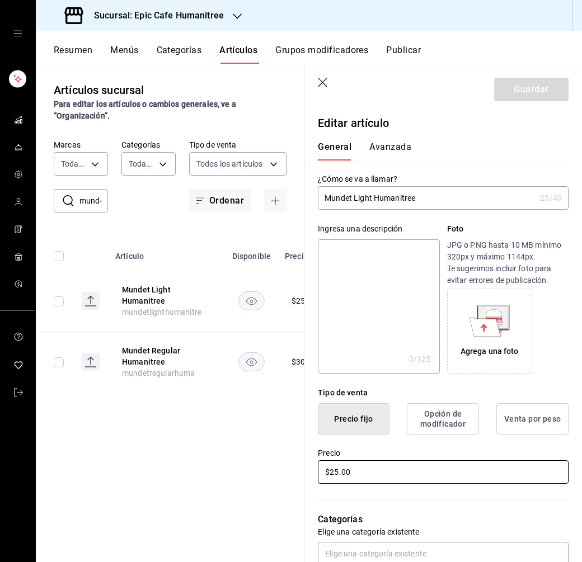
drag, startPoint x: 351, startPoint y: 472, endPoint x: 311, endPoint y: 472, distance: 40.8
click at [311, 472] on div "Precio $25.00" at bounding box center [436, 460] width 264 height 51
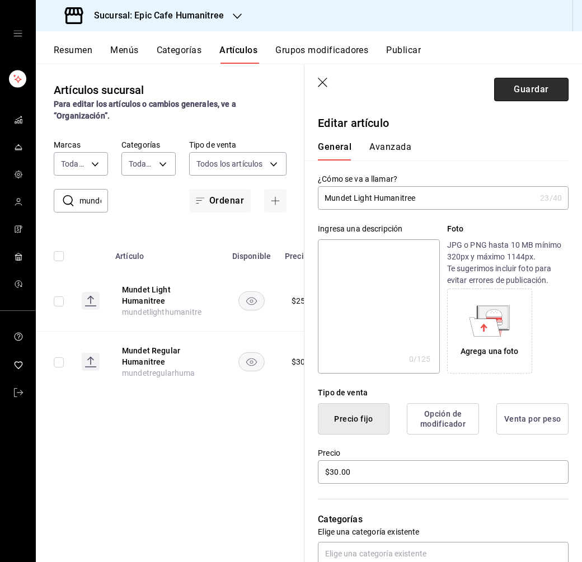
click at [542, 95] on button "Guardar" at bounding box center [531, 89] width 74 height 23
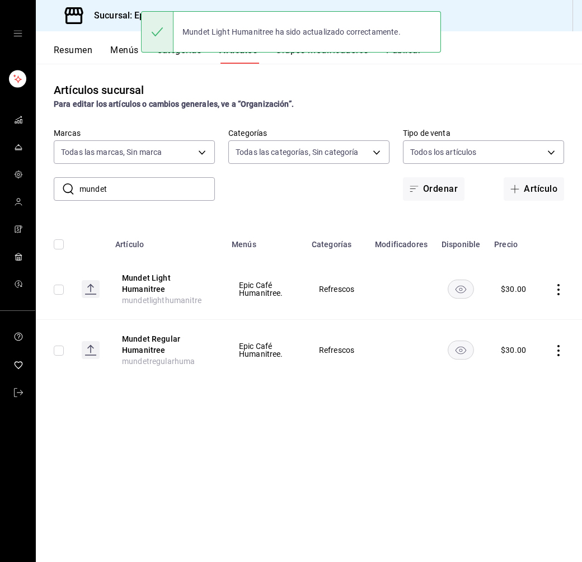
drag, startPoint x: 115, startPoint y: 189, endPoint x: 55, endPoint y: 189, distance: 59.3
click at [55, 189] on div "​ mundet ​" at bounding box center [134, 188] width 161 height 23
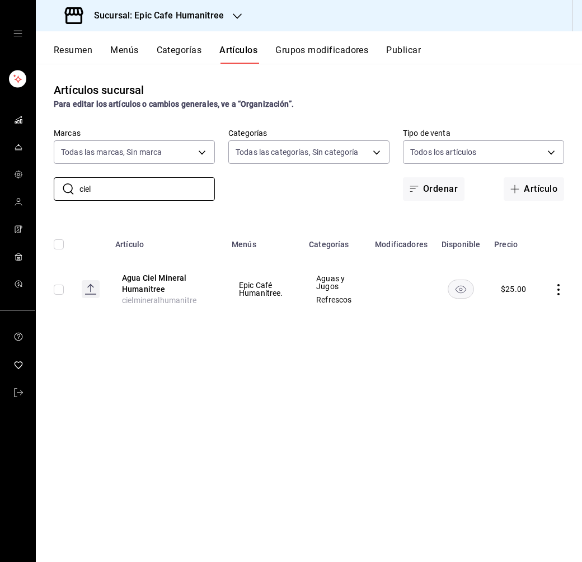
click at [556, 289] on icon "actions" at bounding box center [558, 289] width 11 height 11
click at [525, 314] on span "Editar" at bounding box center [524, 316] width 29 height 12
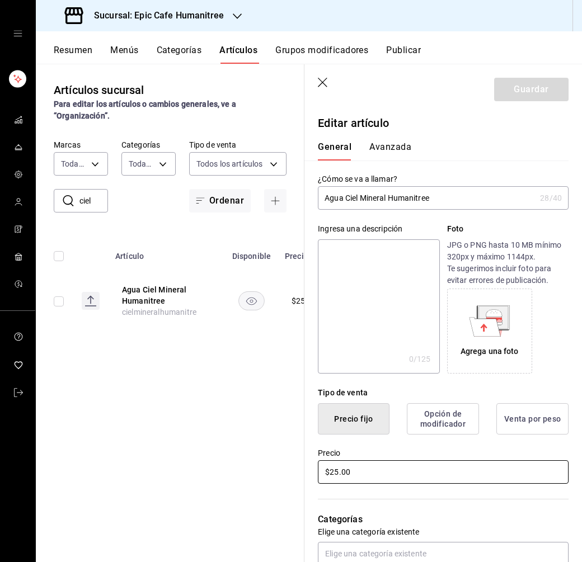
drag, startPoint x: 361, startPoint y: 471, endPoint x: 262, endPoint y: 471, distance: 99.0
click at [262, 471] on main "Artículos sucursal Para editar los artículos o cambios generales, ve a “Organiz…" at bounding box center [309, 313] width 546 height 499
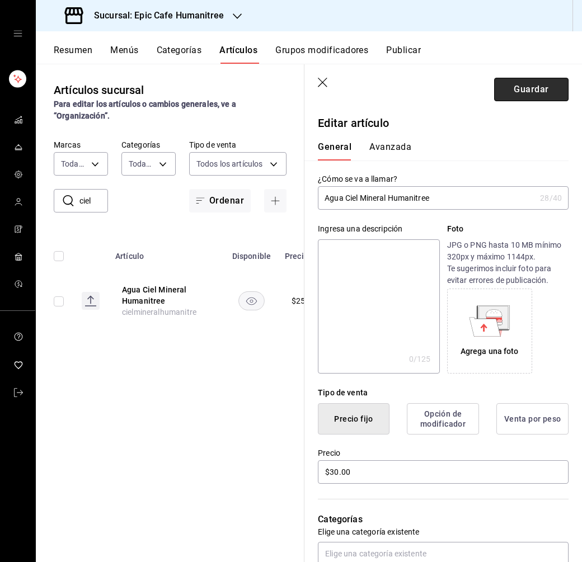
click at [542, 98] on button "Guardar" at bounding box center [531, 89] width 74 height 23
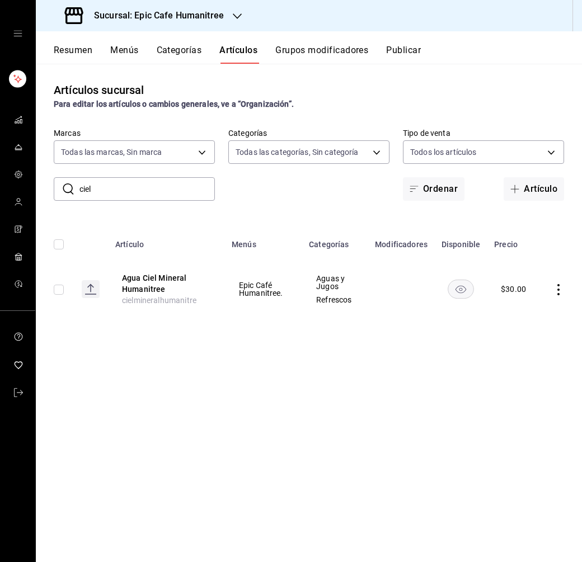
drag, startPoint x: 111, startPoint y: 198, endPoint x: 65, endPoint y: 185, distance: 47.0
click at [65, 185] on div "​ ciel ​" at bounding box center [134, 188] width 161 height 23
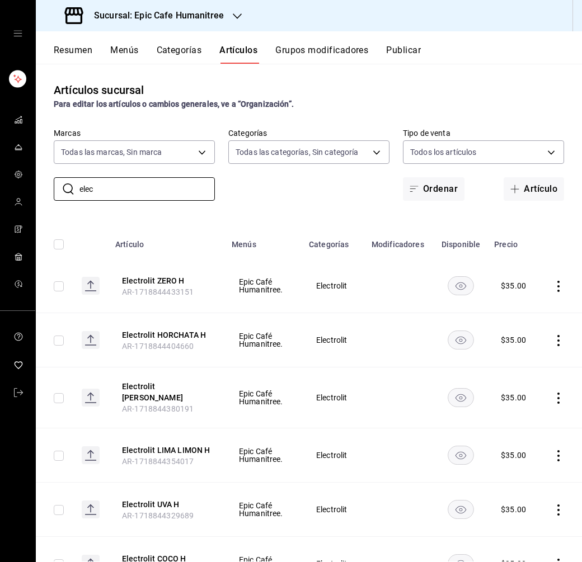
click at [280, 196] on div "​ elec ​ Marcas Todas las marcas, Sin marca e2a6dcd0-c09b-4f39-b209-5f97019748a…" at bounding box center [309, 164] width 546 height 73
drag, startPoint x: 106, startPoint y: 190, endPoint x: 69, endPoint y: 190, distance: 37.5
click at [69, 190] on div "​ elec ​" at bounding box center [134, 188] width 161 height 23
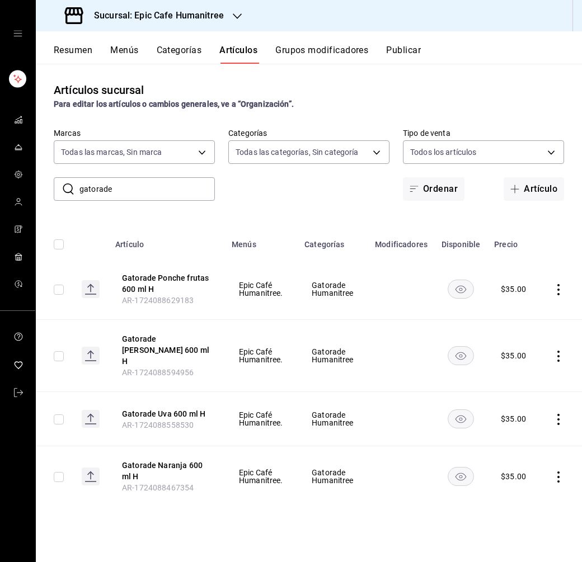
drag, startPoint x: 117, startPoint y: 190, endPoint x: 76, endPoint y: 190, distance: 41.4
click at [76, 190] on div "​ gatorade ​" at bounding box center [134, 188] width 161 height 23
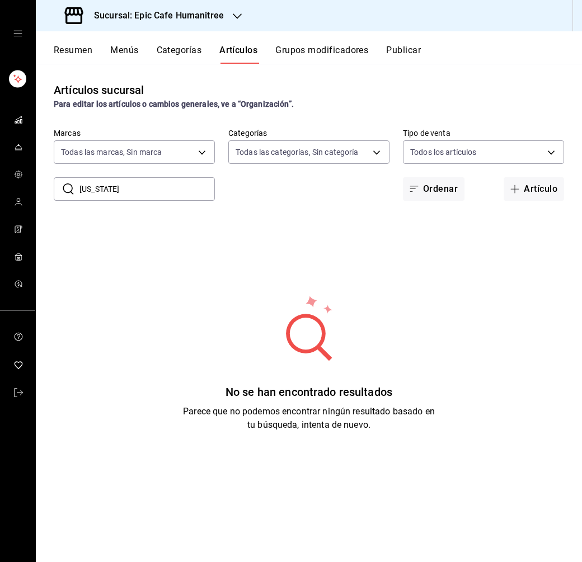
drag, startPoint x: 109, startPoint y: 192, endPoint x: 58, endPoint y: 192, distance: 50.9
click at [58, 192] on div "​ arizona ​" at bounding box center [134, 188] width 161 height 23
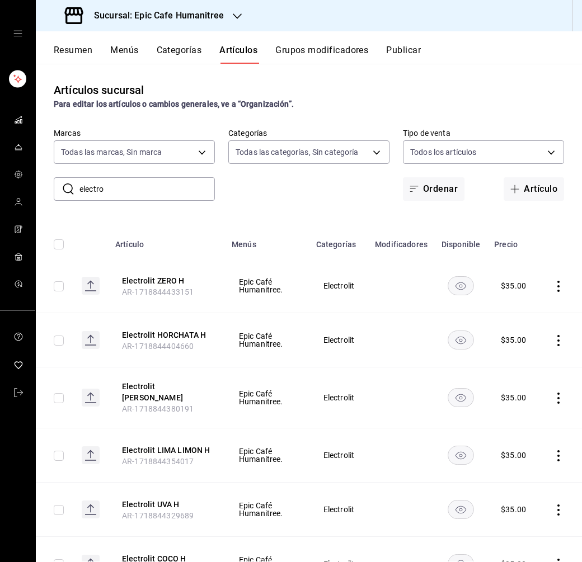
click at [111, 180] on input "electro" at bounding box center [146, 189] width 135 height 22
drag, startPoint x: 111, startPoint y: 191, endPoint x: 59, endPoint y: 191, distance: 52.0
click at [59, 191] on div "​ electro ​" at bounding box center [134, 188] width 161 height 23
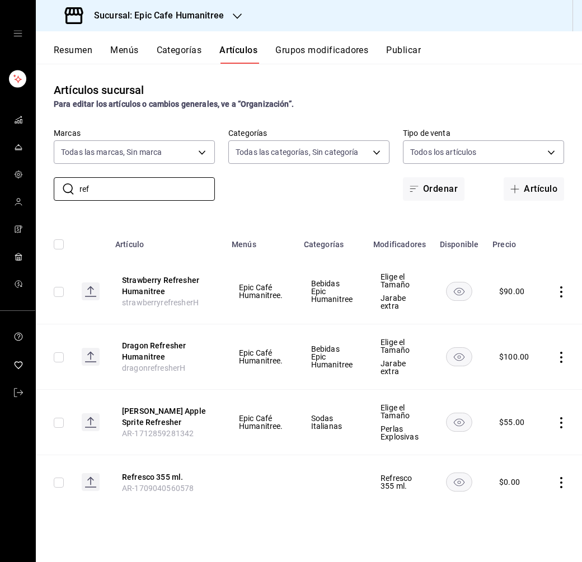
click at [323, 210] on div "Artículos sucursal Para editar los artículos o cambios generales, ve a “Organiz…" at bounding box center [309, 313] width 546 height 498
click at [100, 189] on input "ref" at bounding box center [146, 189] width 135 height 22
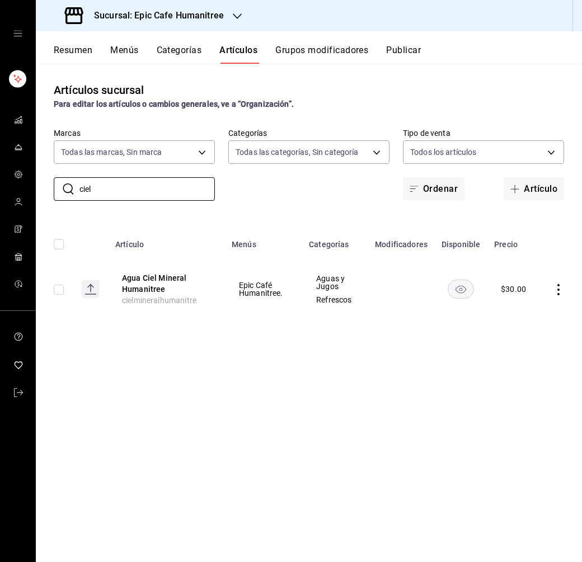
click at [561, 290] on icon "actions" at bounding box center [558, 289] width 11 height 11
click at [516, 339] on span "Duplicar" at bounding box center [524, 339] width 29 height 12
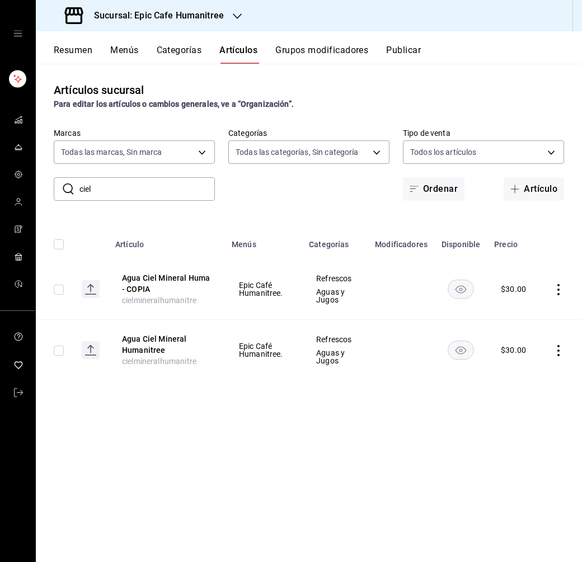
click at [562, 294] on icon "actions" at bounding box center [558, 289] width 11 height 11
click at [532, 312] on span "Editar" at bounding box center [524, 316] width 29 height 12
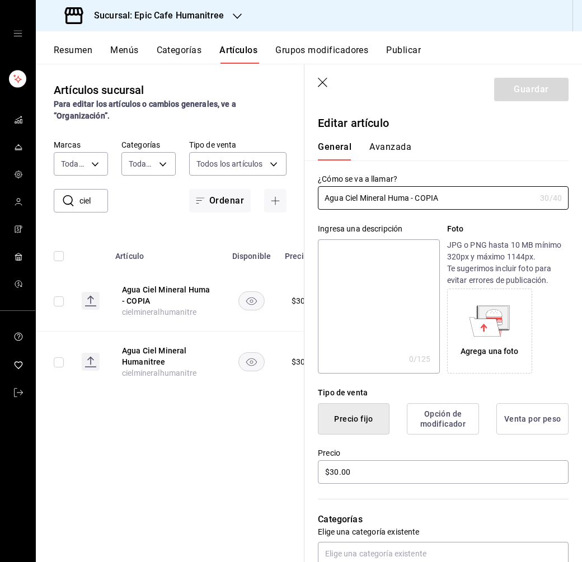
drag, startPoint x: 447, startPoint y: 201, endPoint x: 308, endPoint y: 195, distance: 138.9
click at [308, 195] on div "¿Cómo se va a llamar? Agua Ciel Mineral Huma - COPIA 30 /40 ¿Cómo se va a llama…" at bounding box center [436, 185] width 264 height 49
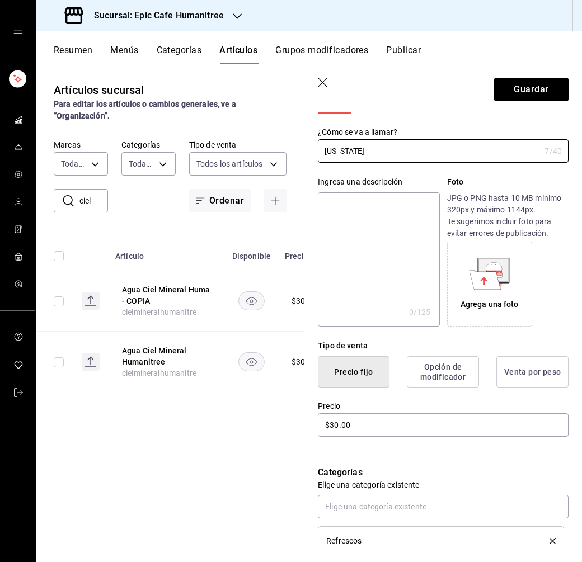
scroll to position [48, 0]
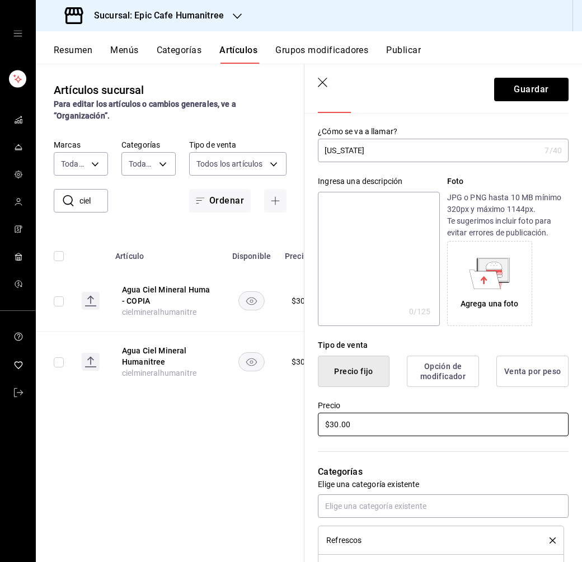
drag, startPoint x: 360, startPoint y: 420, endPoint x: 294, endPoint y: 420, distance: 65.5
click at [294, 420] on main "Artículos sucursal Para editar los artículos o cambios generales, ve a “Organiz…" at bounding box center [309, 313] width 546 height 499
drag, startPoint x: 352, startPoint y: 426, endPoint x: 300, endPoint y: 426, distance: 52.0
click at [300, 426] on main "Artículos sucursal Para editar los artículos o cambios generales, ve a “Organiz…" at bounding box center [309, 313] width 546 height 499
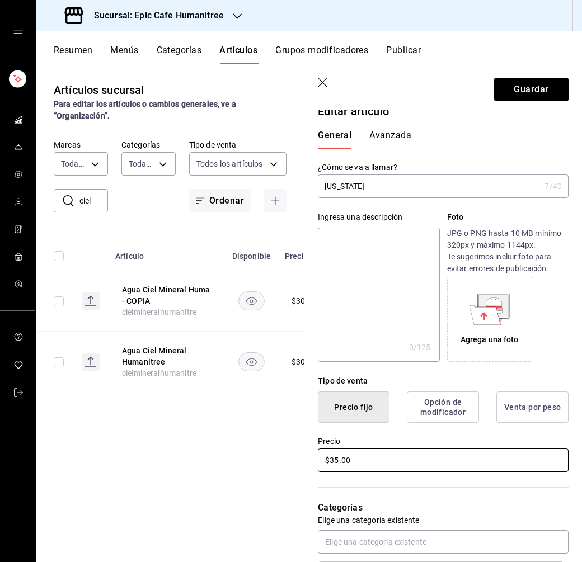
scroll to position [0, 0]
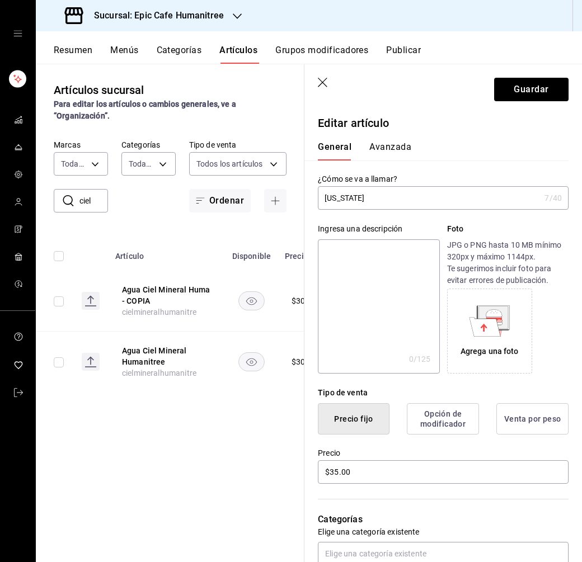
click at [375, 203] on input "Arizona" at bounding box center [429, 198] width 222 height 22
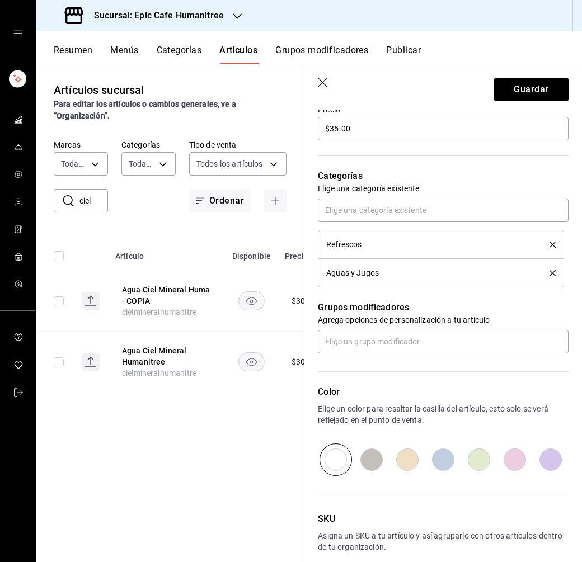
scroll to position [350, 0]
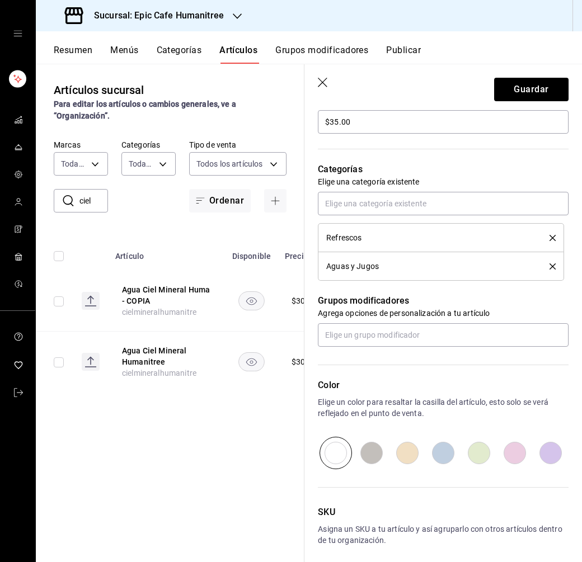
click at [551, 237] on icon "delete" at bounding box center [552, 238] width 6 height 6
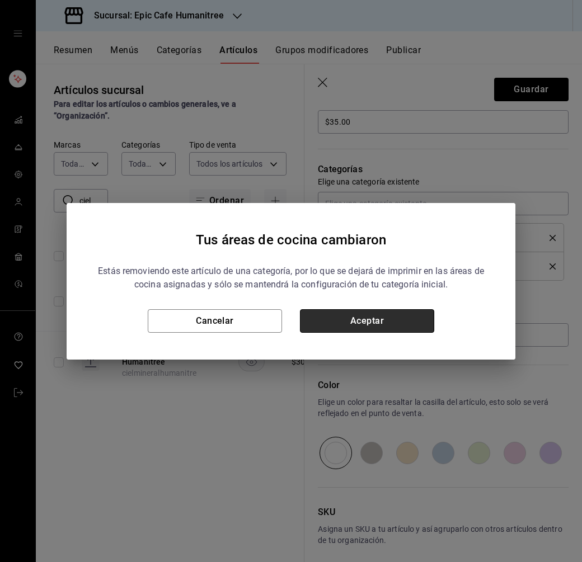
click at [402, 319] on button "Aceptar" at bounding box center [367, 320] width 134 height 23
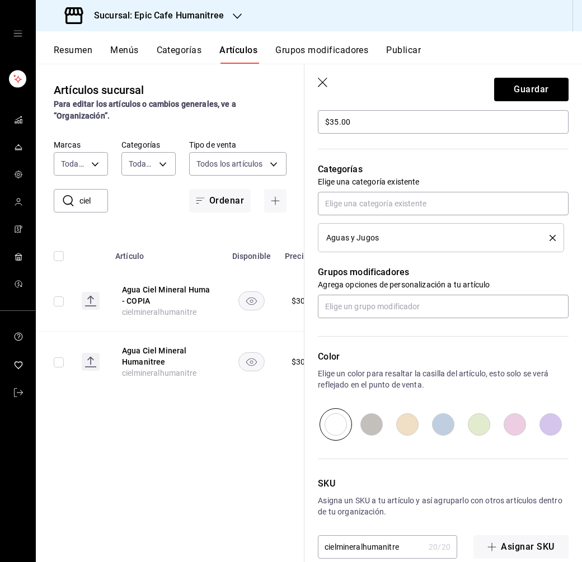
scroll to position [368, 0]
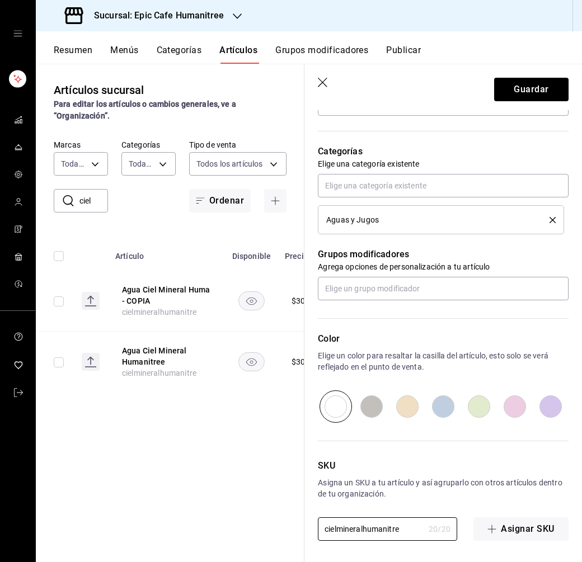
drag, startPoint x: 402, startPoint y: 534, endPoint x: 298, endPoint y: 524, distance: 104.6
click at [298, 524] on main "Artículos sucursal Para editar los artículos o cambios generales, ve a “Organiz…" at bounding box center [309, 313] width 546 height 499
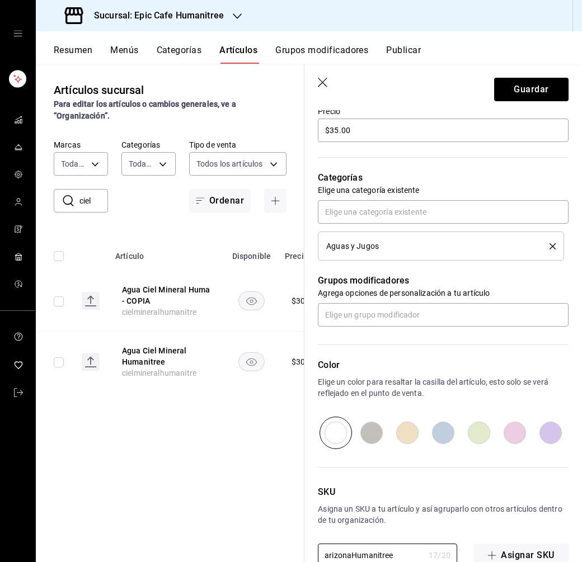
scroll to position [300, 0]
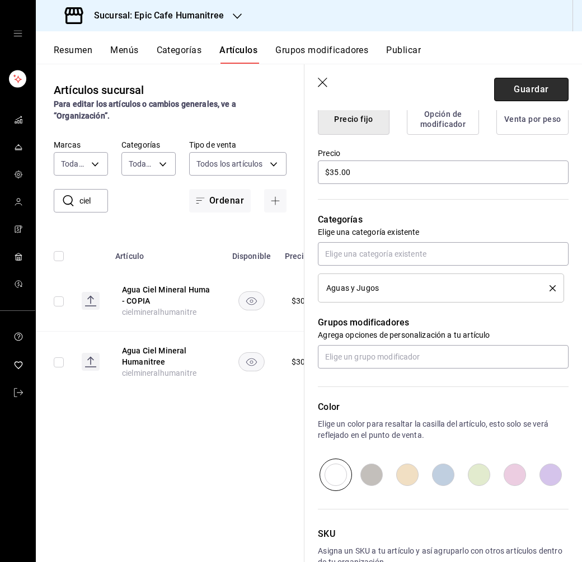
click at [518, 89] on button "Guardar" at bounding box center [531, 89] width 74 height 23
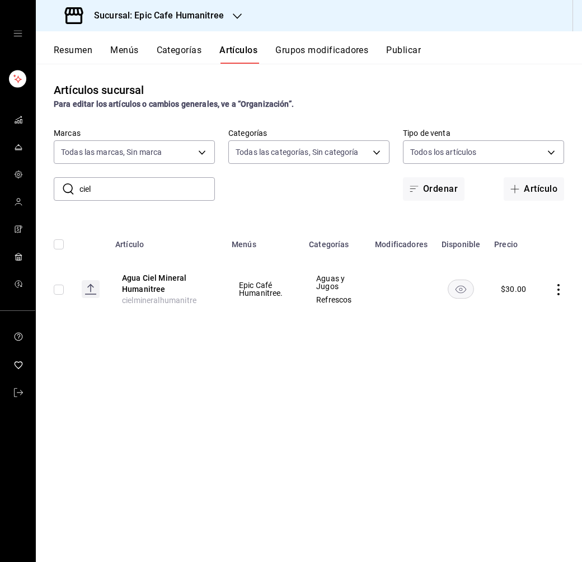
drag, startPoint x: 97, startPoint y: 181, endPoint x: 68, endPoint y: 179, distance: 28.6
click at [68, 179] on div "​ ciel ​" at bounding box center [134, 188] width 161 height 23
drag, startPoint x: 97, startPoint y: 190, endPoint x: 63, endPoint y: 190, distance: 34.7
click at [63, 190] on div "​ ciel ​" at bounding box center [134, 188] width 161 height 23
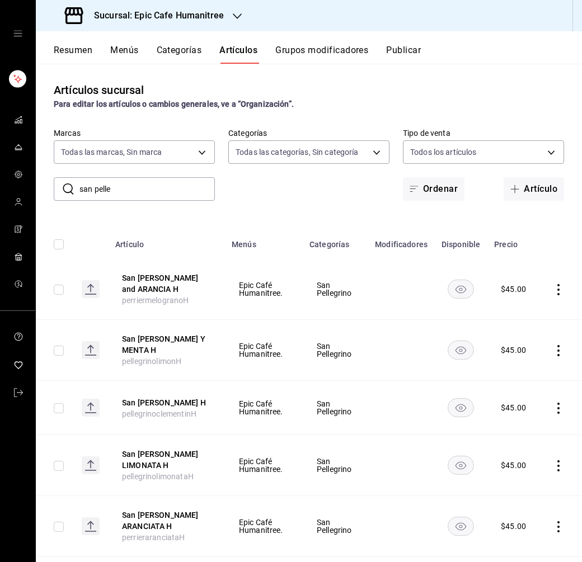
click at [119, 186] on input "san pelle" at bounding box center [146, 189] width 135 height 22
drag, startPoint x: 117, startPoint y: 196, endPoint x: 70, endPoint y: 189, distance: 47.5
click at [70, 189] on div "​ san pelle ​" at bounding box center [134, 188] width 161 height 23
drag, startPoint x: 92, startPoint y: 191, endPoint x: 74, endPoint y: 191, distance: 17.3
click at [74, 191] on div "​ ar ​" at bounding box center [134, 188] width 161 height 23
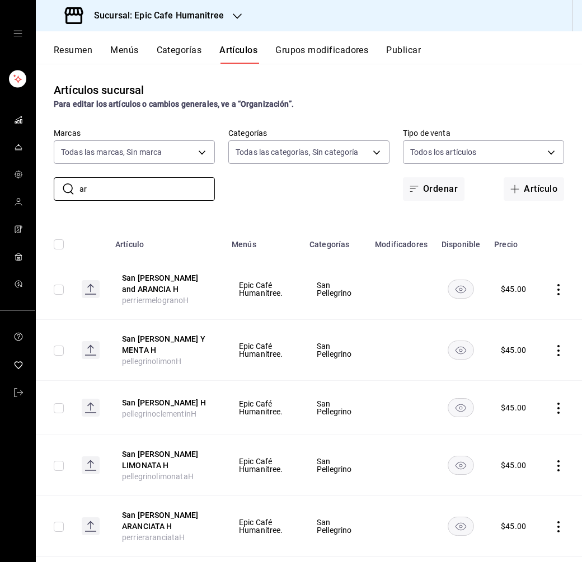
click at [298, 46] on button "Grupos modificadores" at bounding box center [321, 54] width 93 height 19
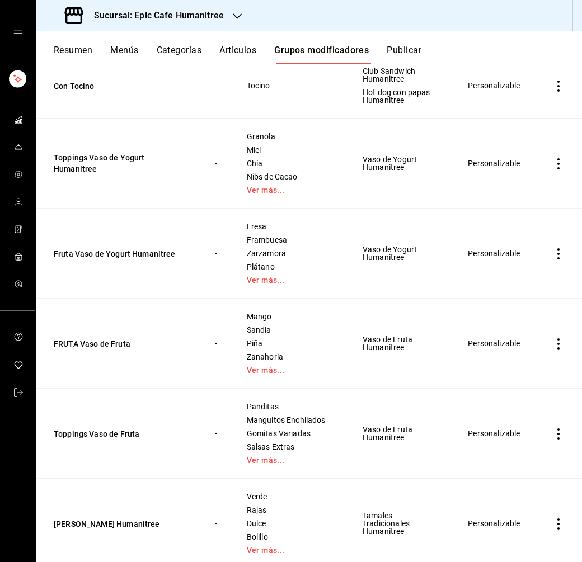
scroll to position [283, 0]
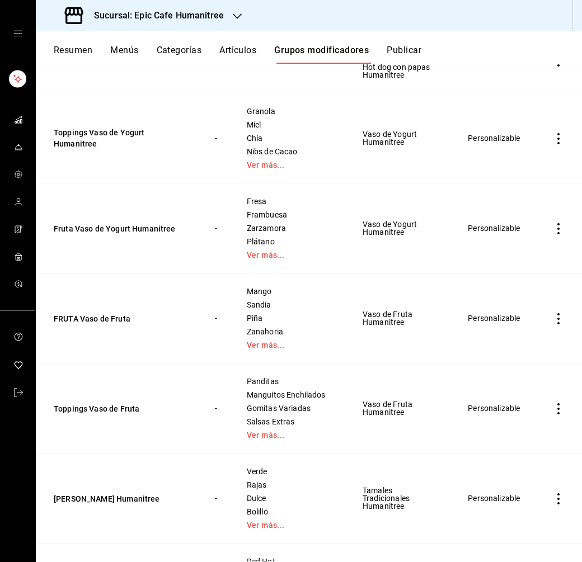
click at [559, 318] on icon "actions" at bounding box center [558, 318] width 11 height 11
click at [534, 361] on span "Duplicar" at bounding box center [524, 366] width 29 height 12
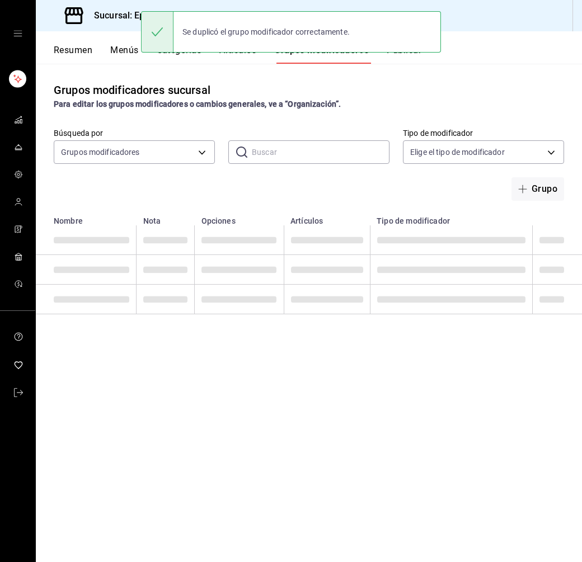
scroll to position [0, 0]
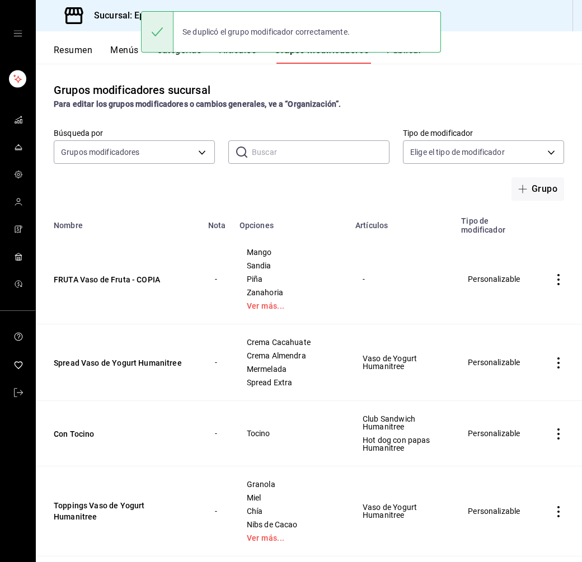
click at [558, 281] on icon "actions" at bounding box center [558, 279] width 11 height 11
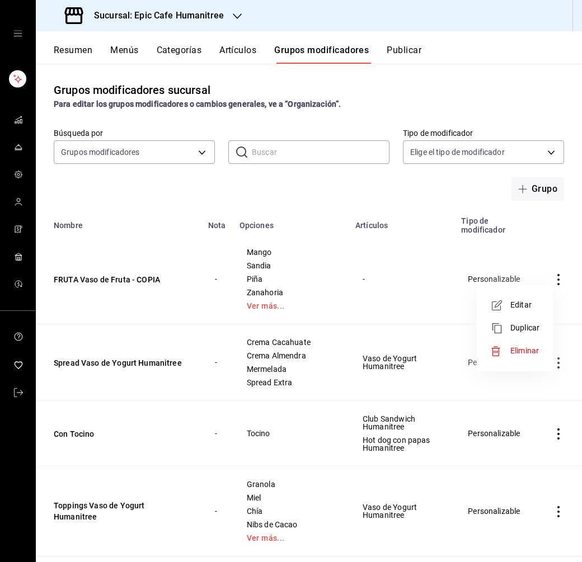
click at [521, 298] on li "Editar" at bounding box center [514, 305] width 67 height 23
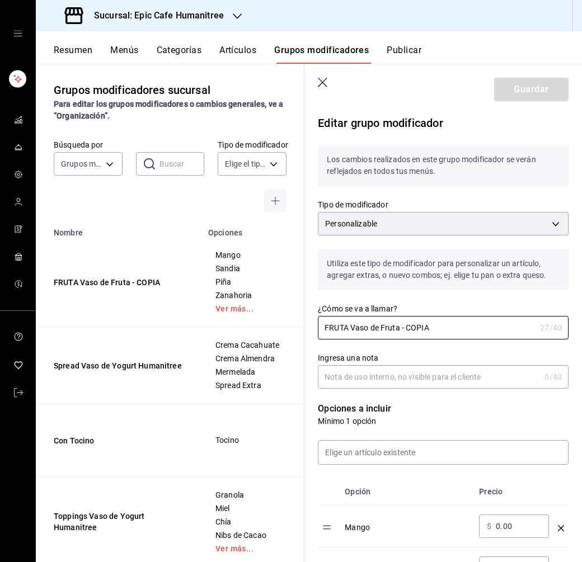
drag, startPoint x: 443, startPoint y: 324, endPoint x: 305, endPoint y: 320, distance: 137.7
click at [305, 320] on div "¿Cómo se va a llamar? FRUTA Vaso de Fruta - COPIA 27 /40 ¿Cómo se va a llamar?" at bounding box center [436, 314] width 264 height 49
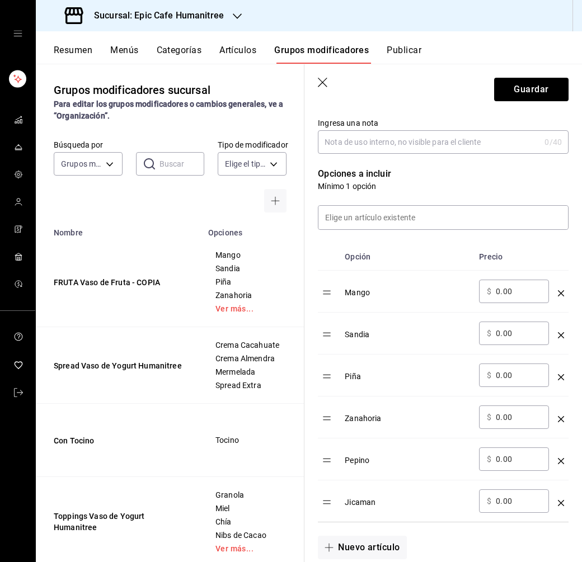
scroll to position [256, 0]
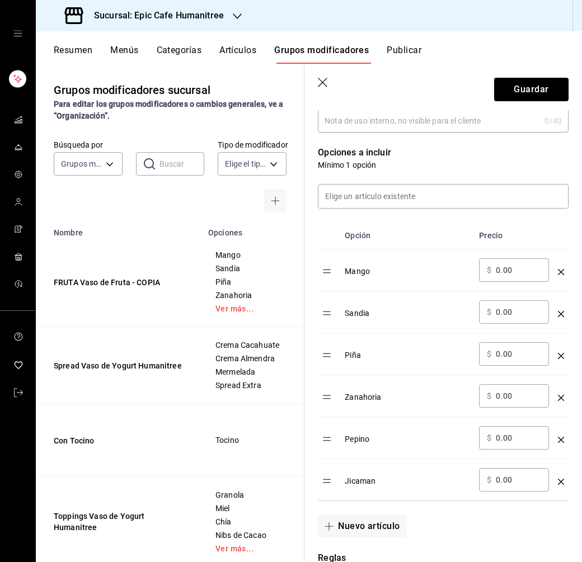
click at [563, 270] on icon "optionsTable" at bounding box center [561, 272] width 6 height 6
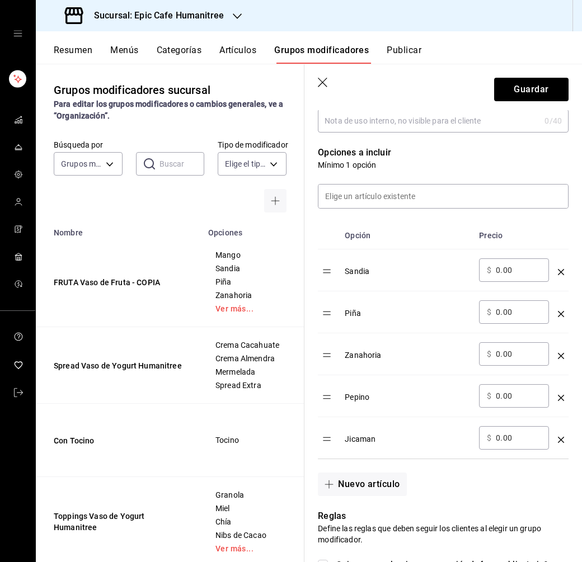
click at [563, 270] on icon "optionsTable" at bounding box center [561, 272] width 6 height 6
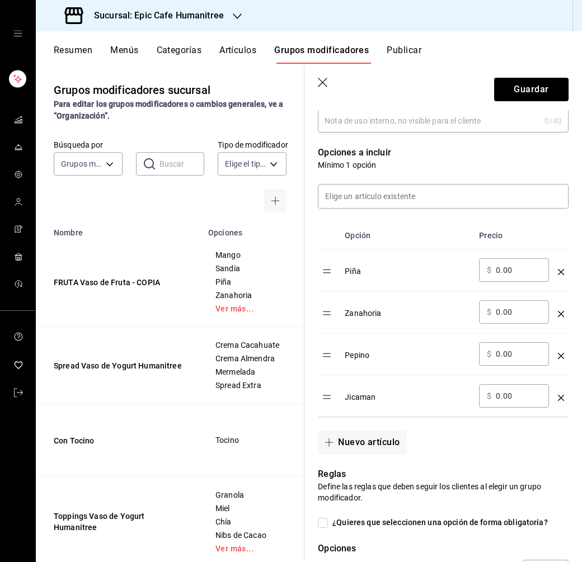
click at [563, 270] on icon "optionsTable" at bounding box center [561, 272] width 6 height 6
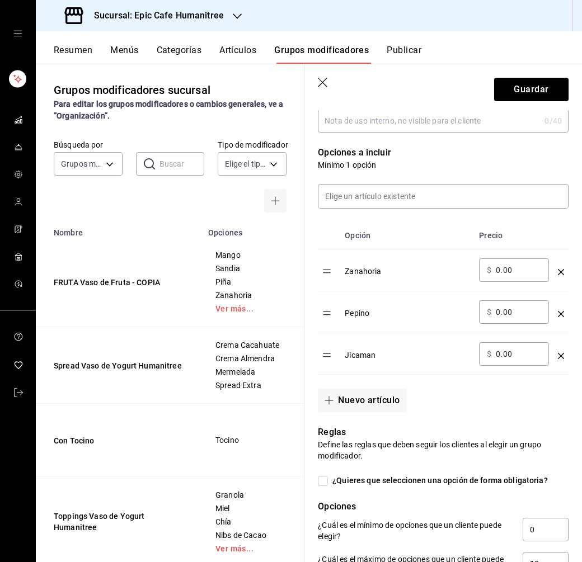
click at [563, 270] on icon "optionsTable" at bounding box center [561, 272] width 6 height 6
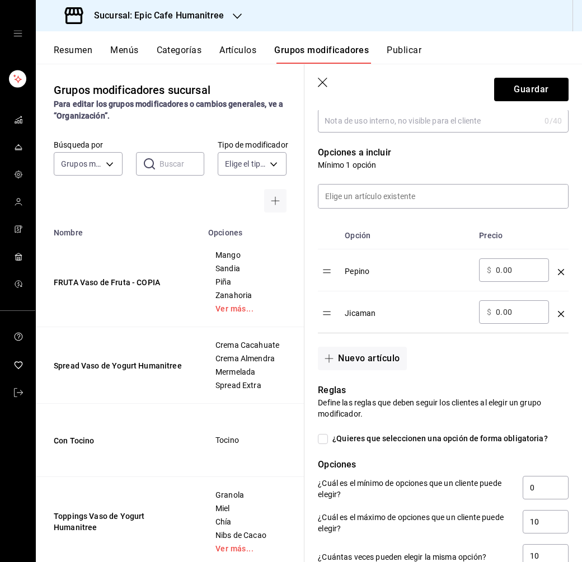
click at [563, 270] on icon "optionsTable" at bounding box center [561, 272] width 6 height 6
click at [563, 311] on icon "optionsTable" at bounding box center [561, 314] width 6 height 6
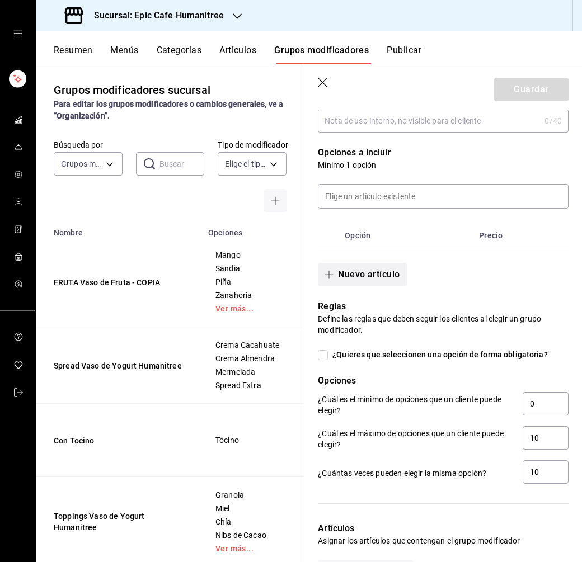
click at [397, 274] on button "Nuevo artículo" at bounding box center [362, 274] width 88 height 23
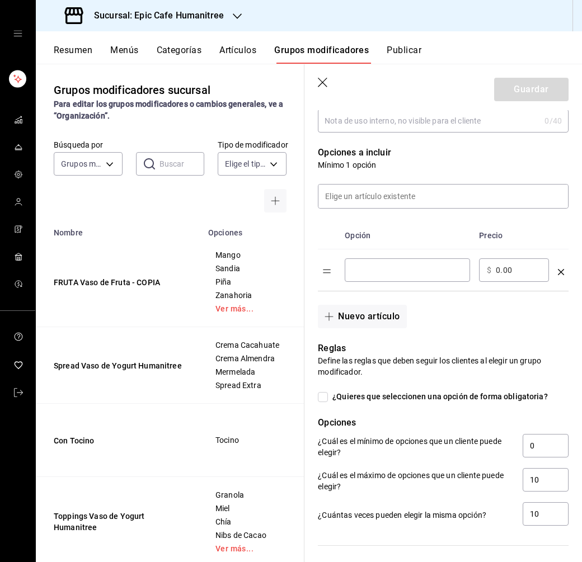
click at [383, 276] on div "​" at bounding box center [407, 269] width 125 height 23
click at [369, 313] on button "Nuevo artículo" at bounding box center [362, 316] width 88 height 23
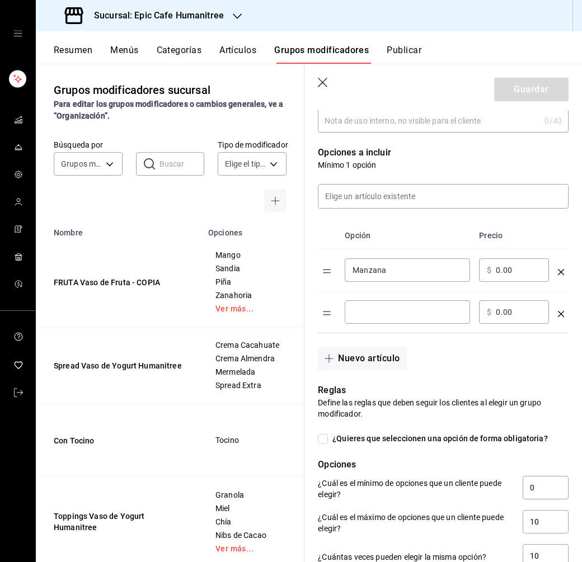
click at [382, 313] on input "optionsTable" at bounding box center [407, 312] width 110 height 11
click at [366, 353] on button "Nuevo artículo" at bounding box center [362, 358] width 88 height 23
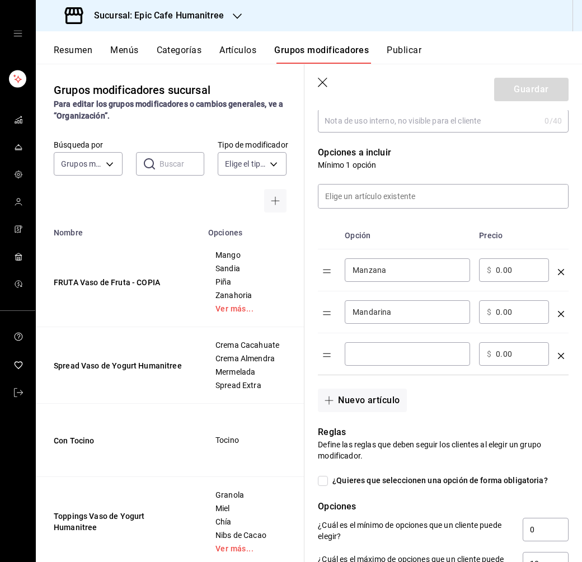
click at [378, 350] on input "optionsTable" at bounding box center [407, 354] width 110 height 11
click at [365, 403] on button "Nuevo artículo" at bounding box center [362, 400] width 88 height 23
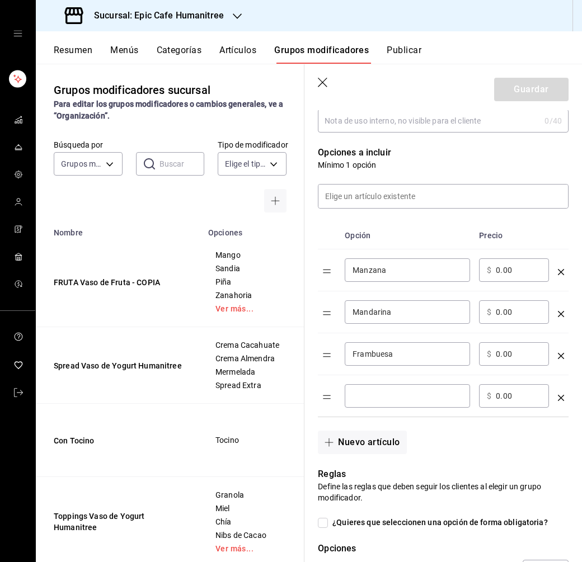
click at [371, 394] on input "optionsTable" at bounding box center [407, 396] width 110 height 11
click at [362, 441] on button "Nuevo artículo" at bounding box center [362, 442] width 88 height 23
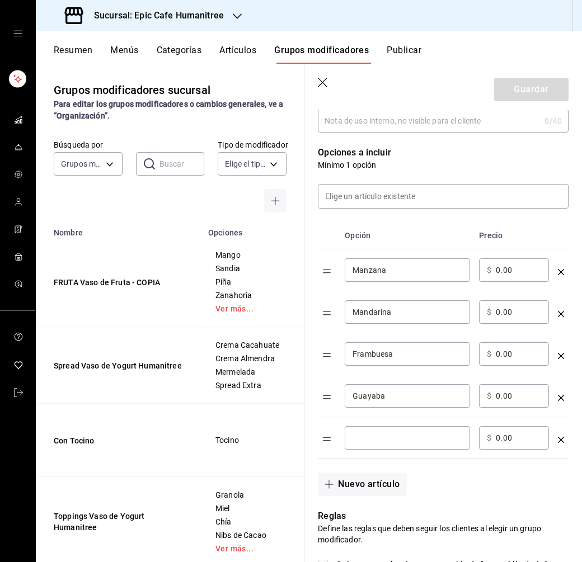
click at [376, 436] on input "optionsTable" at bounding box center [407, 438] width 110 height 11
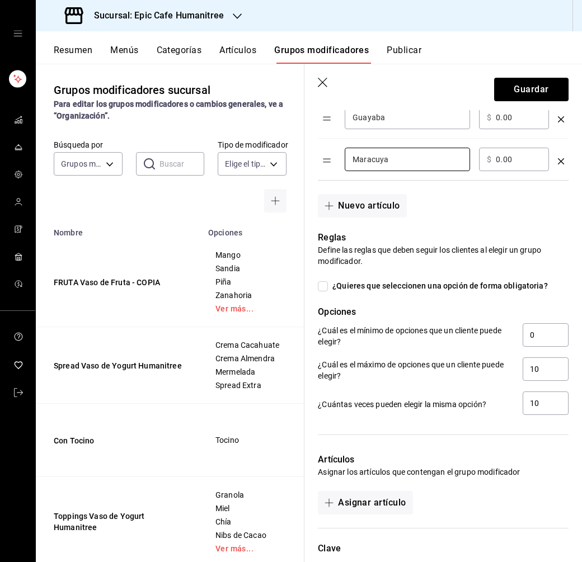
scroll to position [576, 0]
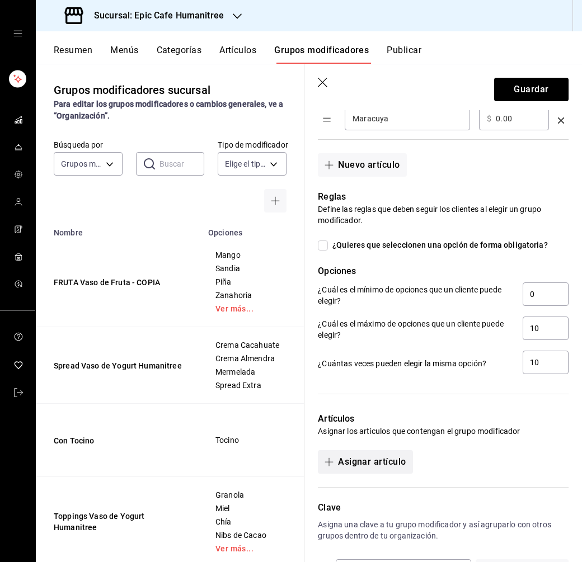
click at [375, 461] on button "Asignar artículo" at bounding box center [365, 461] width 95 height 23
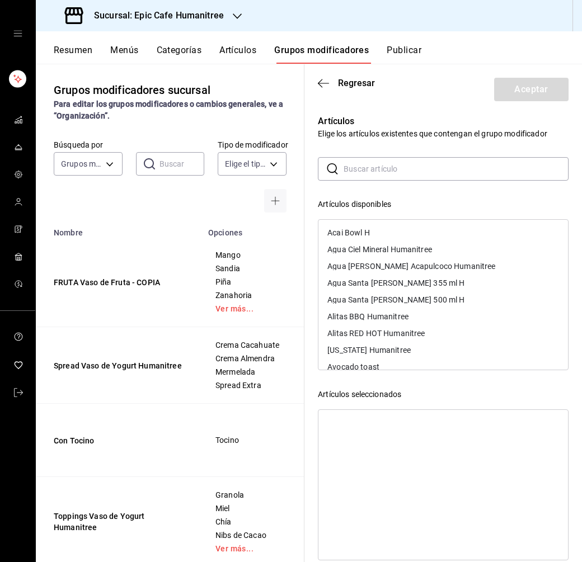
click at [355, 167] on input "text" at bounding box center [456, 169] width 225 height 22
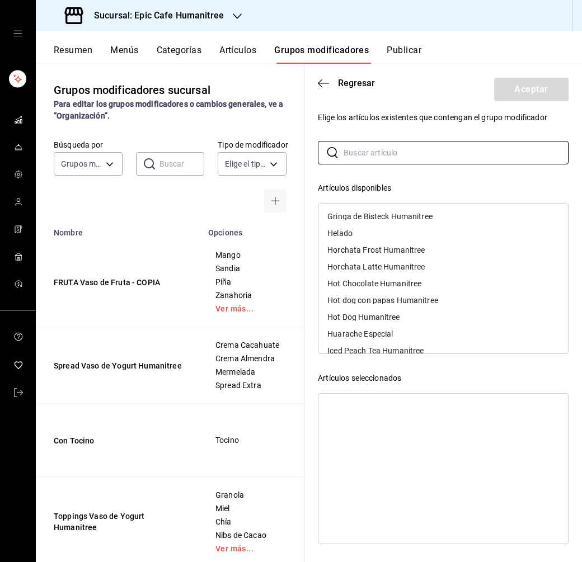
scroll to position [2134, 0]
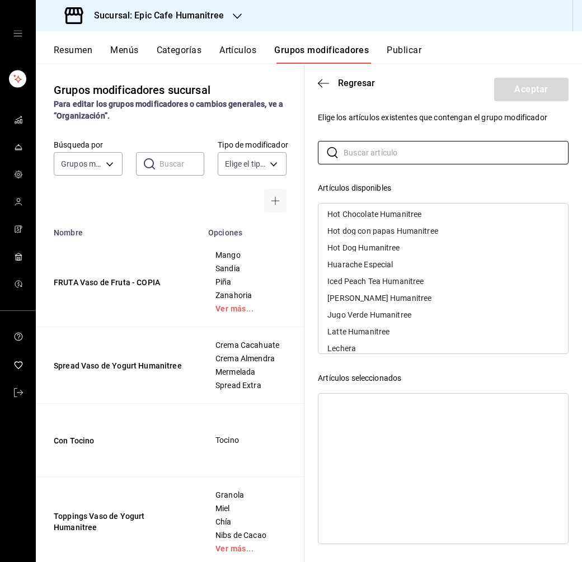
click at [446, 181] on div "​ ​ Artículos disponibles Acai Bowl H Agua Ciel Mineral Humanitree Agua de Coco…" at bounding box center [443, 340] width 251 height 399
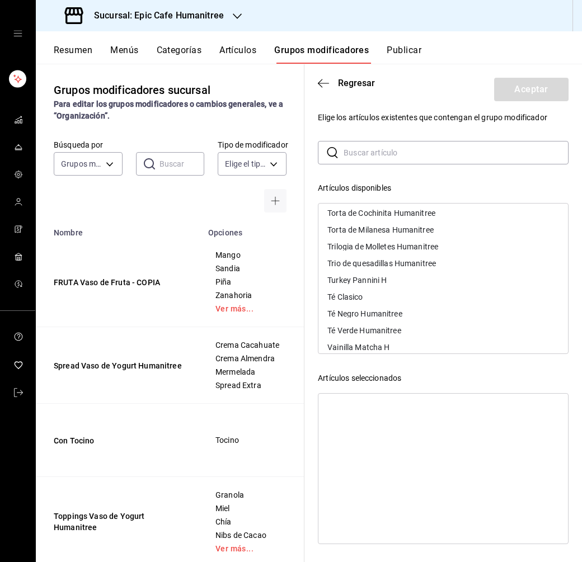
scroll to position [3992, 0]
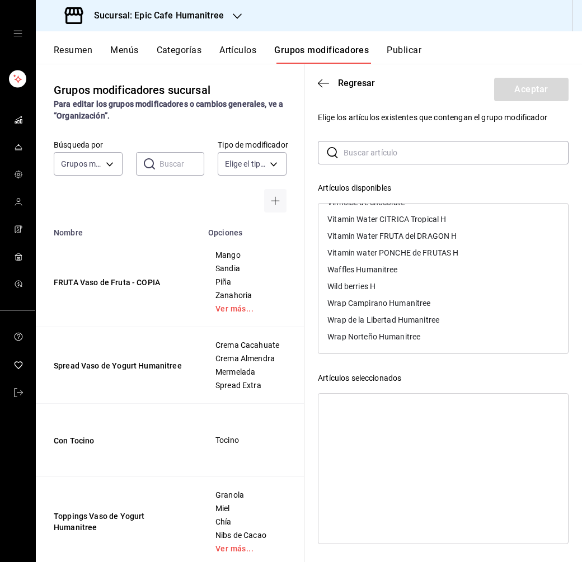
click at [473, 375] on div "Artículos seleccionados" at bounding box center [443, 379] width 251 height 12
click at [337, 86] on span "Regresar" at bounding box center [346, 83] width 57 height 11
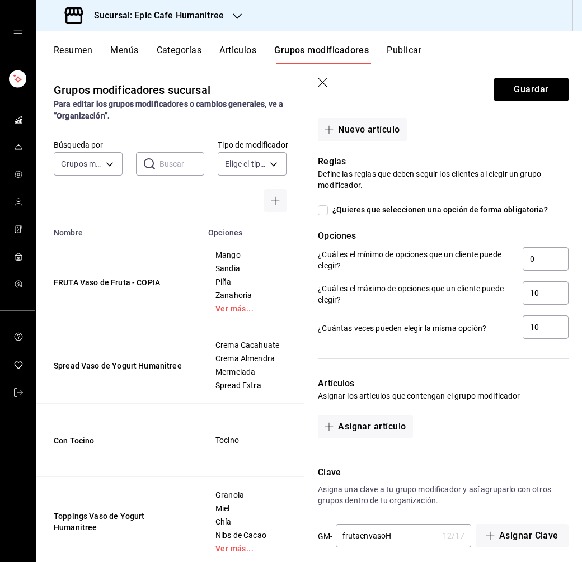
scroll to position [614, 0]
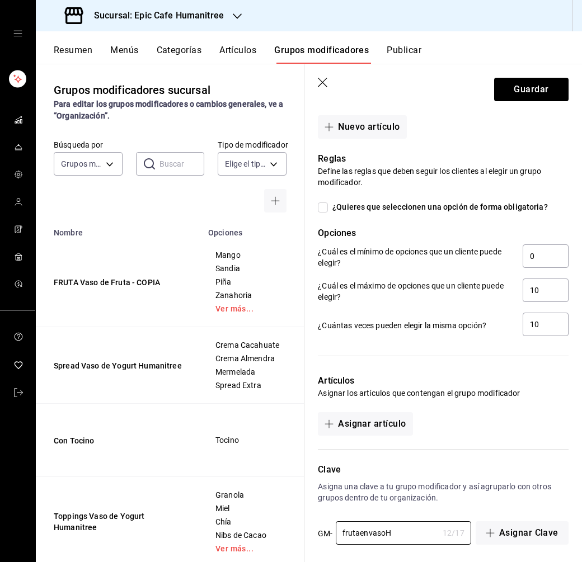
drag, startPoint x: 399, startPoint y: 537, endPoint x: 329, endPoint y: 532, distance: 70.1
click at [329, 532] on div "GM- frutaenvasoH 12 / 17 ​" at bounding box center [394, 533] width 153 height 25
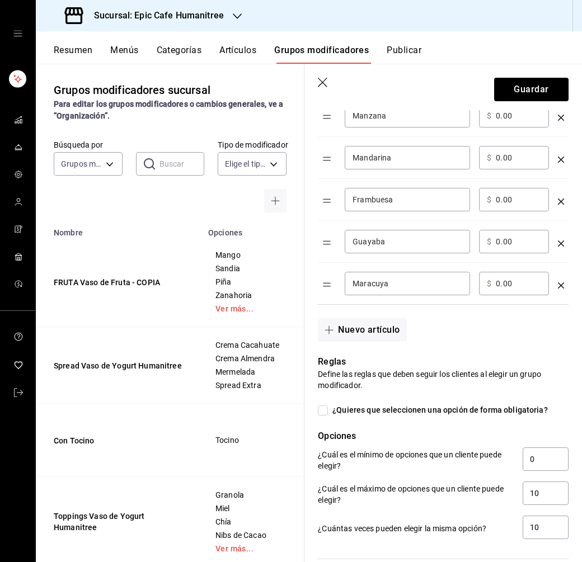
scroll to position [0, 0]
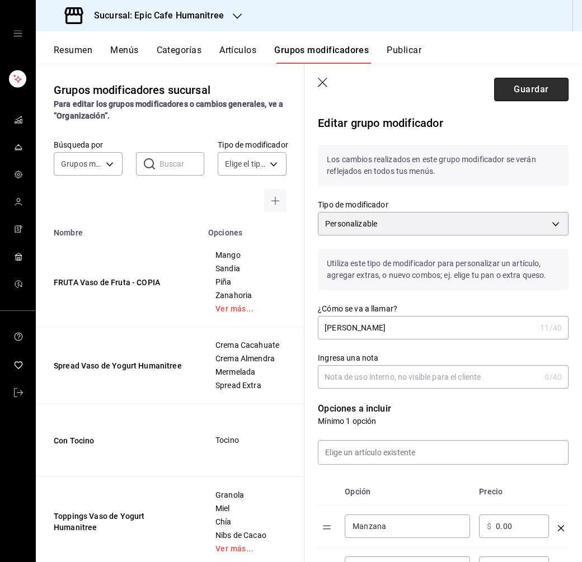
click at [540, 88] on button "Guardar" at bounding box center [531, 89] width 74 height 23
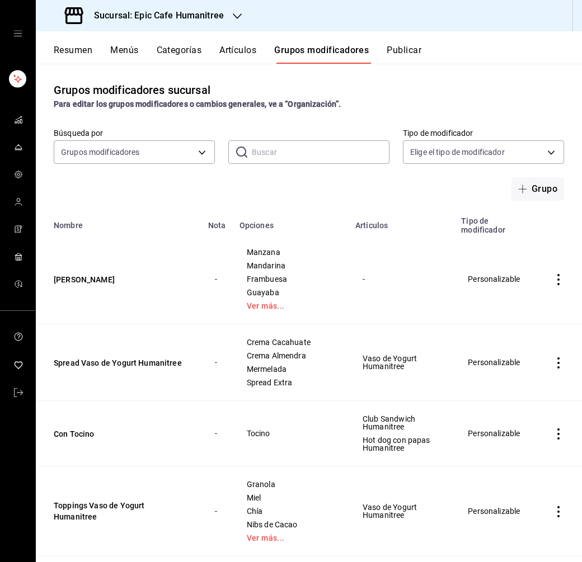
click at [222, 53] on button "Artículos" at bounding box center [237, 54] width 37 height 19
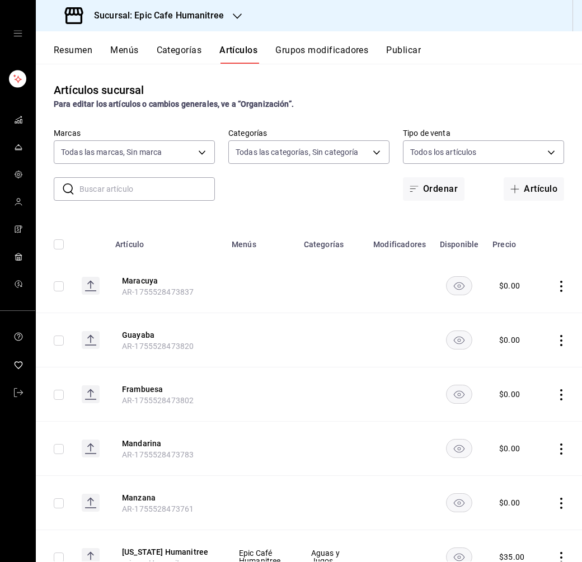
click at [104, 191] on input "text" at bounding box center [146, 189] width 135 height 22
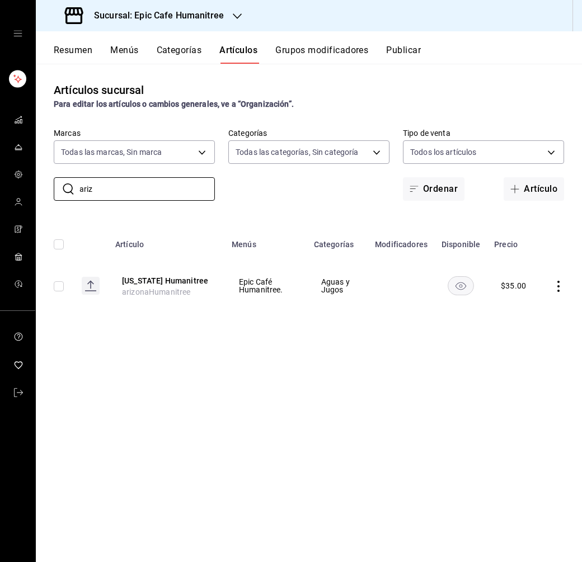
click at [560, 288] on icon "actions" at bounding box center [558, 286] width 11 height 11
click at [532, 336] on span "Duplicar" at bounding box center [524, 335] width 29 height 12
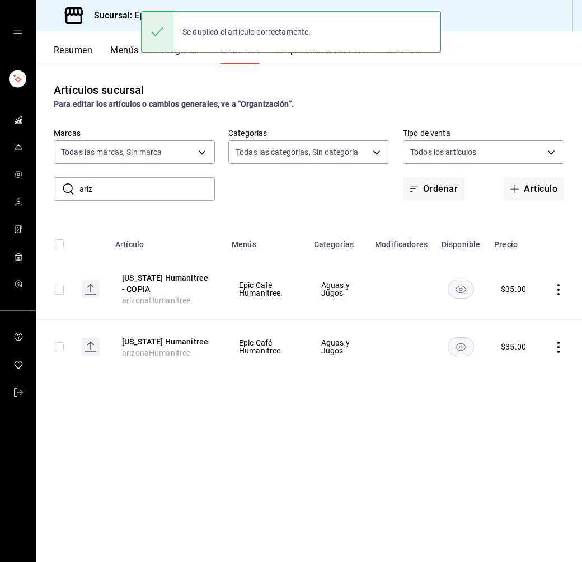
click at [559, 293] on icon "actions" at bounding box center [558, 289] width 11 height 11
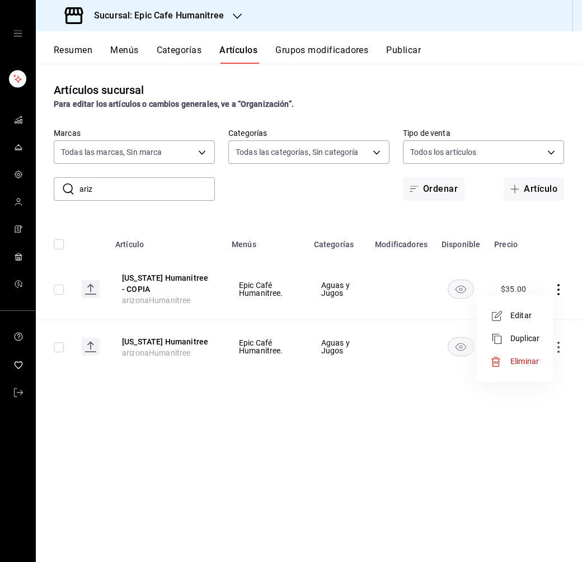
click at [519, 316] on span "Editar" at bounding box center [524, 316] width 29 height 12
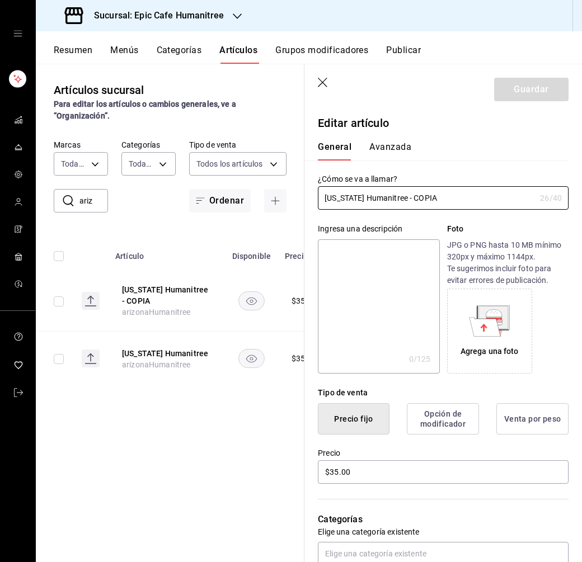
drag, startPoint x: 433, startPoint y: 198, endPoint x: 295, endPoint y: 197, distance: 137.6
click at [295, 197] on main "Artículos sucursal Para editar los artículos o cambios generales, ve a “Organiz…" at bounding box center [309, 313] width 546 height 499
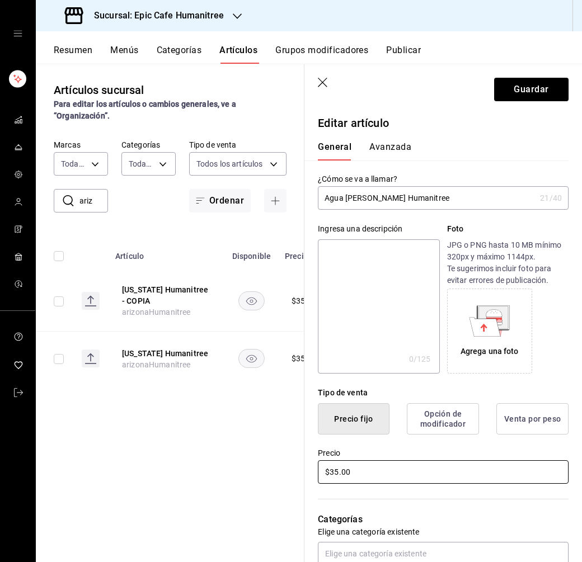
drag, startPoint x: 352, startPoint y: 474, endPoint x: 260, endPoint y: 474, distance: 92.9
click at [260, 474] on main "Artículos sucursal Para editar los artículos o cambios generales, ve a “Organiz…" at bounding box center [309, 313] width 546 height 499
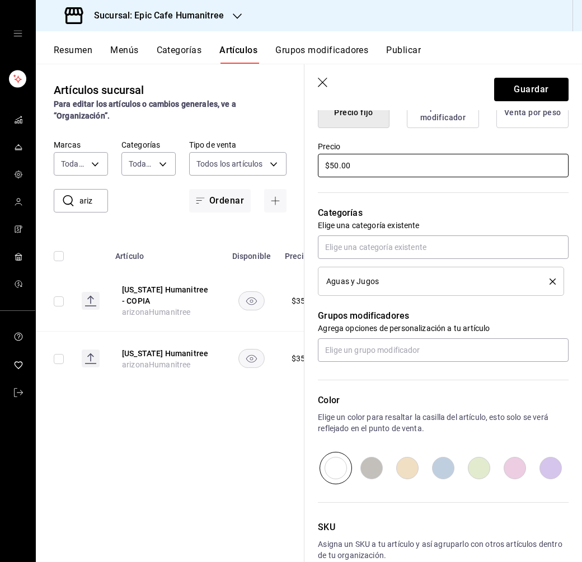
scroll to position [274, 0]
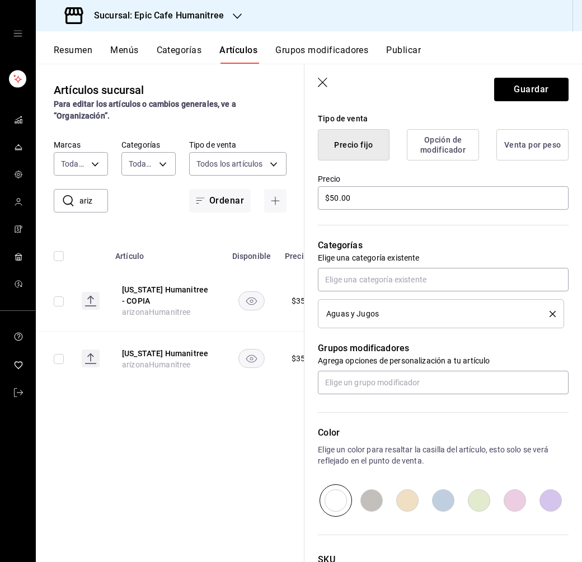
click at [553, 311] on icon "delete" at bounding box center [552, 314] width 6 height 6
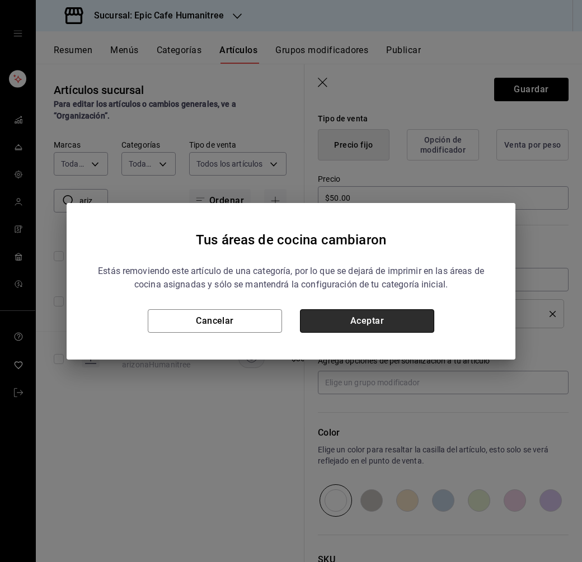
click at [343, 326] on button "Aceptar" at bounding box center [367, 320] width 134 height 23
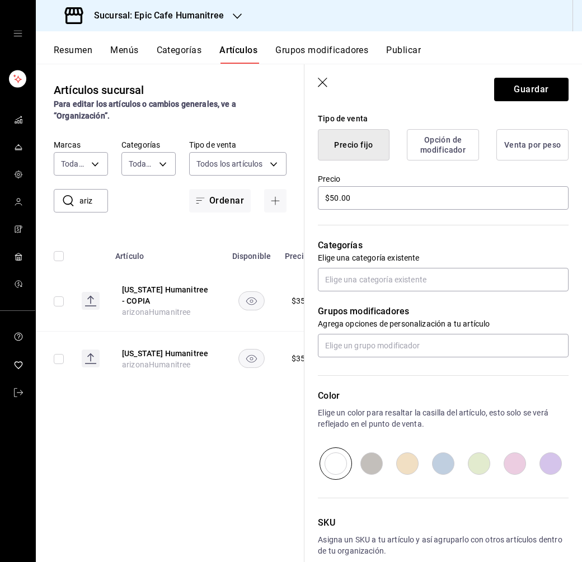
click at [347, 293] on div "Grupos modificadores Agrega opciones de personalización a tu artículo" at bounding box center [436, 325] width 264 height 66
click at [346, 284] on input "text" at bounding box center [443, 279] width 251 height 23
click at [390, 312] on li "Refrescos" at bounding box center [443, 304] width 251 height 18
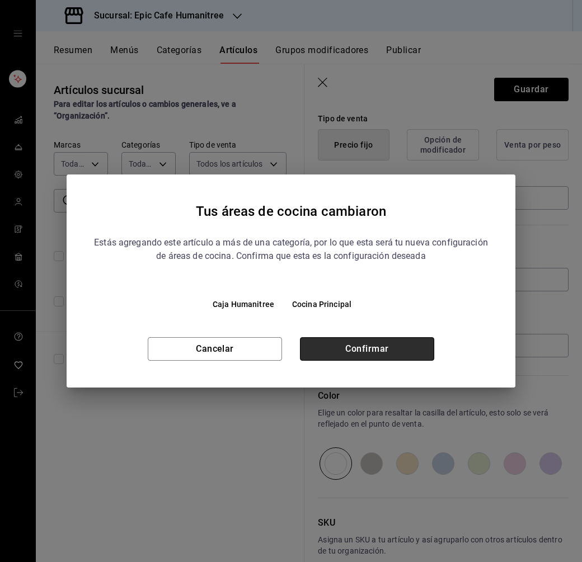
click at [394, 339] on button "Confirmar" at bounding box center [367, 348] width 134 height 23
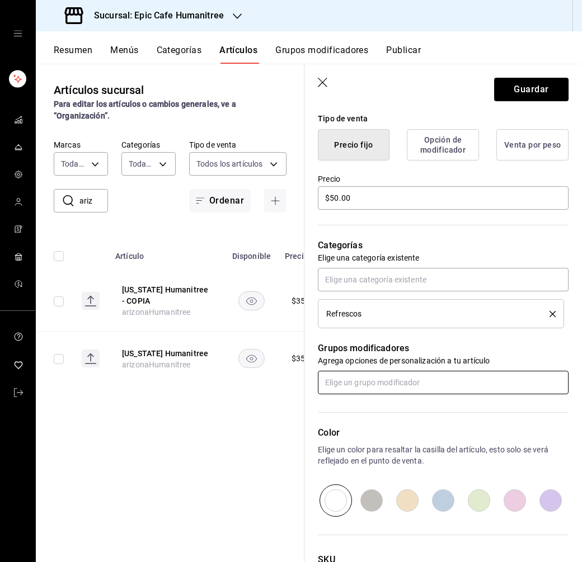
click at [390, 390] on input "text" at bounding box center [443, 382] width 251 height 23
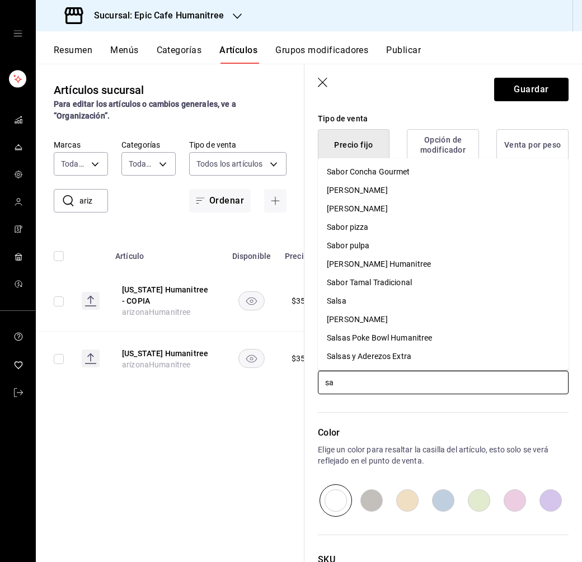
click at [360, 193] on div "[PERSON_NAME]" at bounding box center [357, 191] width 61 height 12
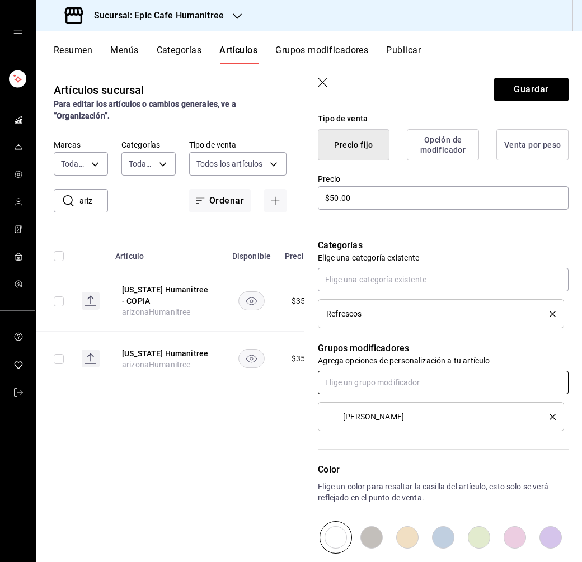
scroll to position [405, 0]
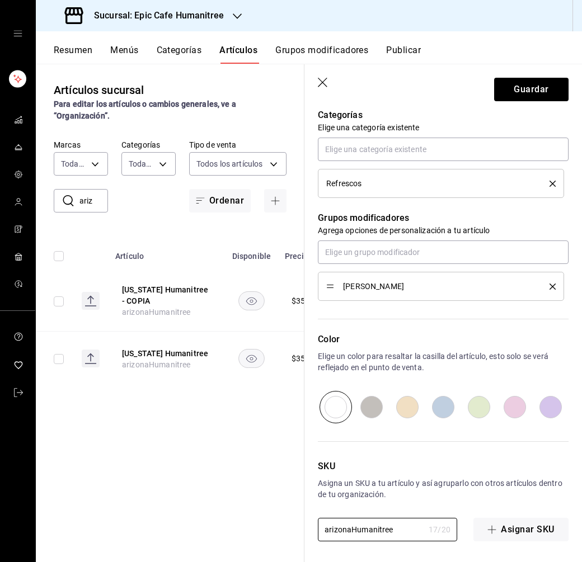
drag, startPoint x: 350, startPoint y: 529, endPoint x: 275, endPoint y: 529, distance: 75.0
click at [275, 529] on main "Artículos sucursal Para editar los artículos o cambios generales, ve a “Organiz…" at bounding box center [309, 313] width 546 height 499
click at [535, 88] on button "Guardar" at bounding box center [531, 89] width 74 height 23
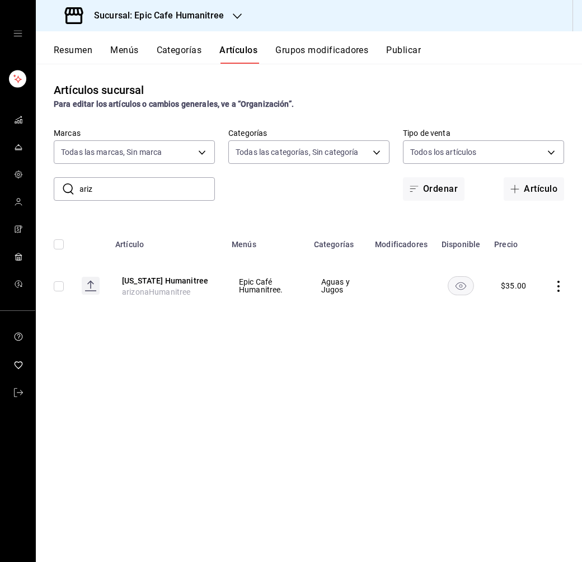
drag, startPoint x: 105, startPoint y: 194, endPoint x: 68, endPoint y: 193, distance: 36.9
click at [68, 193] on div "​ ariz ​" at bounding box center [134, 188] width 161 height 23
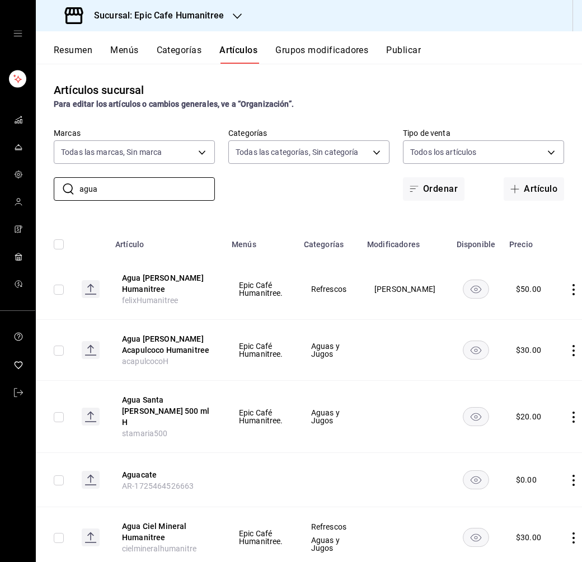
click at [568, 412] on icon "actions" at bounding box center [573, 417] width 11 height 11
click at [516, 429] on span "Editar" at bounding box center [524, 431] width 29 height 12
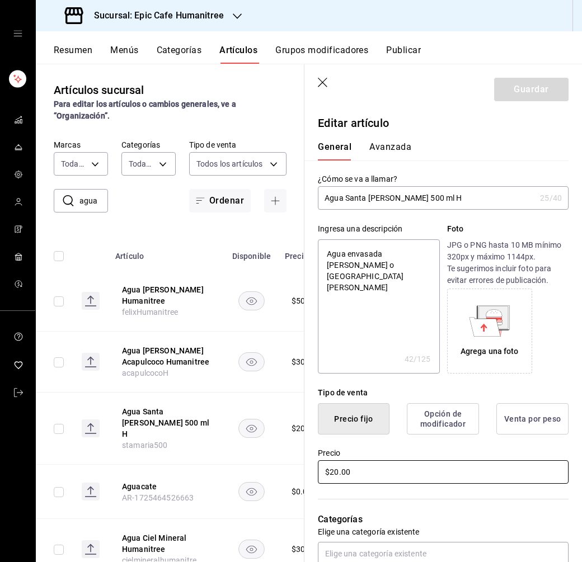
drag, startPoint x: 366, startPoint y: 467, endPoint x: 316, endPoint y: 467, distance: 50.4
click at [316, 467] on div "Precio $20.00" at bounding box center [436, 460] width 264 height 51
drag, startPoint x: 357, startPoint y: 476, endPoint x: 290, endPoint y: 476, distance: 66.6
click at [290, 476] on main "Artículos sucursal Para editar los artículos o cambios generales, ve a “Organiz…" at bounding box center [309, 313] width 546 height 499
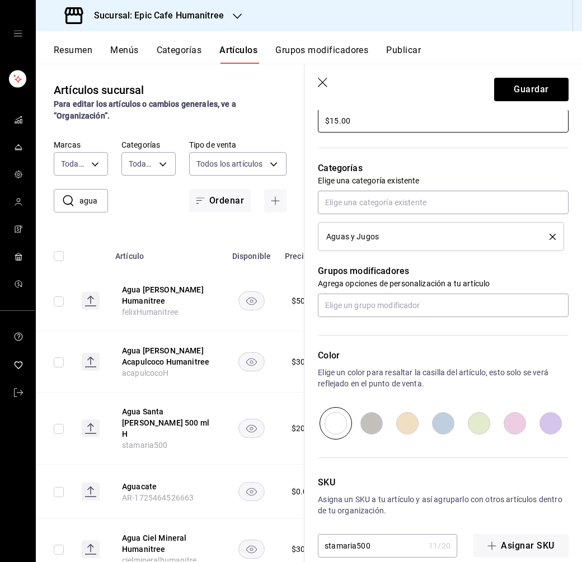
scroll to position [368, 0]
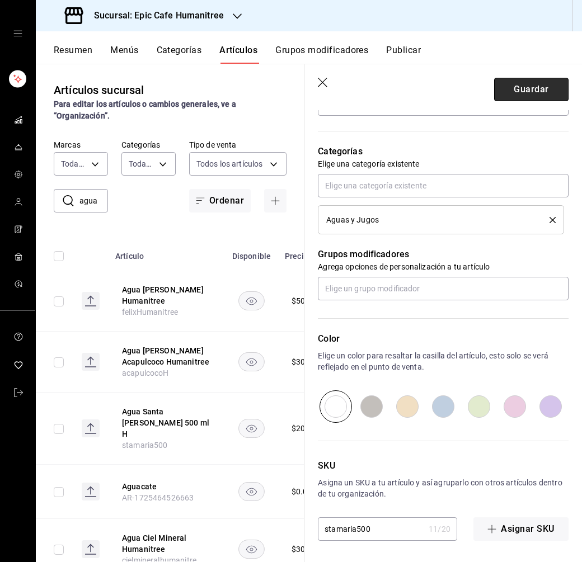
click at [551, 98] on button "Guardar" at bounding box center [531, 89] width 74 height 23
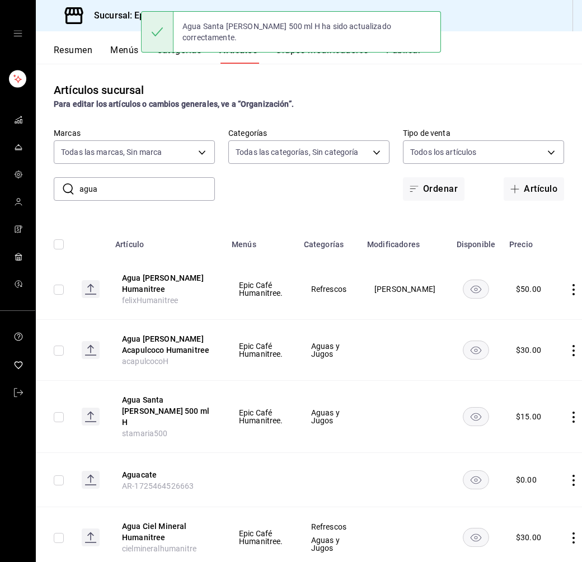
click at [568, 412] on icon "actions" at bounding box center [573, 417] width 11 height 11
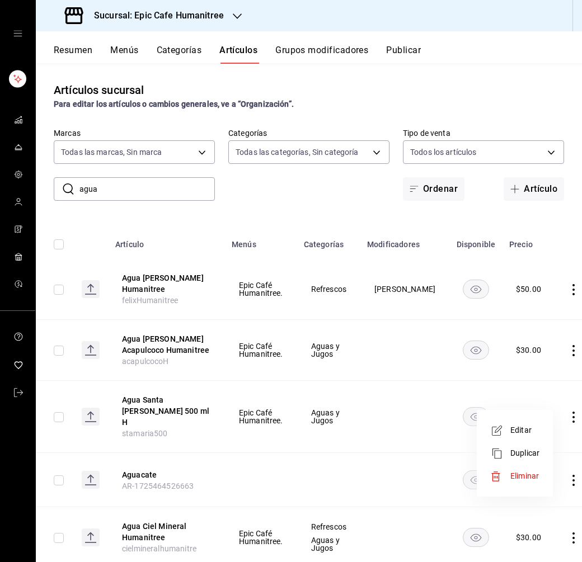
click at [523, 446] on li "Duplicar" at bounding box center [514, 453] width 67 height 23
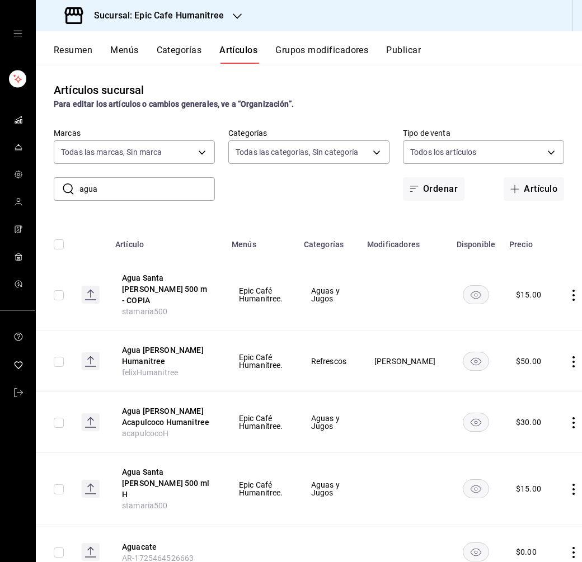
click at [568, 292] on icon "actions" at bounding box center [573, 295] width 11 height 11
click at [530, 316] on span "Editar" at bounding box center [524, 316] width 29 height 12
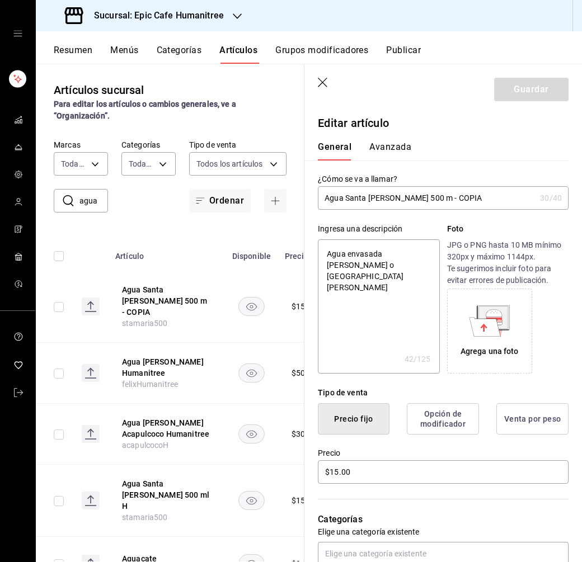
drag, startPoint x: 452, startPoint y: 198, endPoint x: 392, endPoint y: 198, distance: 59.9
click at [392, 198] on input "Agua Santa Maria 500 m - COPIA" at bounding box center [427, 198] width 218 height 22
click at [397, 203] on input "Agua Santa Maria 1 Lt" at bounding box center [427, 198] width 218 height 22
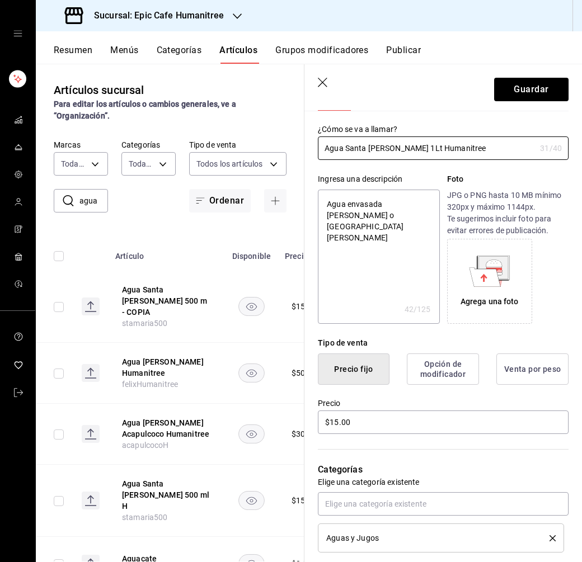
scroll to position [92, 0]
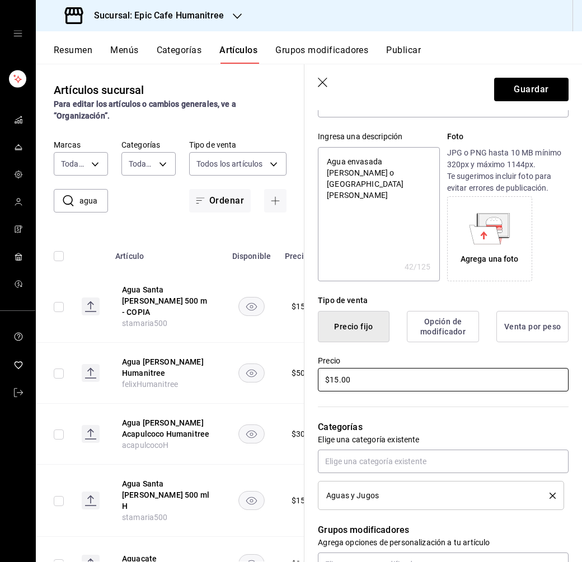
drag, startPoint x: 359, startPoint y: 380, endPoint x: 284, endPoint y: 380, distance: 75.0
click at [284, 380] on main "Artículos sucursal Para editar los artículos o cambios generales, ve a “Organiz…" at bounding box center [309, 313] width 546 height 499
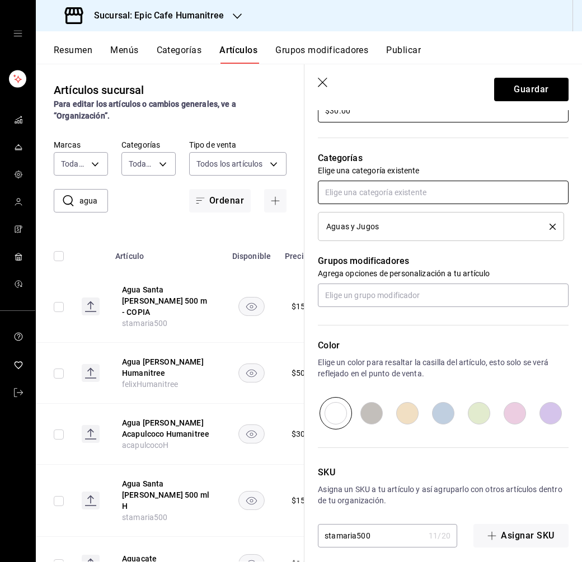
scroll to position [368, 0]
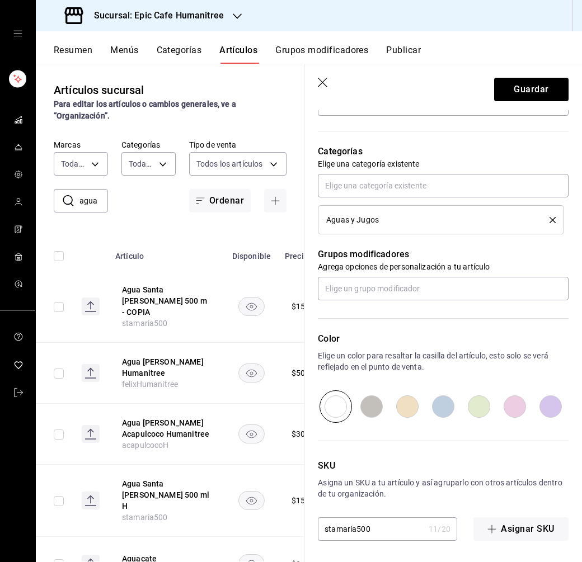
click at [370, 524] on input "stamaria500" at bounding box center [371, 529] width 106 height 22
click at [529, 91] on button "Guardar" at bounding box center [531, 89] width 74 height 23
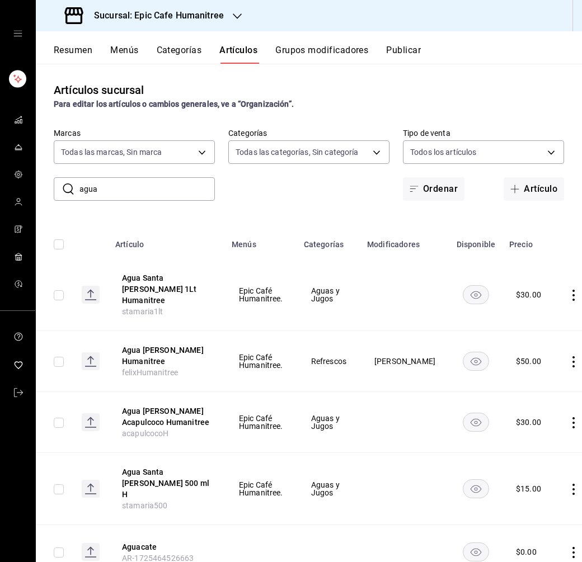
click at [111, 199] on input "agua" at bounding box center [146, 189] width 135 height 22
drag, startPoint x: 101, startPoint y: 184, endPoint x: 79, endPoint y: 184, distance: 21.3
click at [79, 184] on input "agua" at bounding box center [146, 189] width 135 height 22
drag, startPoint x: 99, startPoint y: 185, endPoint x: 79, endPoint y: 185, distance: 20.1
click at [79, 185] on input "agua" at bounding box center [146, 189] width 135 height 22
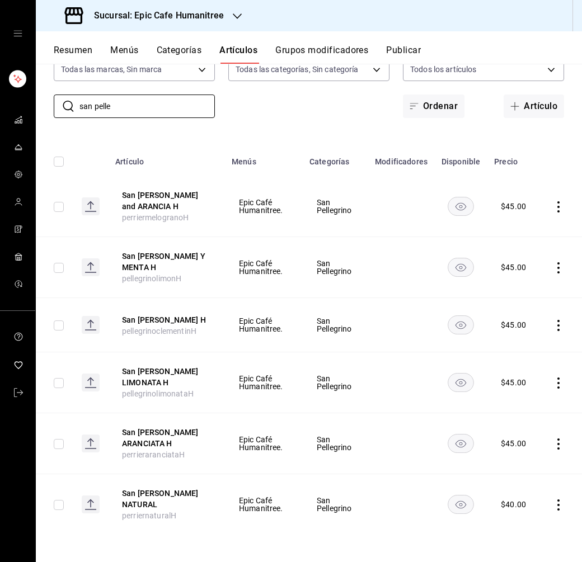
scroll to position [93, 0]
drag, startPoint x: 123, startPoint y: 96, endPoint x: 61, endPoint y: 96, distance: 62.1
click at [61, 96] on div "​ san pelle ​" at bounding box center [134, 106] width 161 height 23
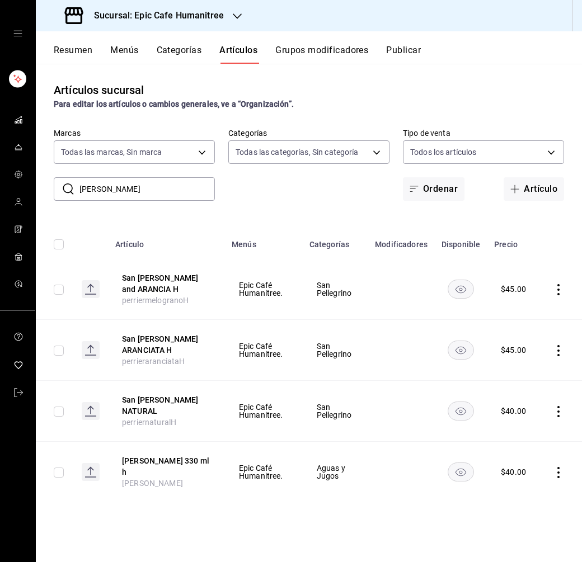
drag, startPoint x: 116, startPoint y: 192, endPoint x: 55, endPoint y: 191, distance: 61.0
click at [55, 191] on div "​ perrier ​" at bounding box center [134, 188] width 161 height 23
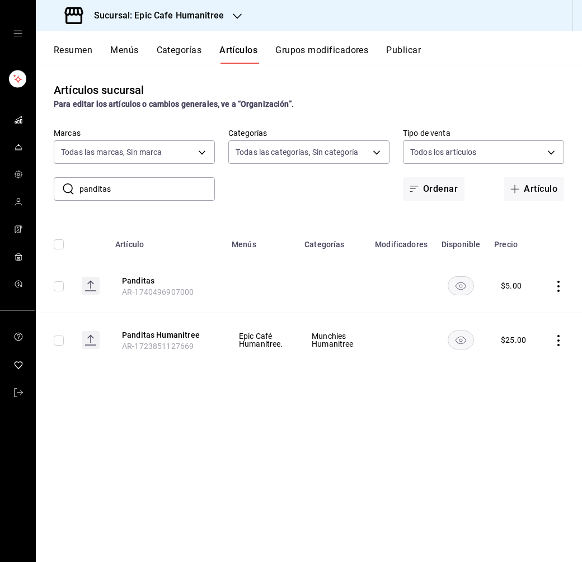
drag, startPoint x: 117, startPoint y: 195, endPoint x: 65, endPoint y: 191, distance: 52.1
click at [65, 191] on div "​ panditas ​" at bounding box center [134, 188] width 161 height 23
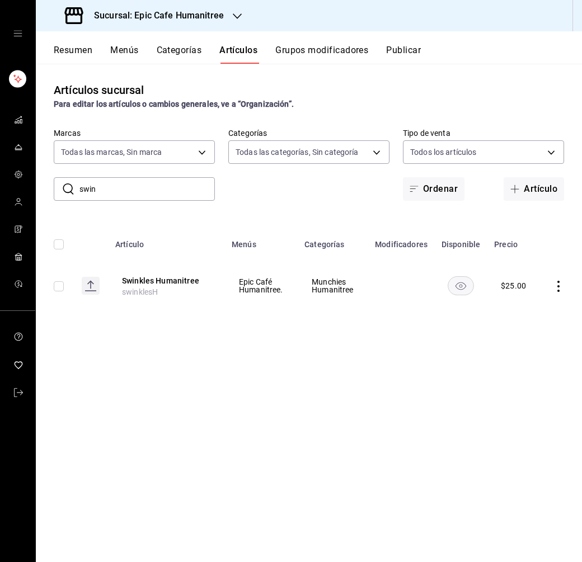
drag, startPoint x: 102, startPoint y: 192, endPoint x: 65, endPoint y: 192, distance: 37.5
click at [65, 192] on div "​ swin ​" at bounding box center [134, 188] width 161 height 23
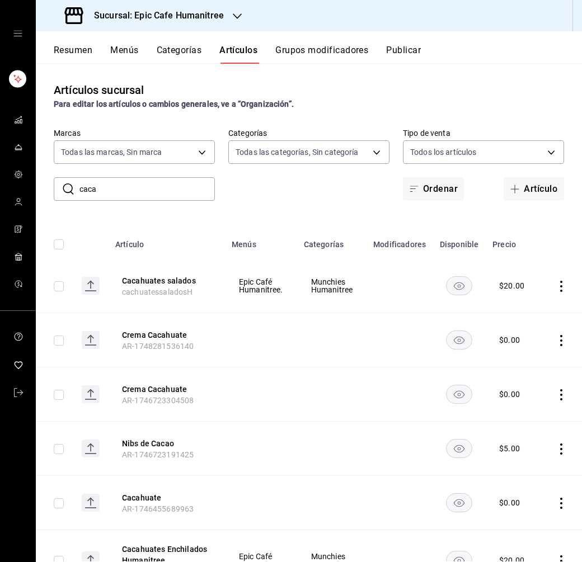
click at [298, 187] on div "​ caca ​ Marcas Todas las marcas, Sin marca e2a6dcd0-c09b-4f39-b209-5f97019748a…" at bounding box center [309, 164] width 546 height 73
click at [116, 191] on input "caca" at bounding box center [146, 189] width 135 height 22
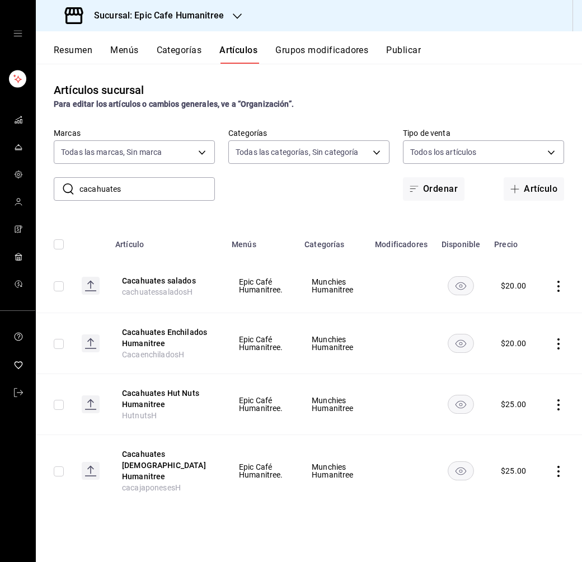
click at [560, 343] on icon "actions" at bounding box center [558, 344] width 11 height 11
click at [529, 364] on span "Editar" at bounding box center [524, 370] width 29 height 12
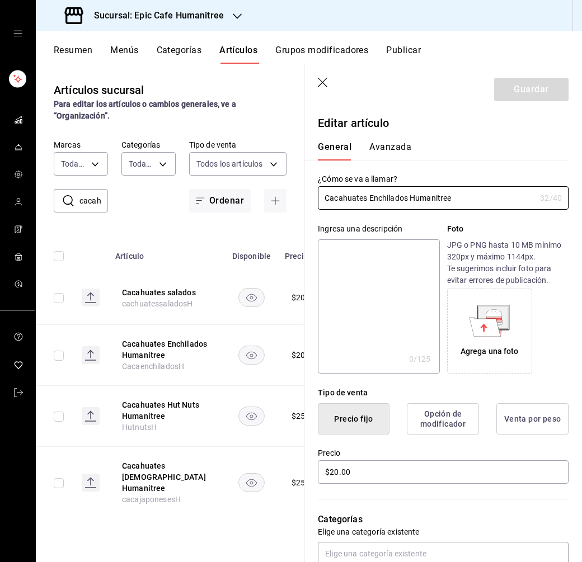
scroll to position [45, 0]
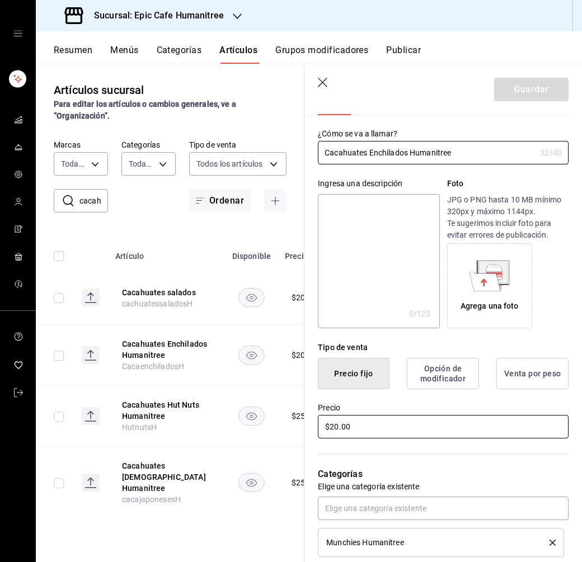
click at [336, 424] on input "$20.00" at bounding box center [443, 426] width 251 height 23
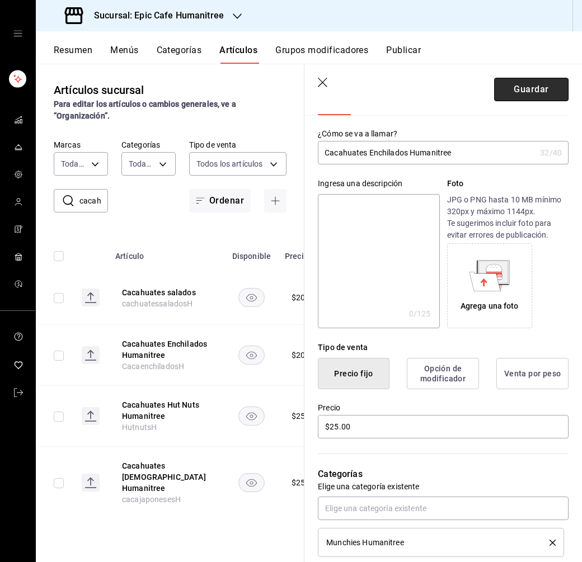
click at [534, 84] on button "Guardar" at bounding box center [531, 89] width 74 height 23
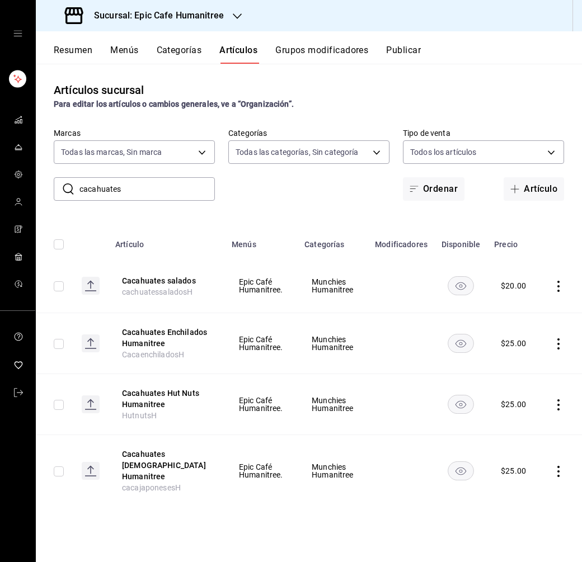
click at [560, 285] on icon "actions" at bounding box center [558, 286] width 11 height 11
click at [538, 308] on span "Editar" at bounding box center [524, 312] width 29 height 12
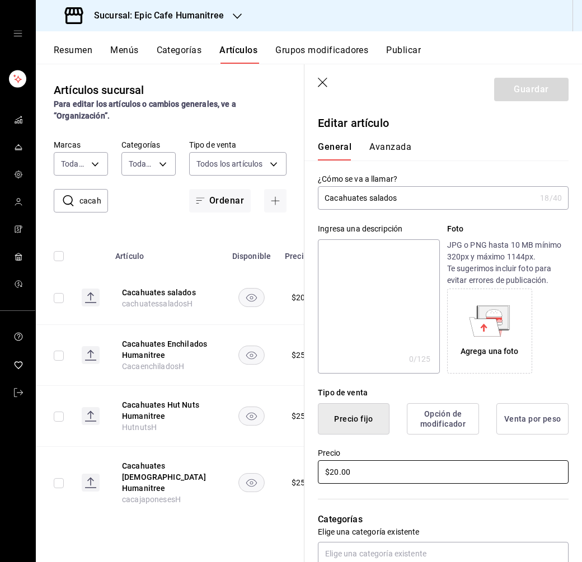
click at [340, 472] on input "$20.00" at bounding box center [443, 471] width 251 height 23
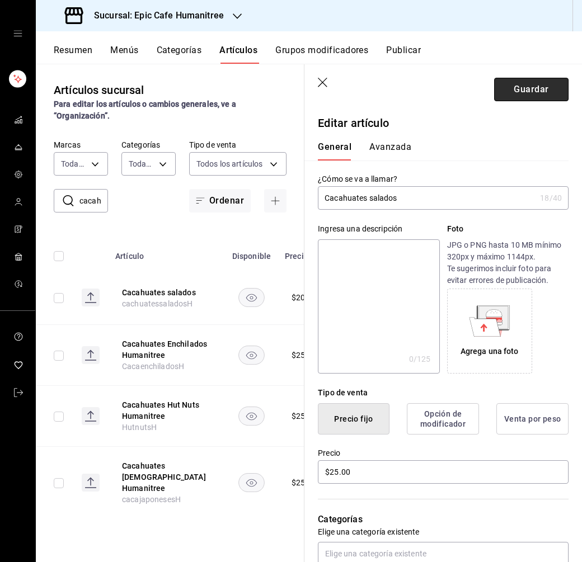
click at [527, 87] on button "Guardar" at bounding box center [531, 89] width 74 height 23
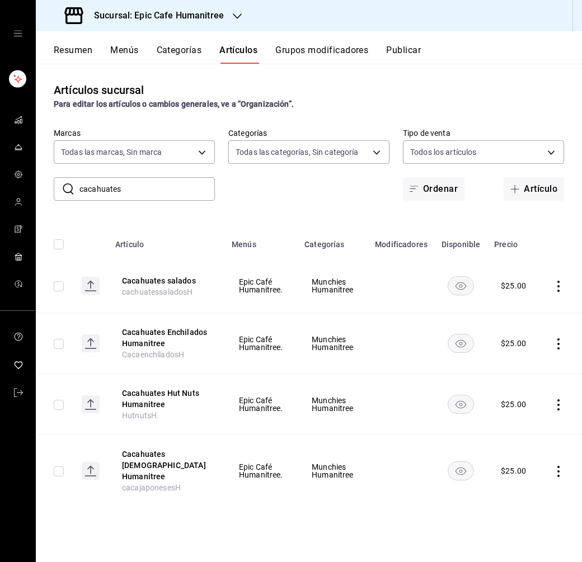
click at [318, 52] on button "Grupos modificadores" at bounding box center [321, 54] width 93 height 19
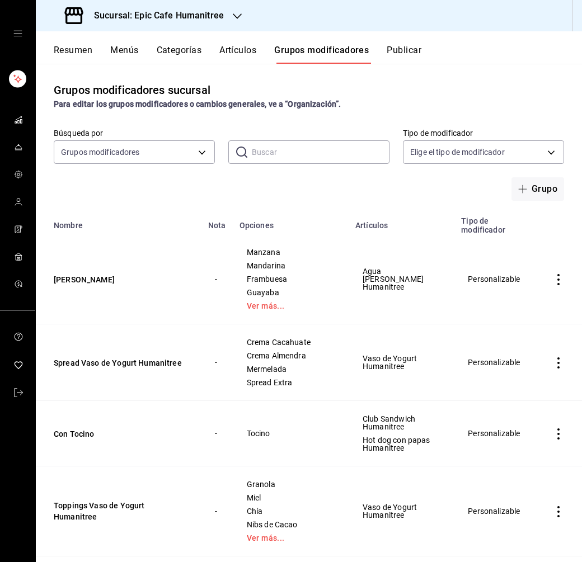
click at [560, 281] on icon "actions" at bounding box center [558, 279] width 11 height 11
click at [529, 306] on span "Editar" at bounding box center [524, 305] width 29 height 12
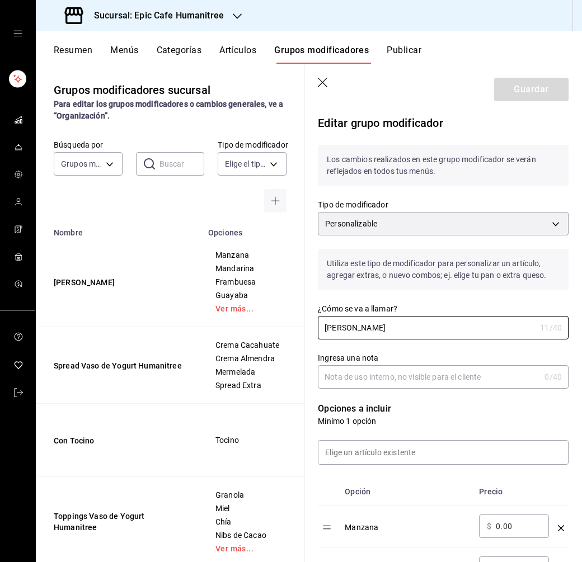
drag, startPoint x: 372, startPoint y: 329, endPoint x: 304, endPoint y: 329, distance: 67.7
click at [304, 329] on div "¿Cómo se va a llamar? Sabor Félix 11 /40 ¿Cómo se va a llamar?" at bounding box center [436, 314] width 264 height 49
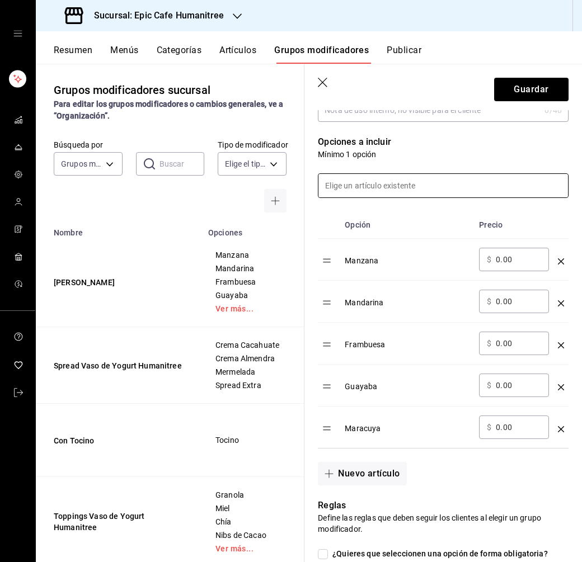
scroll to position [289, 0]
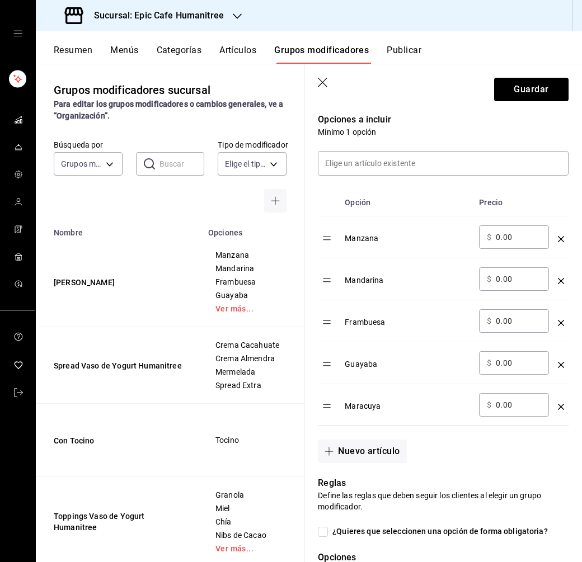
click at [558, 238] on icon "optionsTable" at bounding box center [561, 239] width 6 height 6
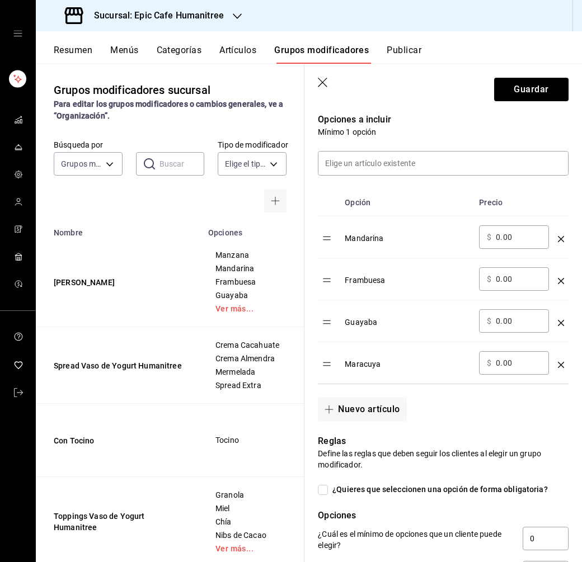
click at [558, 238] on icon "optionsTable" at bounding box center [561, 239] width 6 height 6
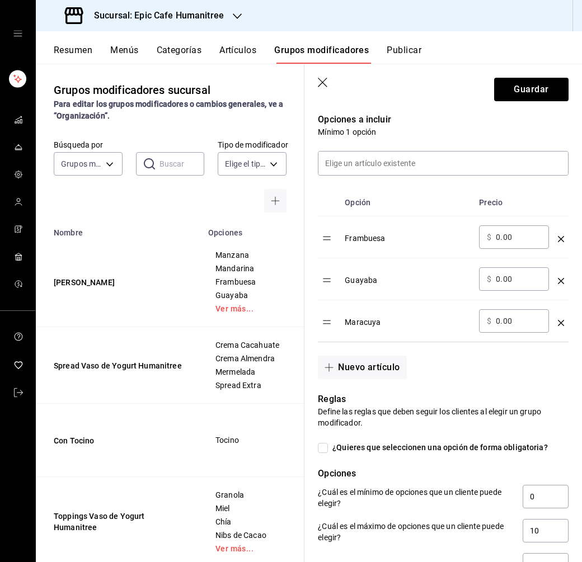
click at [558, 238] on icon "optionsTable" at bounding box center [561, 239] width 6 height 6
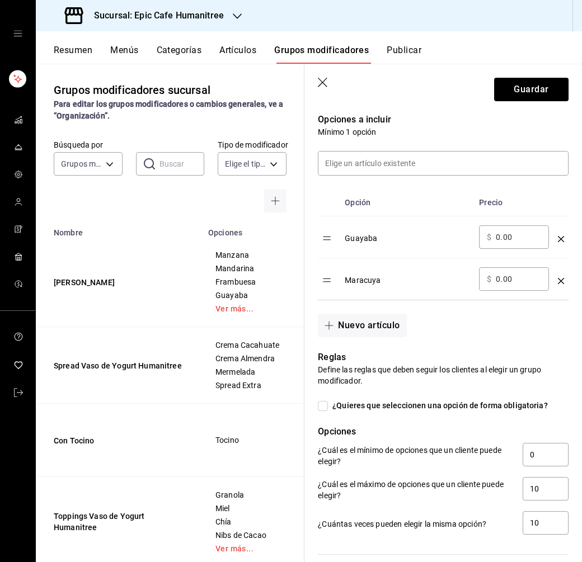
click at [558, 238] on icon "optionsTable" at bounding box center [561, 239] width 6 height 6
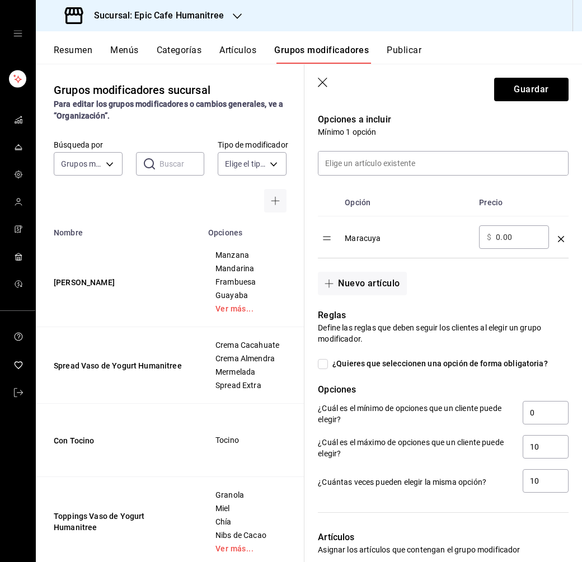
click at [558, 238] on icon "optionsTable" at bounding box center [561, 239] width 6 height 6
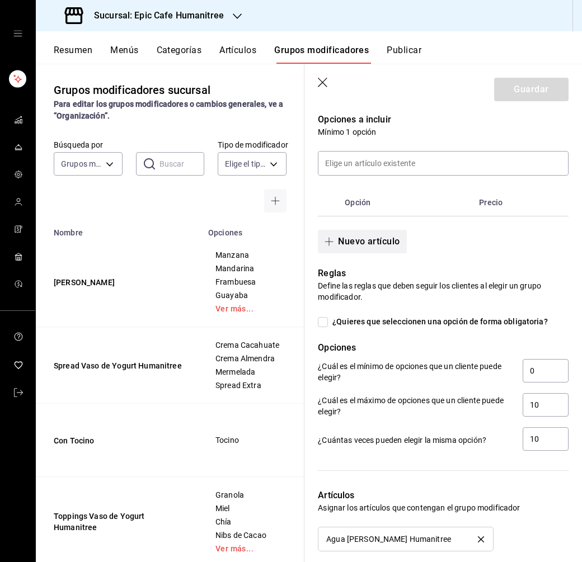
click at [377, 240] on button "Nuevo artículo" at bounding box center [362, 241] width 88 height 23
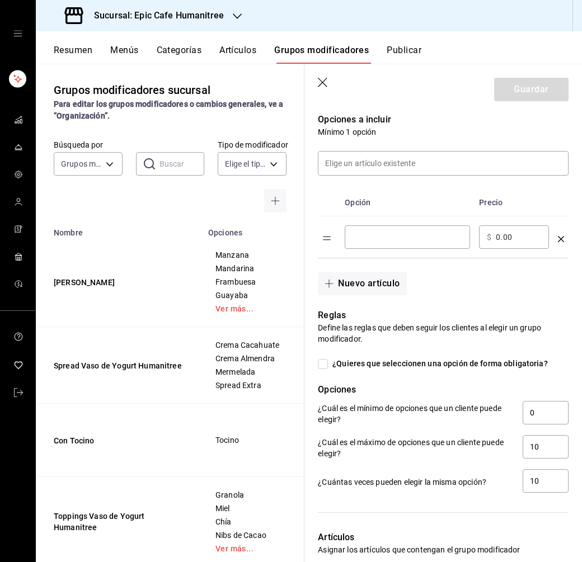
click at [402, 241] on input "optionsTable" at bounding box center [407, 237] width 110 height 11
click at [366, 280] on button "Nuevo artículo" at bounding box center [362, 283] width 88 height 23
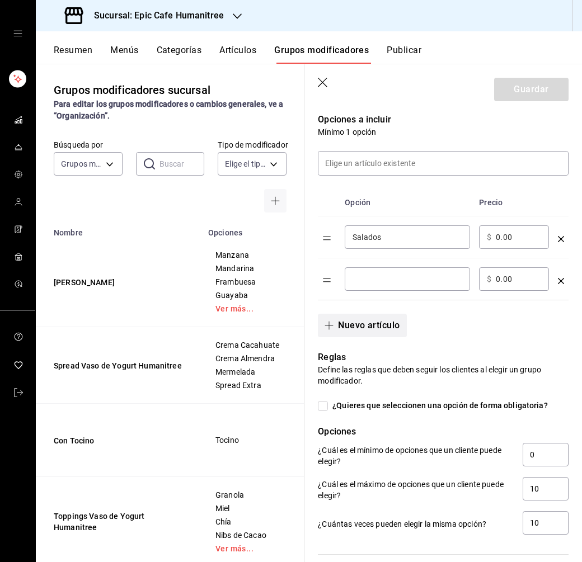
click at [366, 280] on input "optionsTable" at bounding box center [407, 279] width 110 height 11
click at [351, 320] on button "Nuevo artículo" at bounding box center [362, 325] width 88 height 23
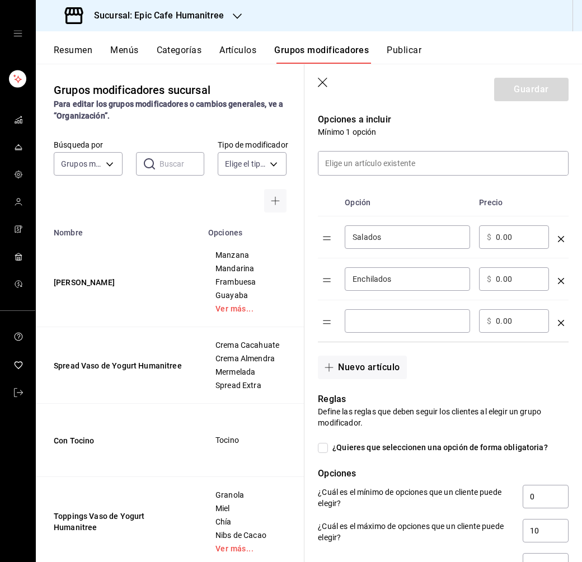
click at [377, 322] on input "optionsTable" at bounding box center [407, 321] width 110 height 11
click at [347, 364] on button "Nuevo artículo" at bounding box center [362, 367] width 88 height 23
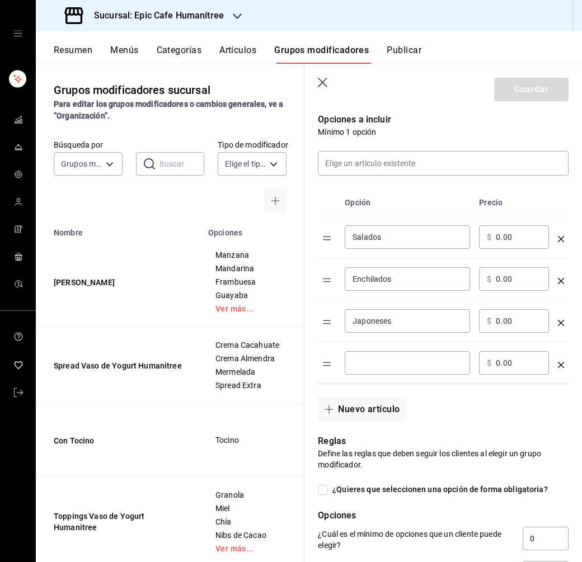
click at [364, 366] on input "optionsTable" at bounding box center [407, 363] width 110 height 11
click at [352, 411] on button "Nuevo artículo" at bounding box center [362, 409] width 88 height 23
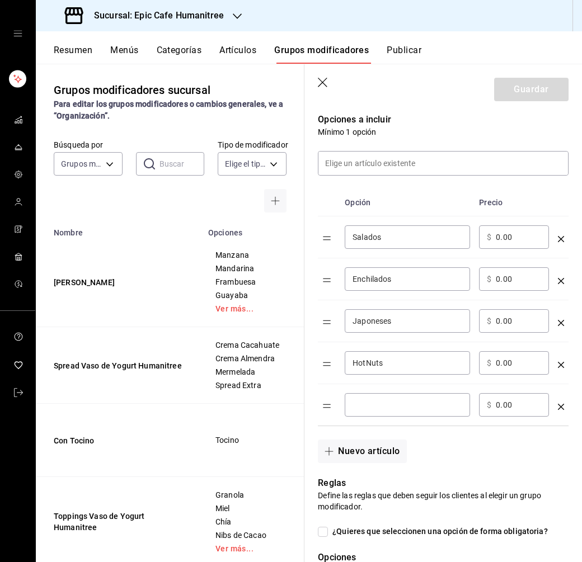
click at [360, 405] on input "optionsTable" at bounding box center [407, 404] width 110 height 11
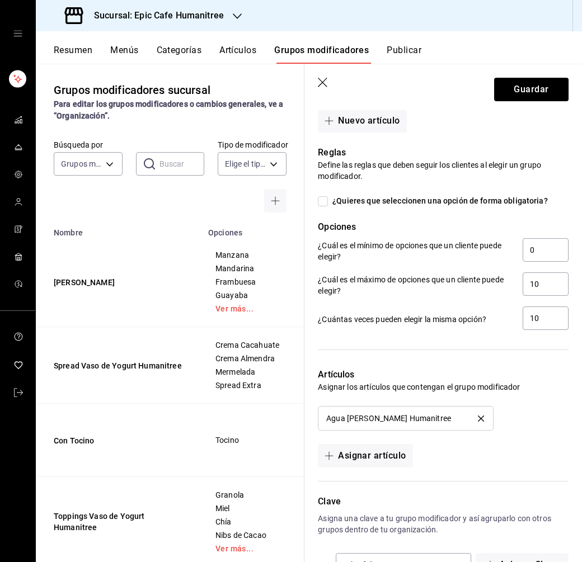
scroll to position [634, 0]
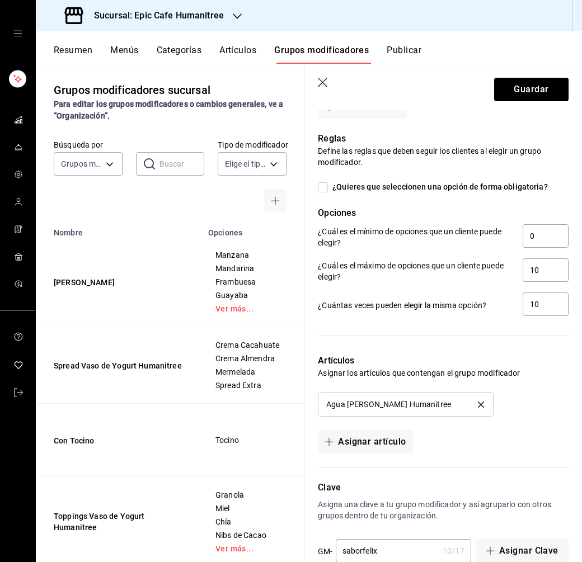
type input "Garapiñados"
click at [481, 402] on icon "delete" at bounding box center [481, 405] width 6 height 6
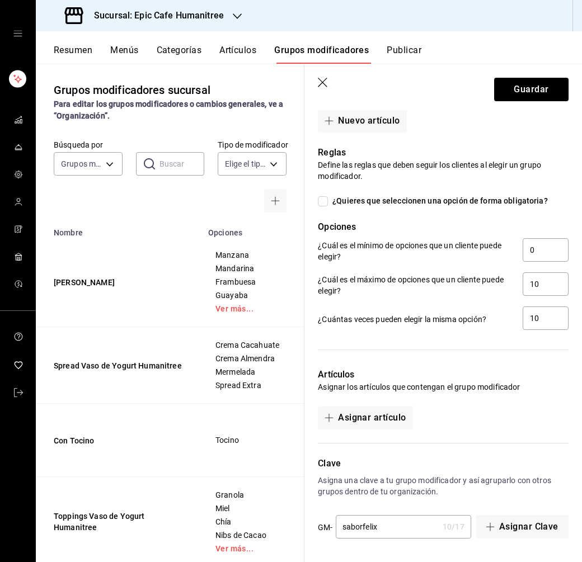
scroll to position [618, 0]
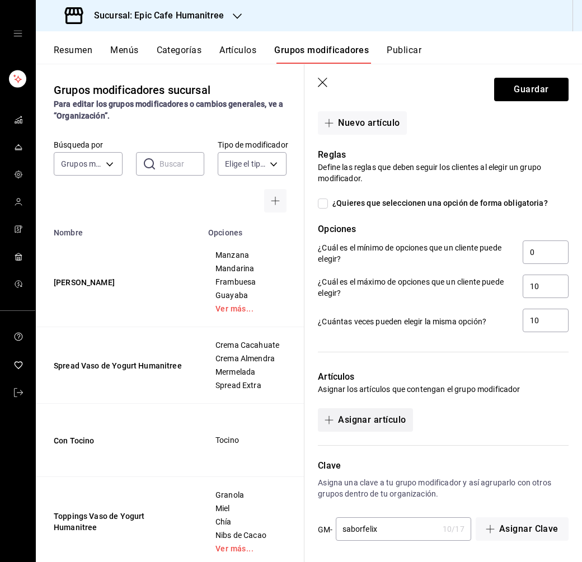
click at [380, 417] on button "Asignar artículo" at bounding box center [365, 419] width 95 height 23
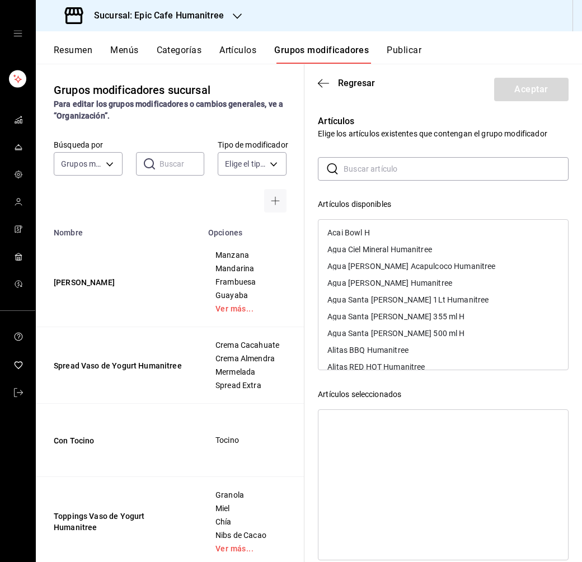
click at [355, 171] on input "text" at bounding box center [456, 169] width 225 height 22
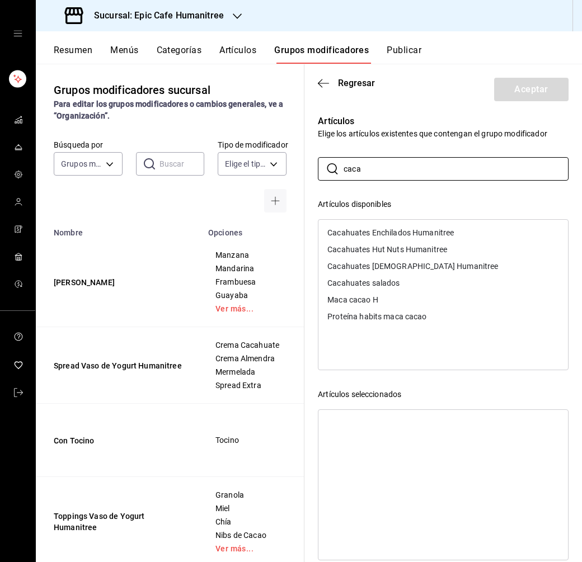
type input "caca"
click at [393, 284] on div "Cacahuates salados" at bounding box center [363, 283] width 72 height 8
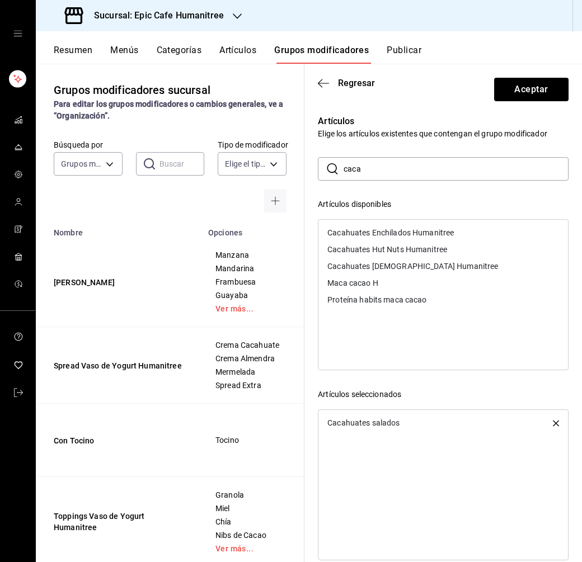
scroll to position [16, 0]
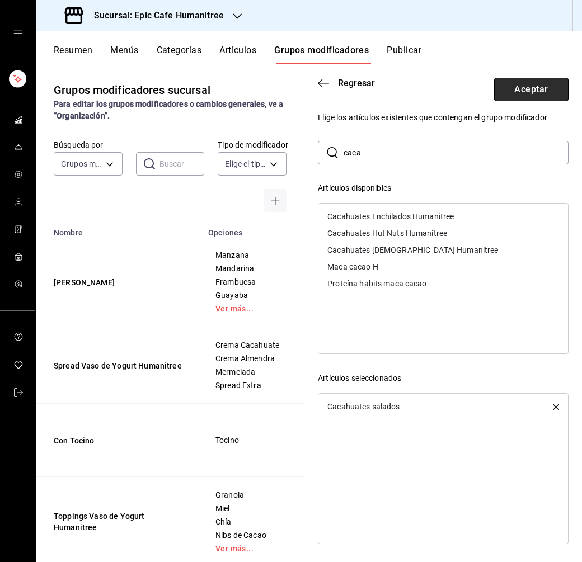
click at [518, 90] on button "Aceptar" at bounding box center [531, 89] width 74 height 23
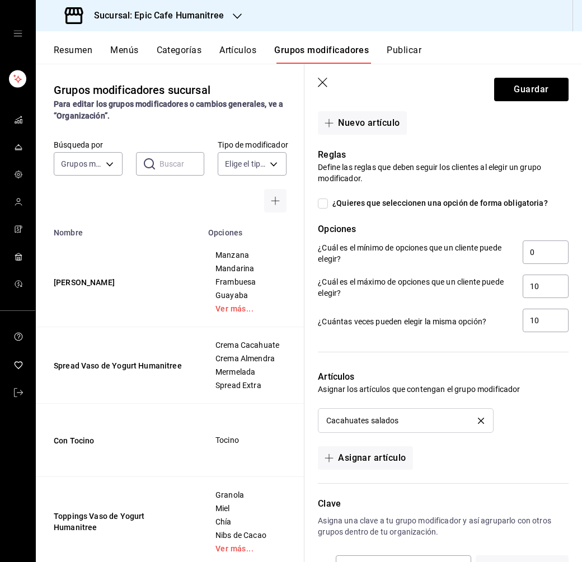
scroll to position [655, 0]
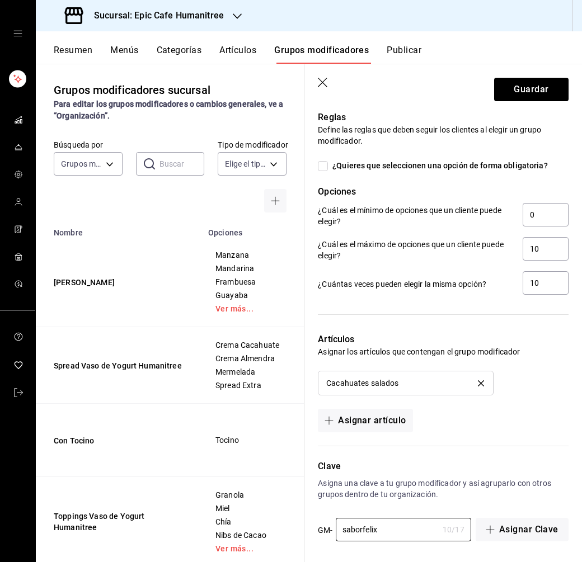
drag, startPoint x: 388, startPoint y: 525, endPoint x: 313, endPoint y: 525, distance: 75.0
click at [313, 525] on div "Clave Asigna una clave a tu grupo modificador y así agruparlo con otros grupos …" at bounding box center [436, 494] width 264 height 96
type input "saborcacahuates"
click at [521, 93] on button "Guardar" at bounding box center [531, 89] width 74 height 23
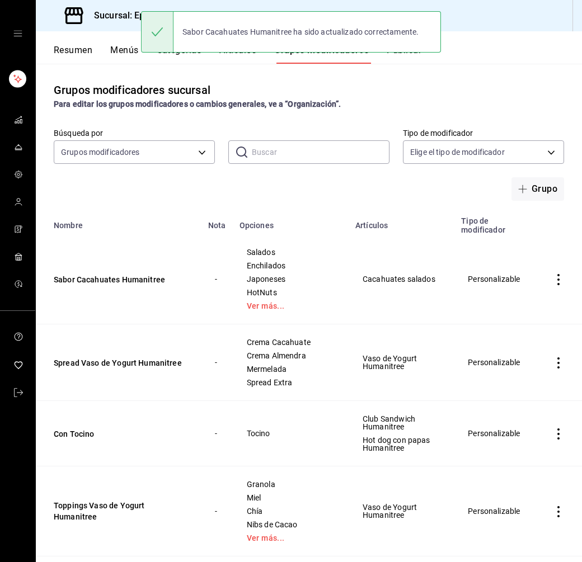
click at [228, 55] on div "Sabor Cacahuates Humanitree ha sido actualizado correctamente." at bounding box center [291, 32] width 300 height 48
click at [234, 55] on div "Sabor Cacahuates Humanitree ha sido actualizado correctamente." at bounding box center [291, 32] width 300 height 48
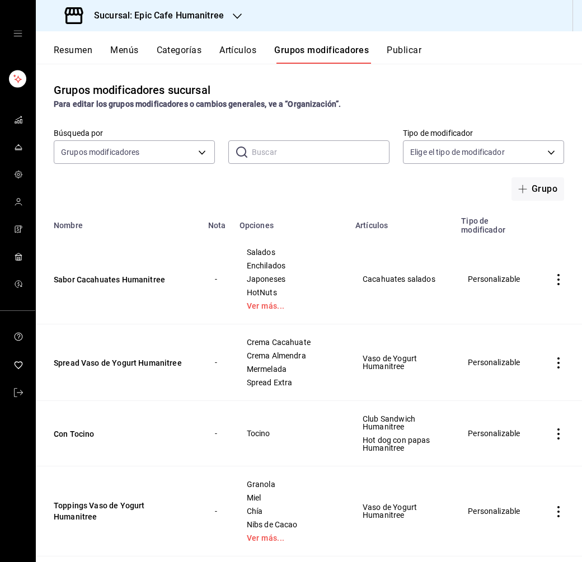
click at [246, 42] on div "Resumen Menús Categorías Artículos Grupos modificadores Publicar" at bounding box center [309, 47] width 546 height 32
click at [242, 49] on button "Artículos" at bounding box center [237, 54] width 37 height 19
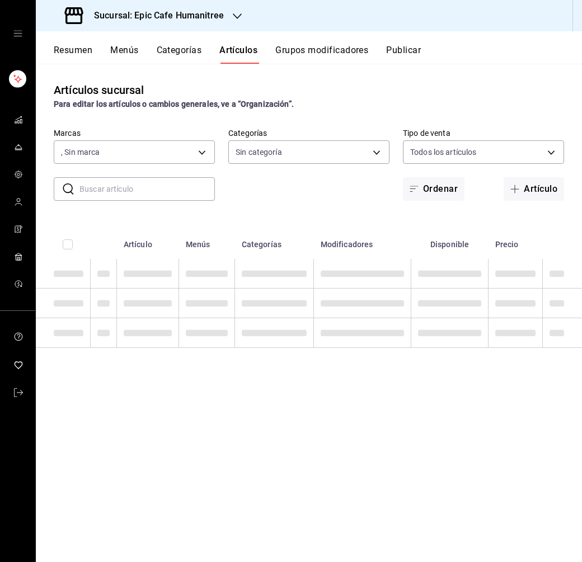
type input "e2a6dcd0-c09b-4f39-b209-5f97019748a2,3f18ad05-55ab-44ea-8b53-c1c2b2db6cb9"
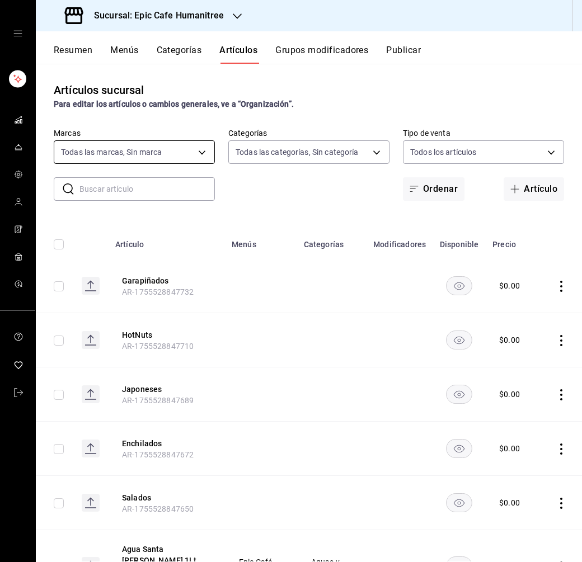
type input "9fab54cc-32ee-4335-a8af-fa557cca6bda,8f498dc2-059d-4a00-9e0e-d85adaa23bc2,0d7a3…"
click at [115, 191] on input "text" at bounding box center [146, 189] width 135 height 22
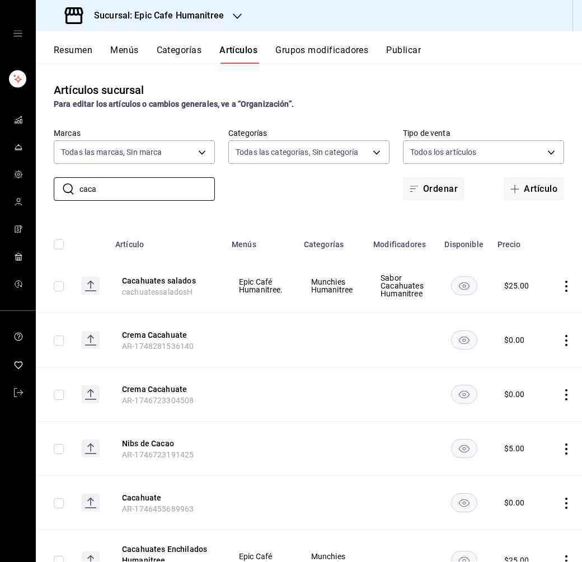
type input "cacahuates"
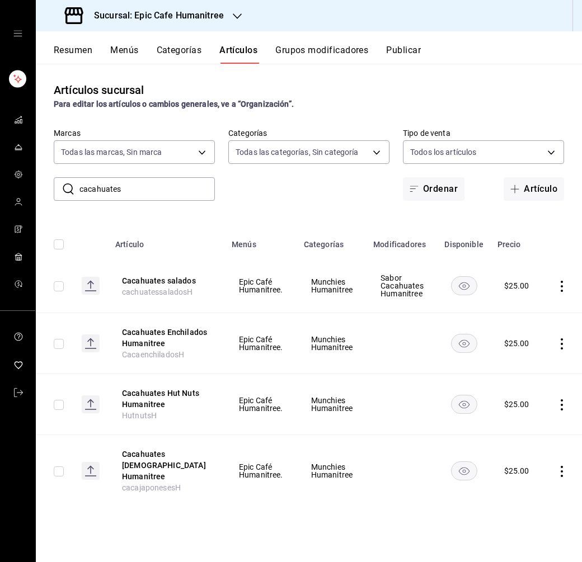
click at [561, 289] on icon "actions" at bounding box center [562, 286] width 2 height 11
click at [527, 307] on span "Editar" at bounding box center [526, 312] width 29 height 12
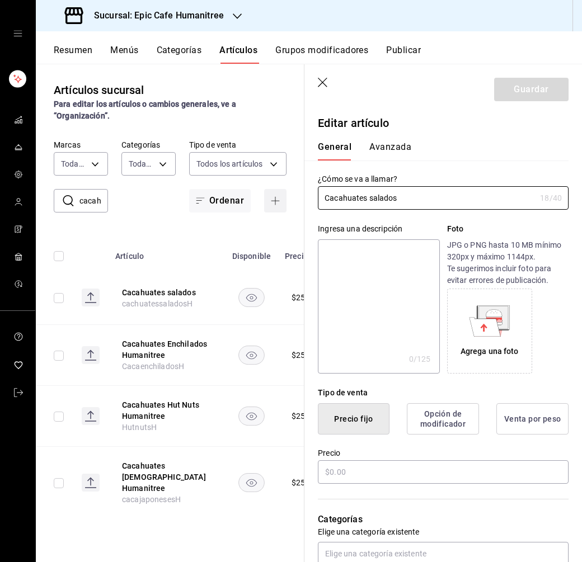
type input "$25.00"
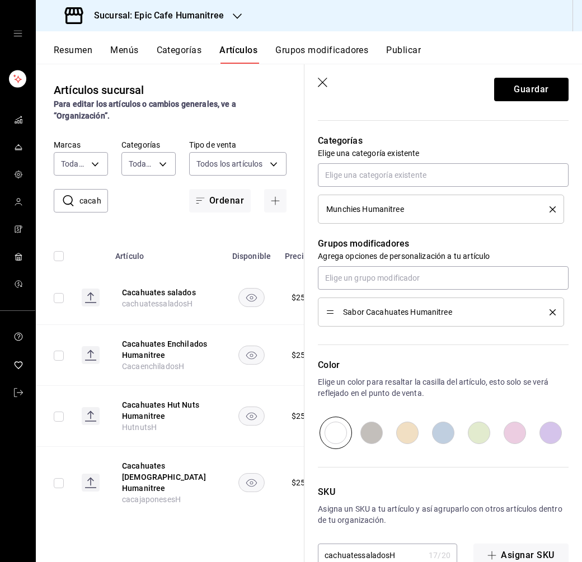
scroll to position [405, 0]
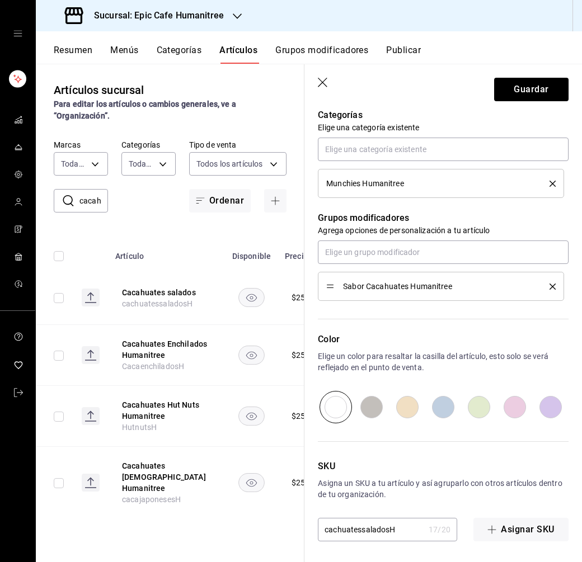
type input "Cacahuates Humanitree"
click at [387, 530] on input "cachuatessaladosH" at bounding box center [371, 530] width 106 height 22
type input "cachuatesH"
click at [536, 91] on button "Guardar" at bounding box center [531, 89] width 74 height 23
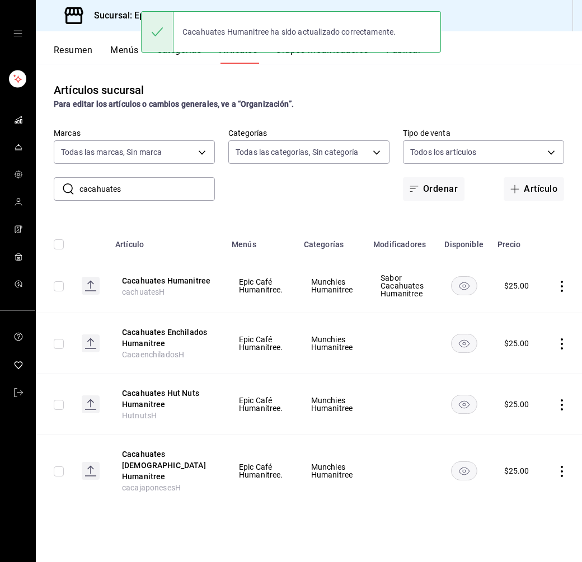
click at [563, 345] on icon "actions" at bounding box center [561, 344] width 11 height 11
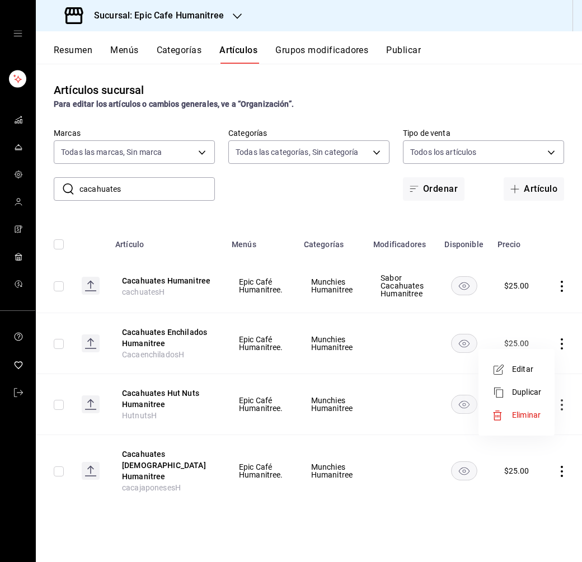
click at [527, 415] on span "Eliminar" at bounding box center [526, 415] width 29 height 9
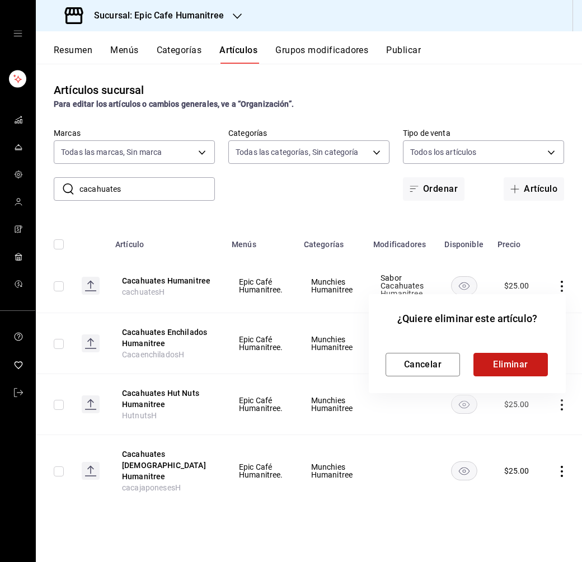
click at [529, 355] on button "Eliminar" at bounding box center [510, 364] width 74 height 23
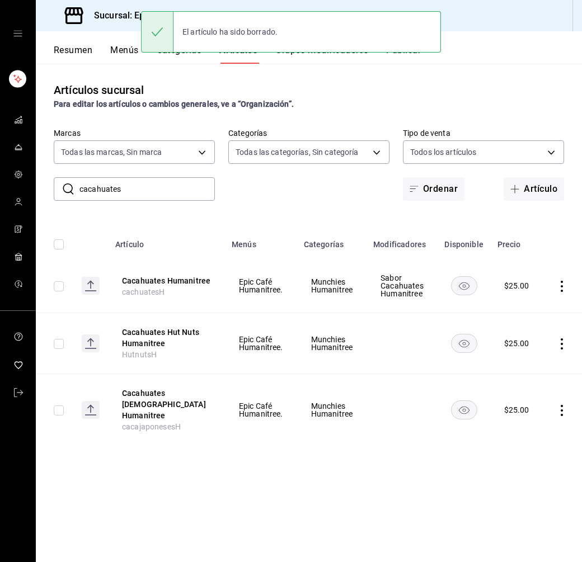
click at [561, 341] on icon "actions" at bounding box center [561, 344] width 11 height 11
click at [529, 411] on span "Eliminar" at bounding box center [526, 415] width 29 height 9
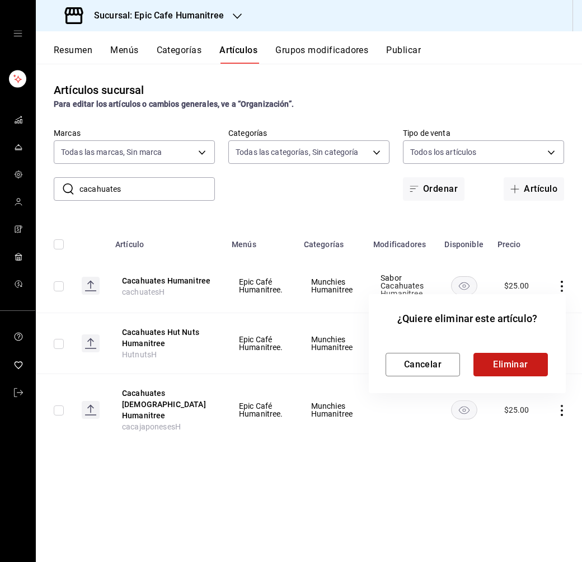
click at [523, 365] on button "Eliminar" at bounding box center [510, 364] width 74 height 23
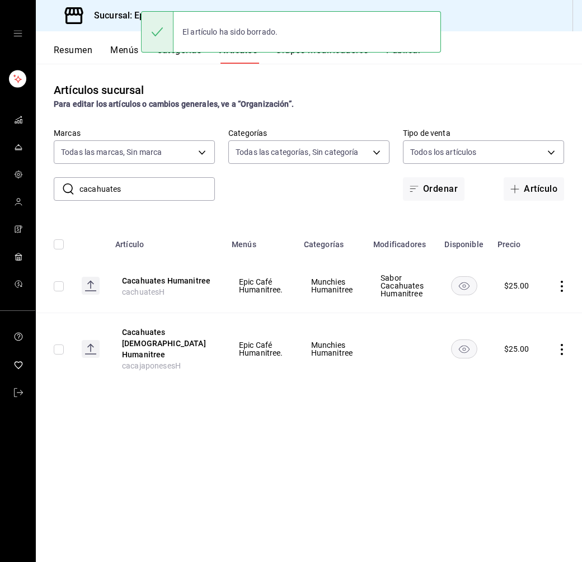
click at [563, 346] on icon "actions" at bounding box center [561, 349] width 11 height 11
click at [526, 423] on li "Eliminar" at bounding box center [516, 415] width 67 height 23
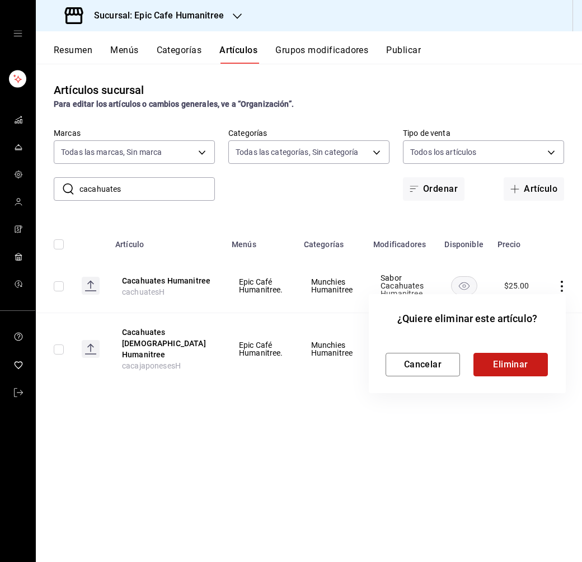
click at [506, 360] on button "Eliminar" at bounding box center [510, 364] width 74 height 23
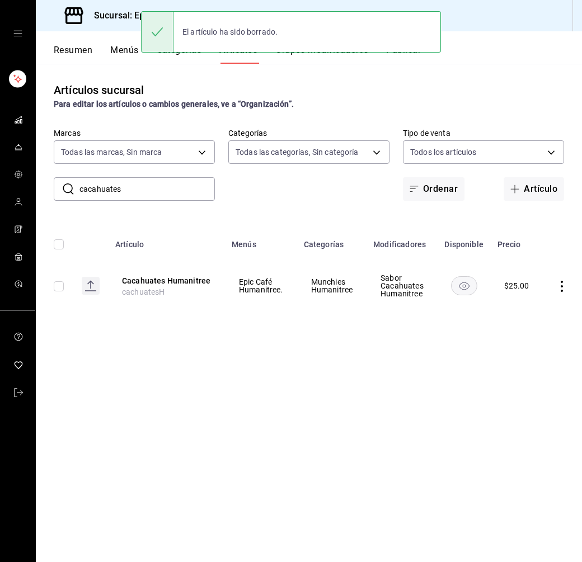
click at [309, 397] on div "Artículos sucursal Para editar los artículos o cambios generales, ve a “Organiz…" at bounding box center [309, 313] width 546 height 498
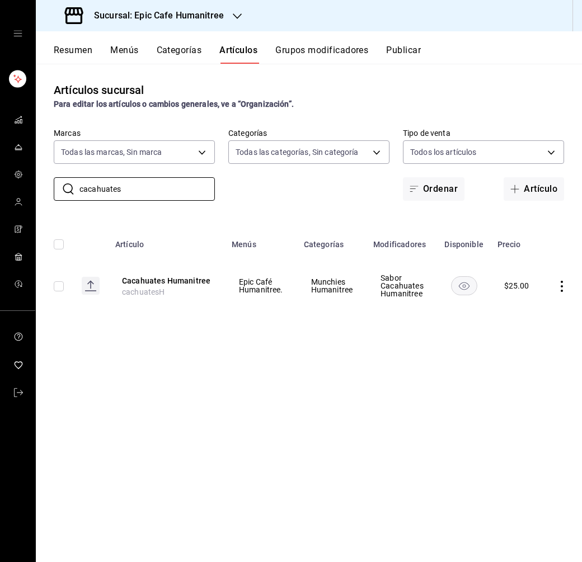
drag, startPoint x: 126, startPoint y: 194, endPoint x: 77, endPoint y: 171, distance: 54.8
click at [77, 171] on div "​ cacahuates ​ Marcas Todas las marcas, Sin marca e2a6dcd0-c09b-4f39-b209-5f970…" at bounding box center [309, 164] width 546 height 73
type input "z"
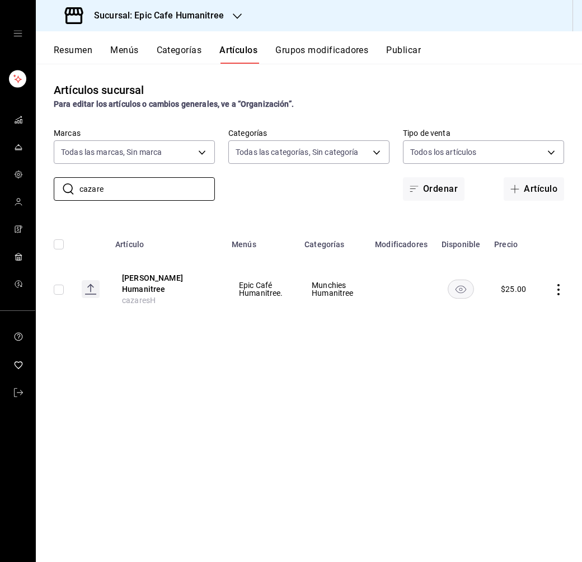
type input "cazare"
click at [557, 290] on icon "actions" at bounding box center [558, 289] width 11 height 11
click at [525, 305] on li "Editar" at bounding box center [514, 311] width 67 height 23
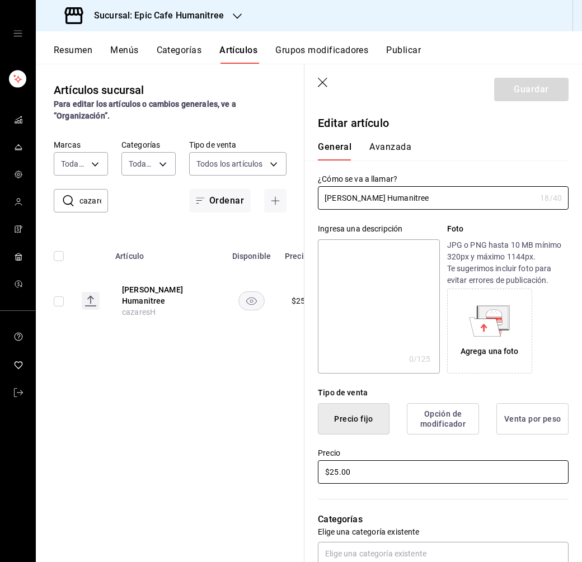
click at [340, 473] on input "$25.00" at bounding box center [443, 471] width 251 height 23
type input "$2.00"
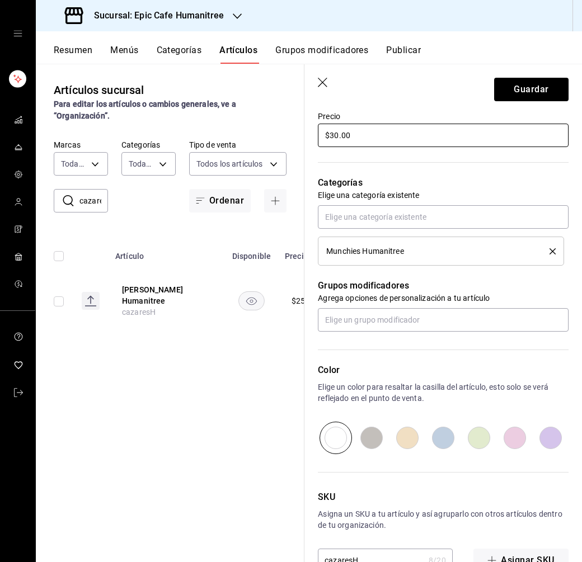
scroll to position [368, 0]
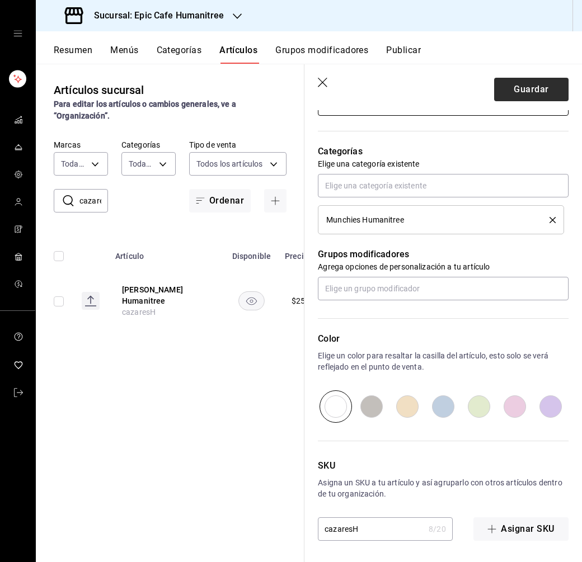
type input "$30.00"
click at [524, 81] on button "Guardar" at bounding box center [531, 89] width 74 height 23
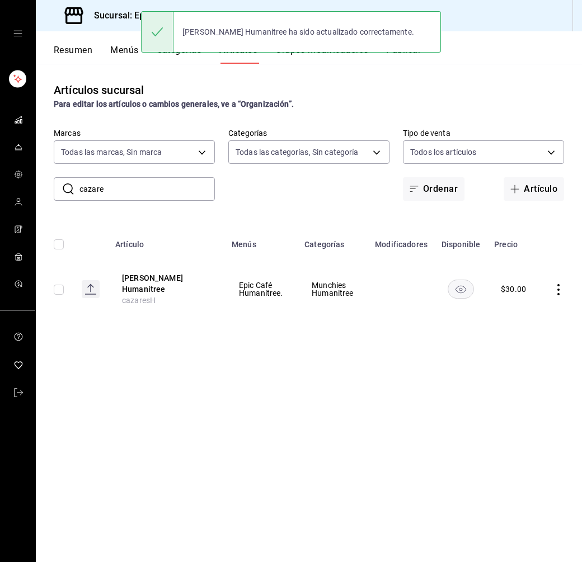
drag, startPoint x: 107, startPoint y: 189, endPoint x: 54, endPoint y: 189, distance: 53.2
click at [54, 189] on div "​ cazare ​" at bounding box center [134, 188] width 161 height 23
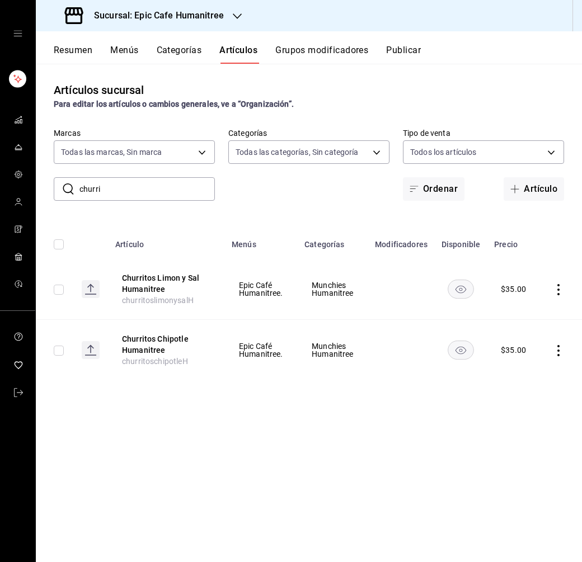
drag, startPoint x: 95, startPoint y: 189, endPoint x: 73, endPoint y: 189, distance: 21.8
click at [73, 189] on div "​ churri ​" at bounding box center [134, 188] width 161 height 23
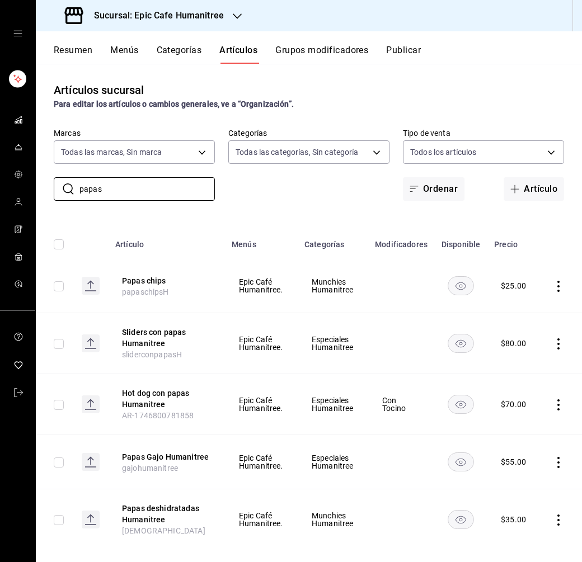
scroll to position [14, 0]
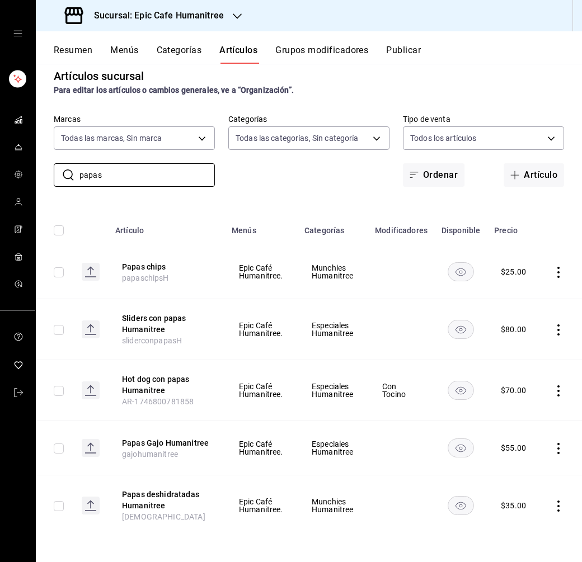
drag, startPoint x: 103, startPoint y: 173, endPoint x: 48, endPoint y: 173, distance: 55.4
click at [48, 173] on div "​ papas ​ Marcas Todas las marcas, Sin marca e2a6dcd0-c09b-4f39-b209-5f97019748…" at bounding box center [309, 150] width 546 height 73
type input "f"
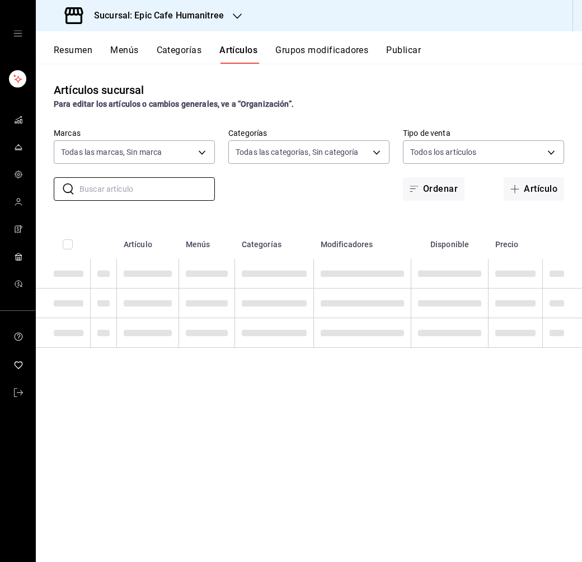
scroll to position [0, 0]
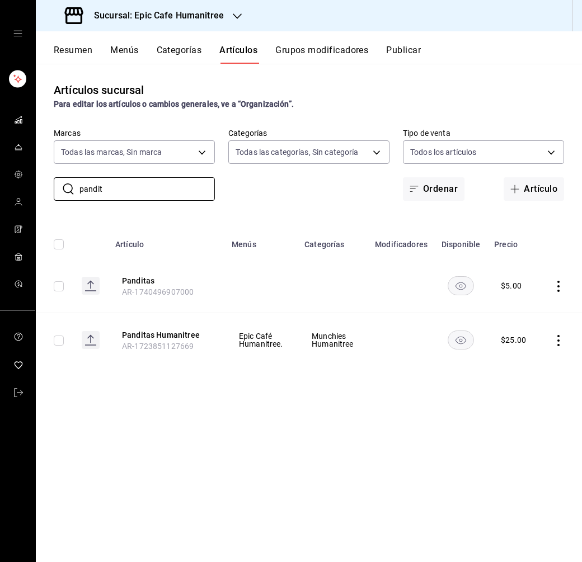
drag, startPoint x: 108, startPoint y: 191, endPoint x: 53, endPoint y: 191, distance: 55.4
click at [53, 191] on div "​ pandit ​ Marcas Todas las marcas, Sin marca e2a6dcd0-c09b-4f39-b209-5f9701974…" at bounding box center [309, 164] width 546 height 73
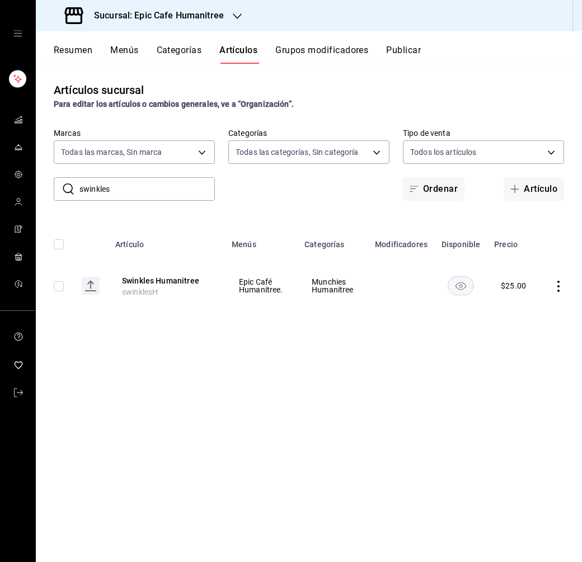
drag, startPoint x: 110, startPoint y: 185, endPoint x: 64, endPoint y: 185, distance: 46.4
click at [64, 185] on div "​ swinkles ​" at bounding box center [134, 188] width 161 height 23
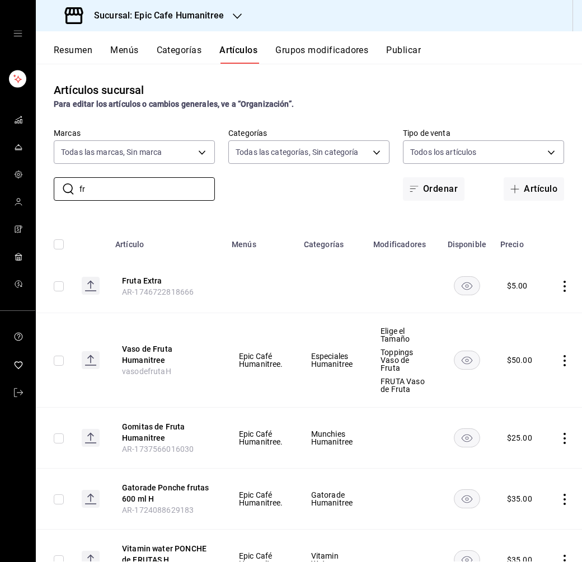
type input "f"
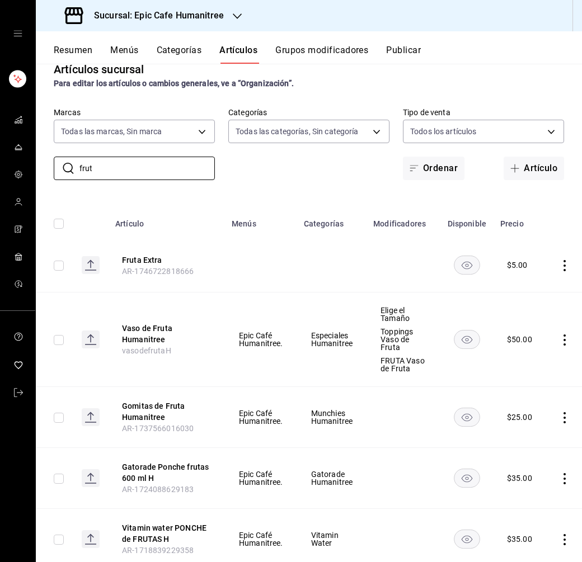
scroll to position [19, 0]
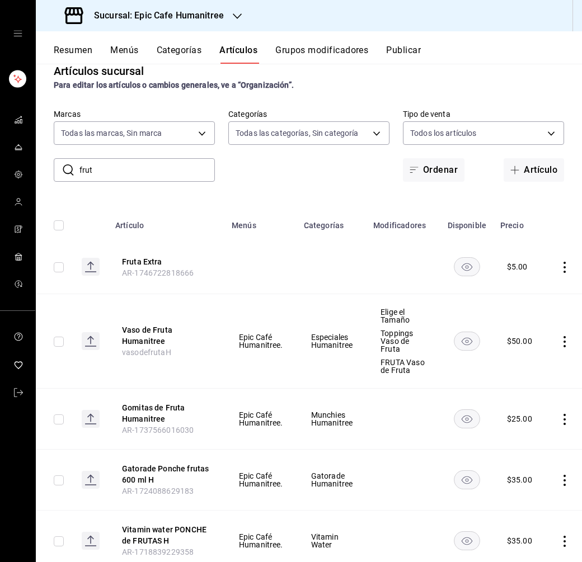
drag, startPoint x: 103, startPoint y: 172, endPoint x: 73, endPoint y: 172, distance: 30.2
click at [73, 172] on div "​ frut ​" at bounding box center [134, 169] width 161 height 23
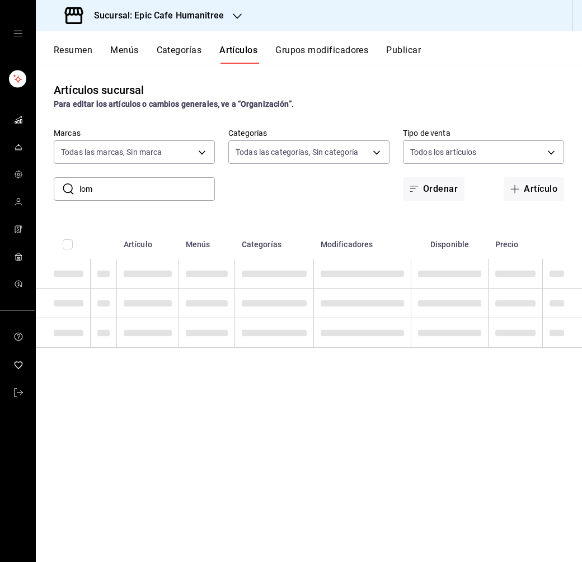
scroll to position [0, 0]
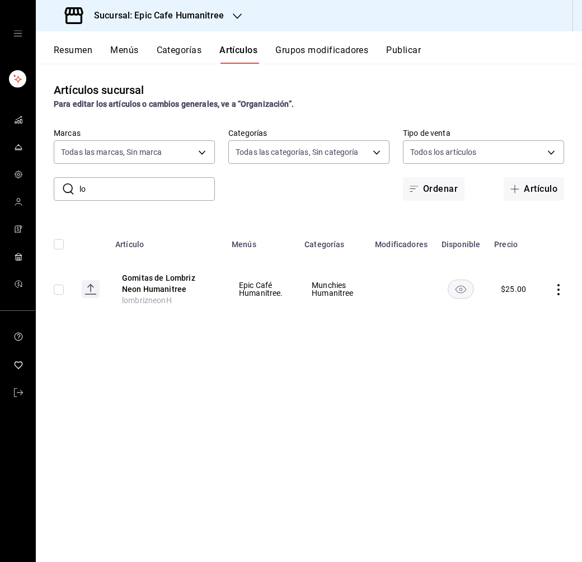
type input "l"
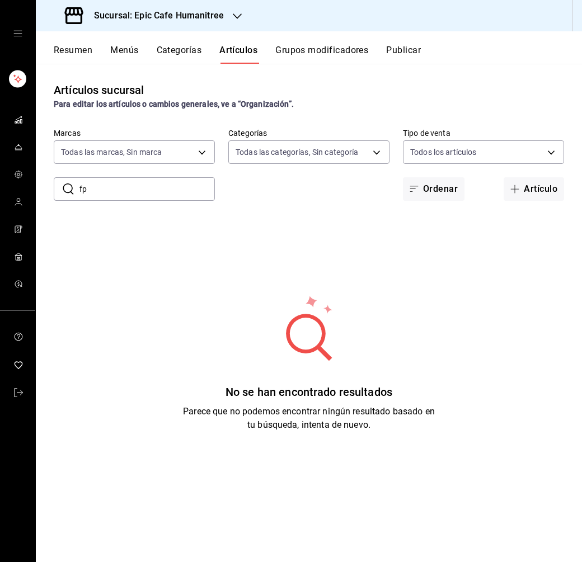
type input "f"
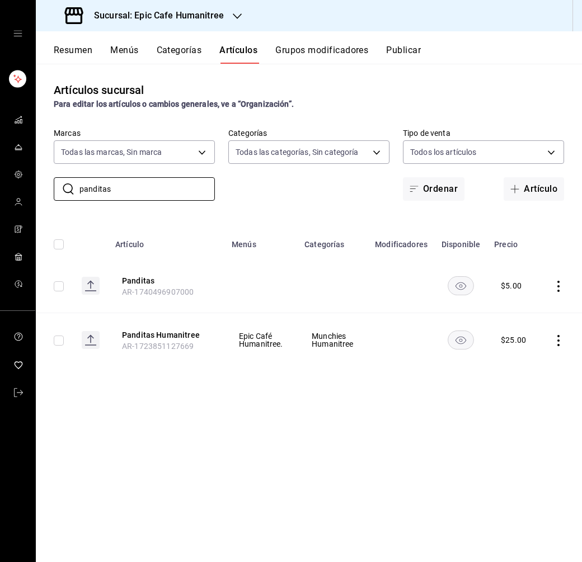
type input "panditas"
click at [558, 342] on icon "actions" at bounding box center [558, 340] width 11 height 11
click at [527, 386] on span "Duplicar" at bounding box center [524, 389] width 29 height 12
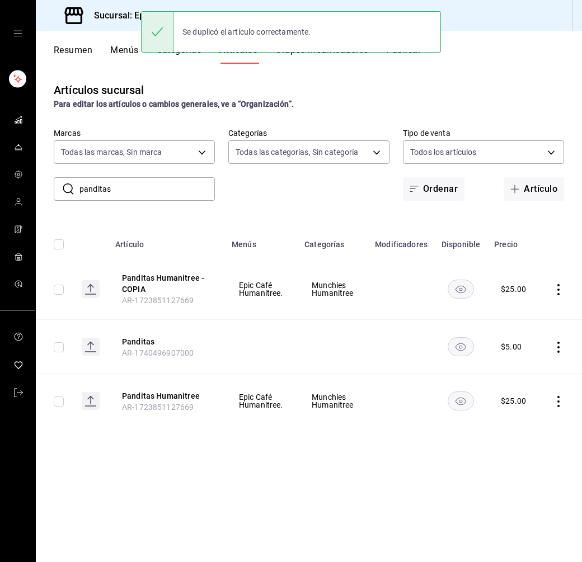
click at [560, 291] on icon "actions" at bounding box center [558, 289] width 11 height 11
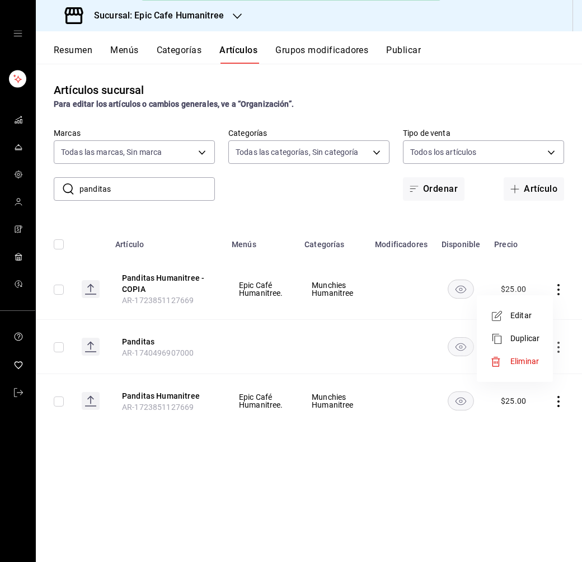
click at [533, 312] on span "Editar" at bounding box center [524, 316] width 29 height 12
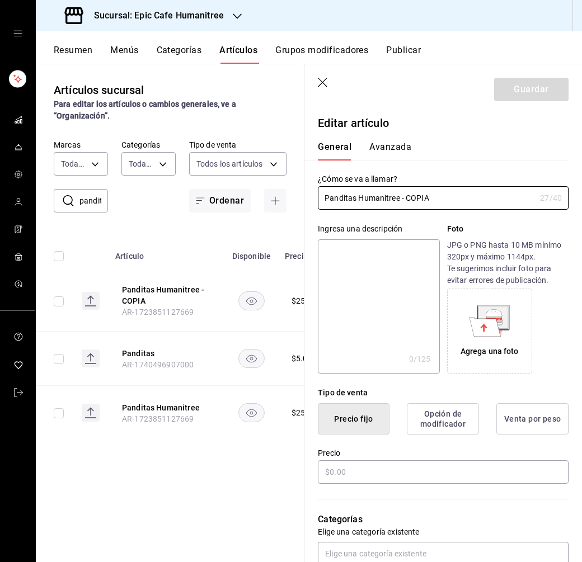
type input "$25.00"
drag, startPoint x: 438, startPoint y: 200, endPoint x: 302, endPoint y: 192, distance: 136.2
click at [302, 192] on main "Artículos sucursal Para editar los artículos o cambios generales, ve a “Organiz…" at bounding box center [309, 313] width 546 height 499
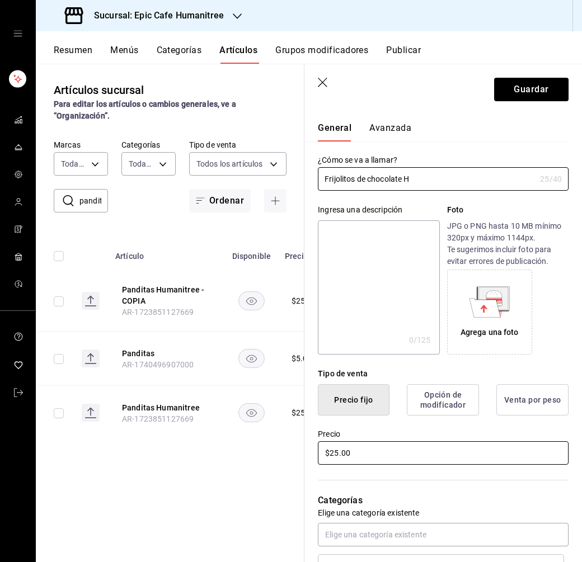
type input "Frijolitos de chocolate H"
drag, startPoint x: 361, startPoint y: 457, endPoint x: 303, endPoint y: 445, distance: 60.0
click at [303, 445] on main "Artículos sucursal Para editar los artículos o cambios generales, ve a “Organiz…" at bounding box center [309, 313] width 546 height 499
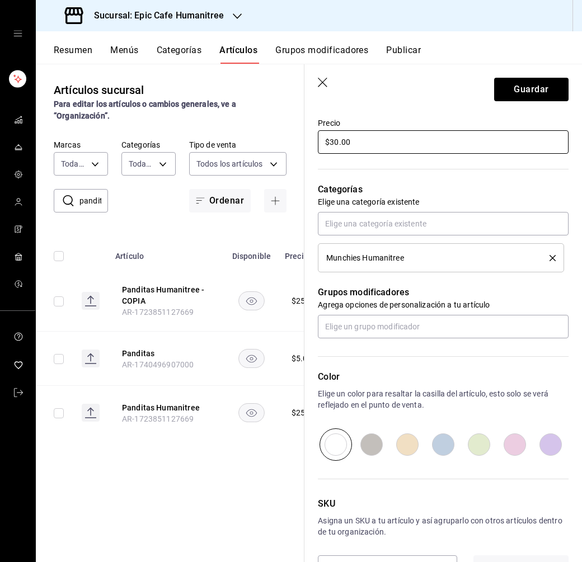
scroll to position [368, 0]
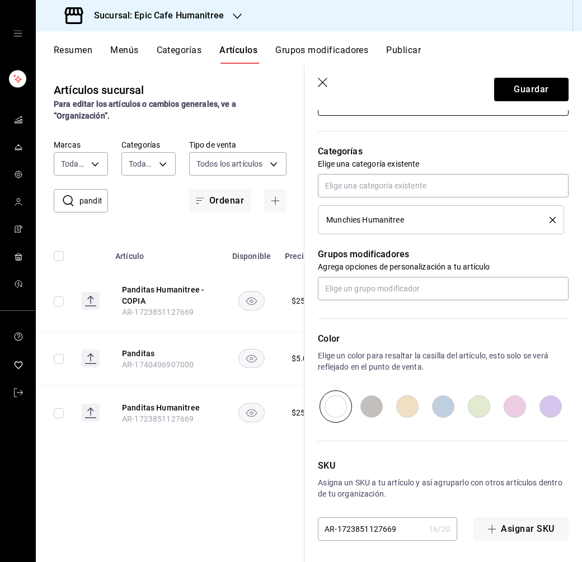
type input "$30.00"
drag, startPoint x: 398, startPoint y: 530, endPoint x: 308, endPoint y: 530, distance: 89.5
click at [308, 530] on div "SKU Asigna un SKU a tu artículo y así agruparlo con otros artículos dentro de t…" at bounding box center [436, 482] width 264 height 118
type input "frijolitosH"
click at [516, 102] on header "Guardar" at bounding box center [443, 87] width 278 height 46
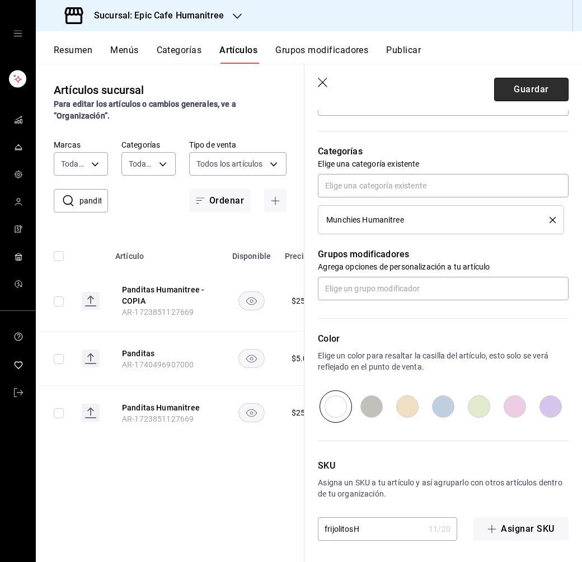
click at [524, 83] on button "Guardar" at bounding box center [531, 89] width 74 height 23
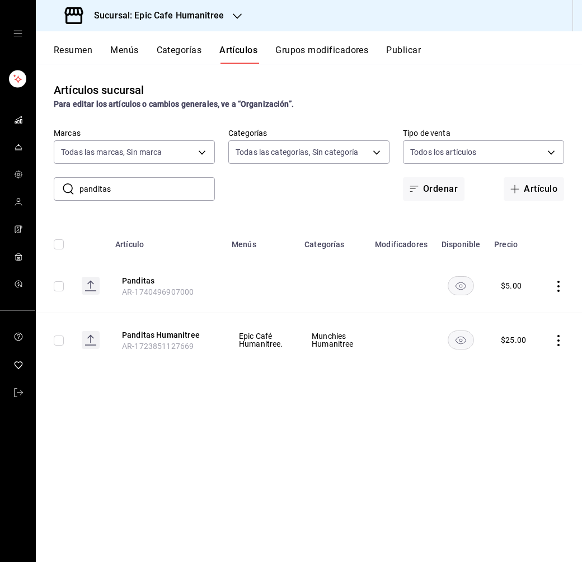
drag, startPoint x: 121, startPoint y: 194, endPoint x: 60, endPoint y: 180, distance: 62.4
click at [60, 180] on div "​ panditas ​" at bounding box center [134, 188] width 161 height 23
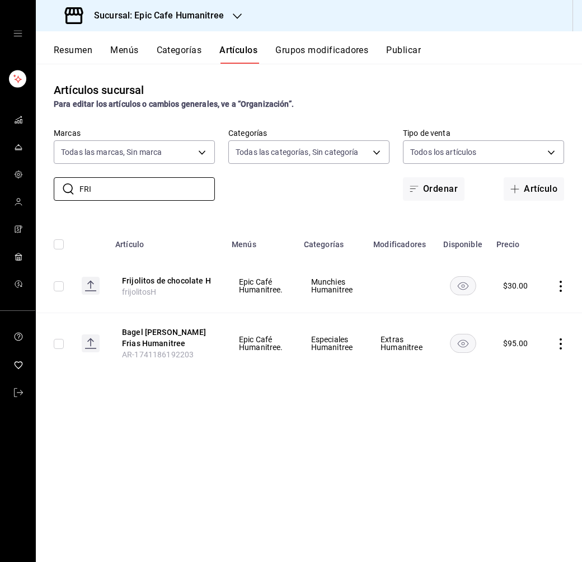
type input "FRI"
click at [560, 286] on icon "actions" at bounding box center [561, 286] width 2 height 11
click at [530, 331] on span "Duplicar" at bounding box center [525, 335] width 29 height 12
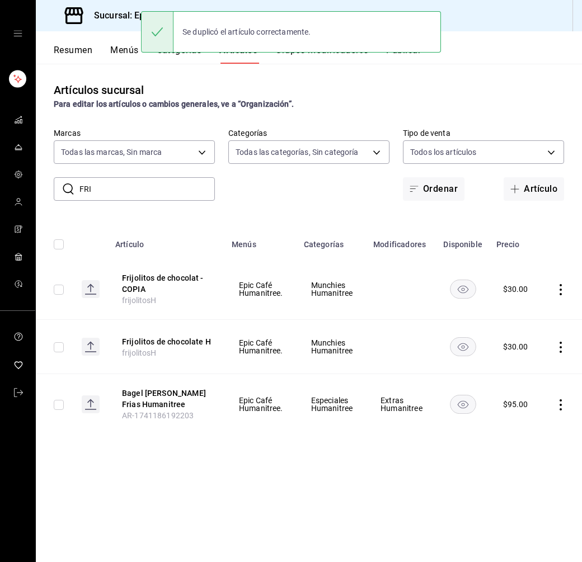
click at [557, 290] on icon "actions" at bounding box center [560, 289] width 11 height 11
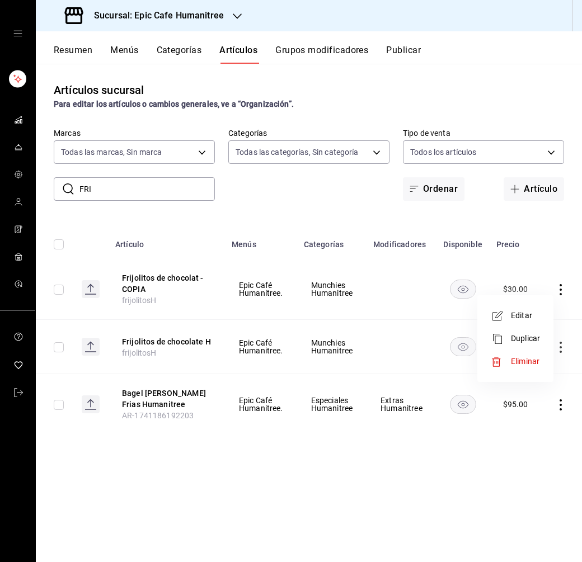
click at [522, 310] on span "Editar" at bounding box center [525, 316] width 29 height 12
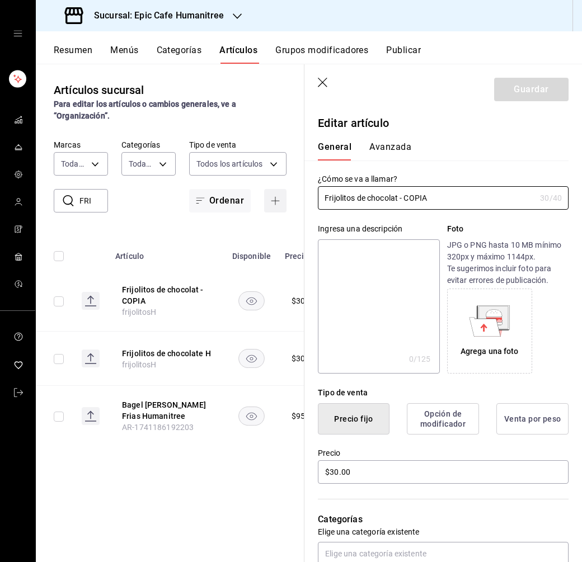
drag, startPoint x: 434, startPoint y: 198, endPoint x: 264, endPoint y: 198, distance: 170.1
click at [264, 198] on main "Artículos sucursal Para editar los artículos o cambios generales, ve a “Organiz…" at bounding box center [309, 313] width 546 height 499
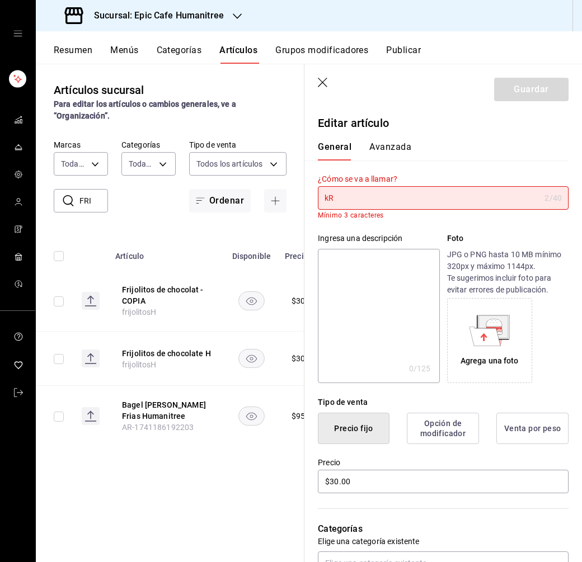
type input "k"
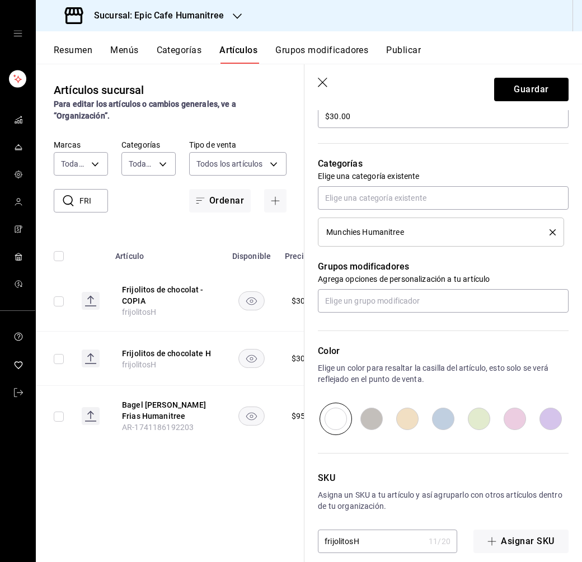
scroll to position [368, 0]
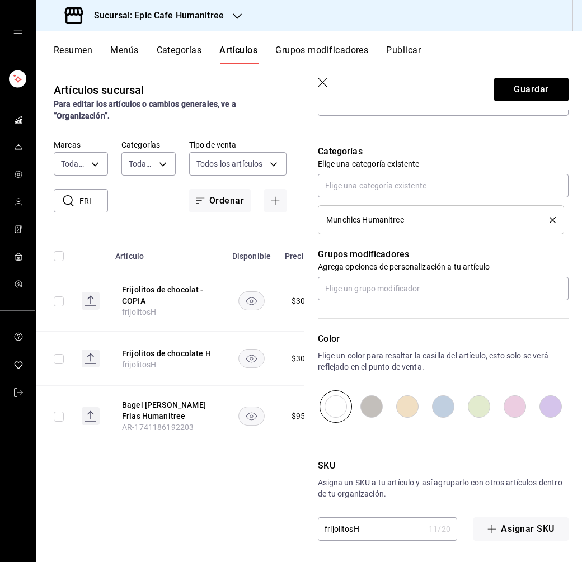
type input "Kranky´s Humanitree"
drag, startPoint x: 354, startPoint y: 533, endPoint x: 340, endPoint y: 523, distance: 16.8
click at [340, 523] on input "frijolitosH" at bounding box center [371, 529] width 106 height 22
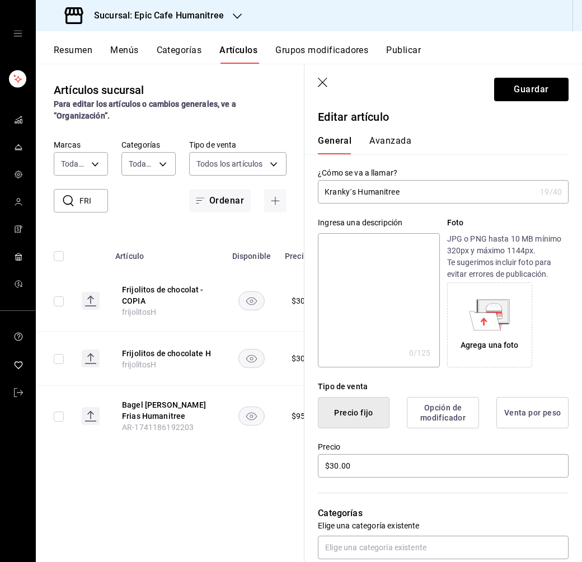
scroll to position [0, 0]
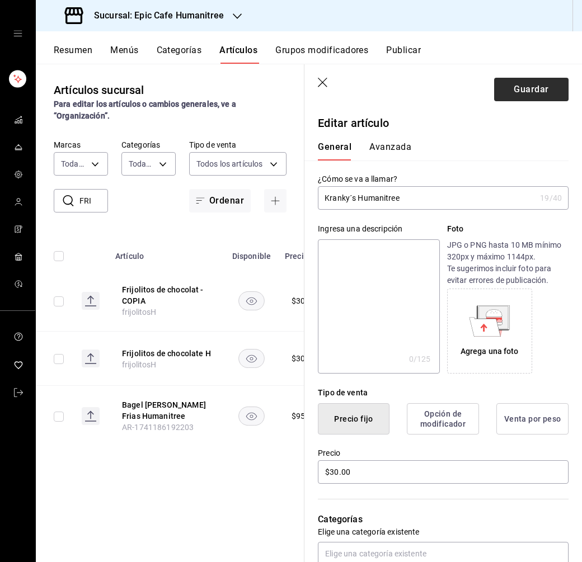
type input "krankysH"
click at [537, 79] on button "Guardar" at bounding box center [531, 89] width 74 height 23
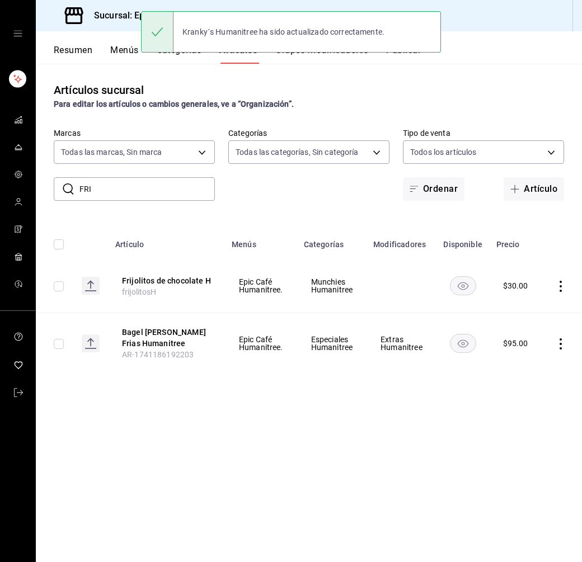
drag, startPoint x: 96, startPoint y: 187, endPoint x: 59, endPoint y: 187, distance: 37.5
click at [59, 187] on div "​ FRI ​" at bounding box center [134, 188] width 161 height 23
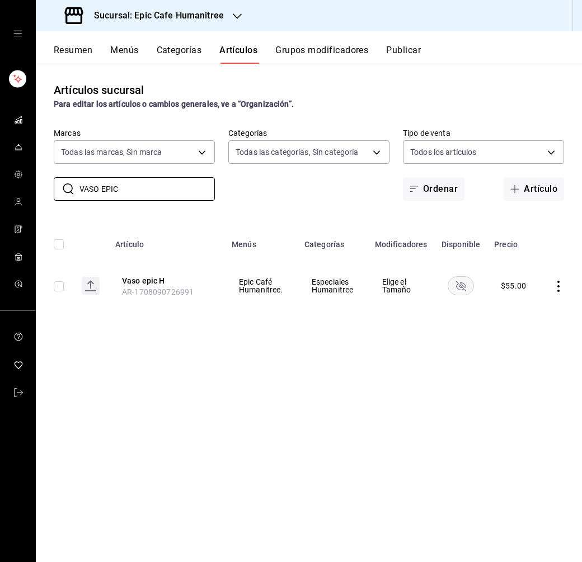
type input "VASO EPIC"
click at [556, 287] on icon "actions" at bounding box center [558, 286] width 11 height 11
click at [521, 309] on span "Editar" at bounding box center [524, 312] width 29 height 12
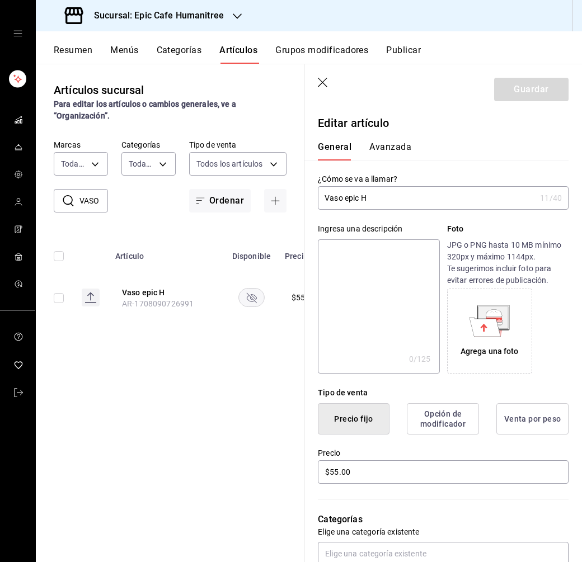
drag, startPoint x: 377, startPoint y: 195, endPoint x: 344, endPoint y: 195, distance: 32.5
click at [344, 195] on input "Vaso epic H" at bounding box center [427, 198] width 218 height 22
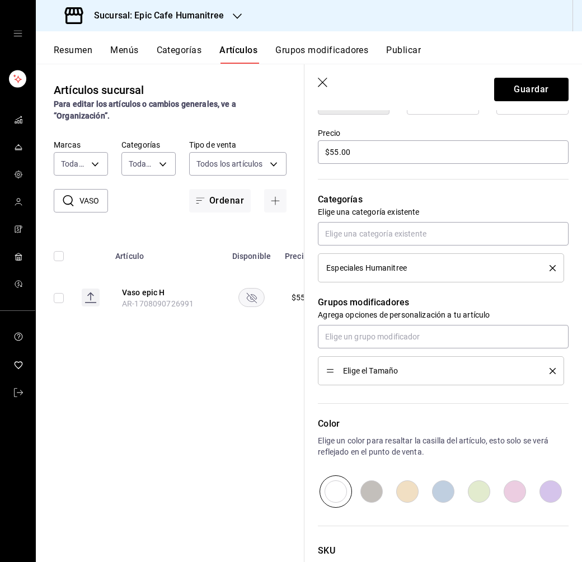
scroll to position [405, 0]
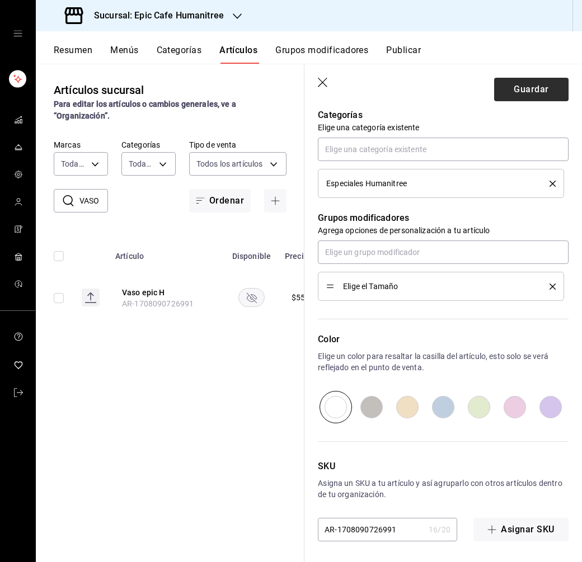
type input "Vaso Epic Humanitree"
click at [523, 96] on button "Guardar" at bounding box center [531, 89] width 74 height 23
